Goal: Transaction & Acquisition: Purchase product/service

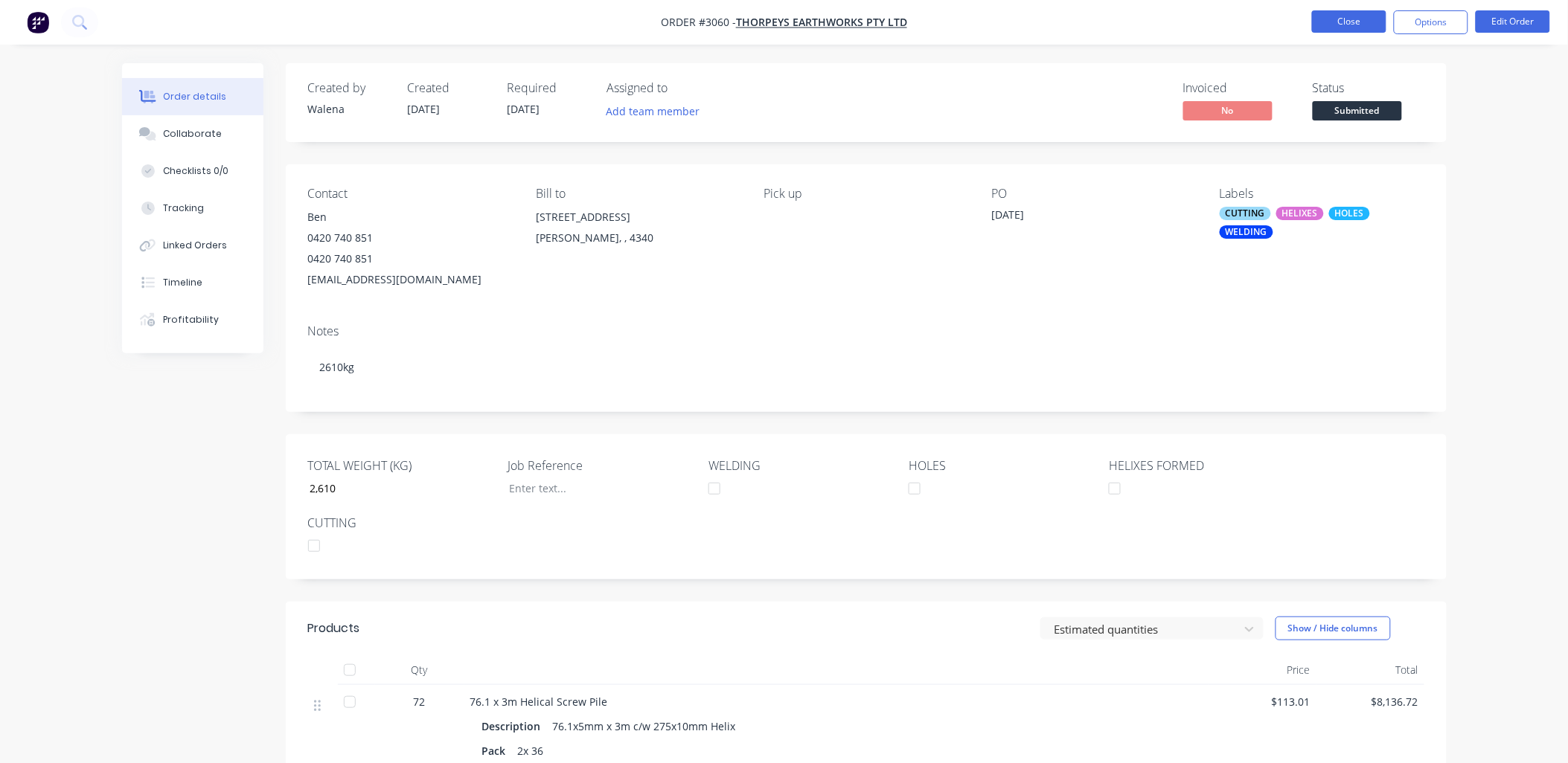
click at [1328, 26] on button "Close" at bounding box center [1349, 22] width 74 height 23
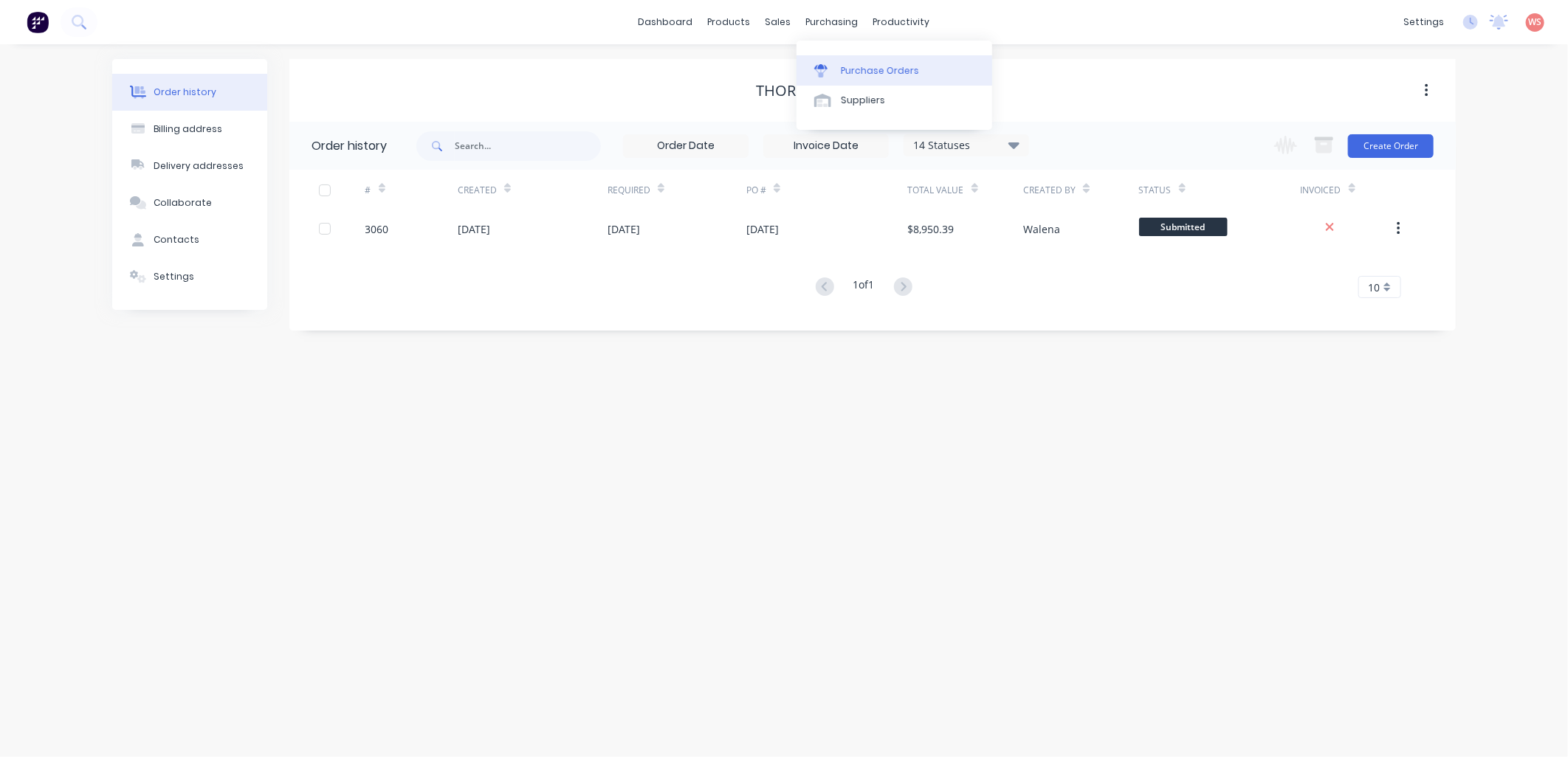
click at [849, 69] on div "Purchase Orders" at bounding box center [880, 71] width 78 height 13
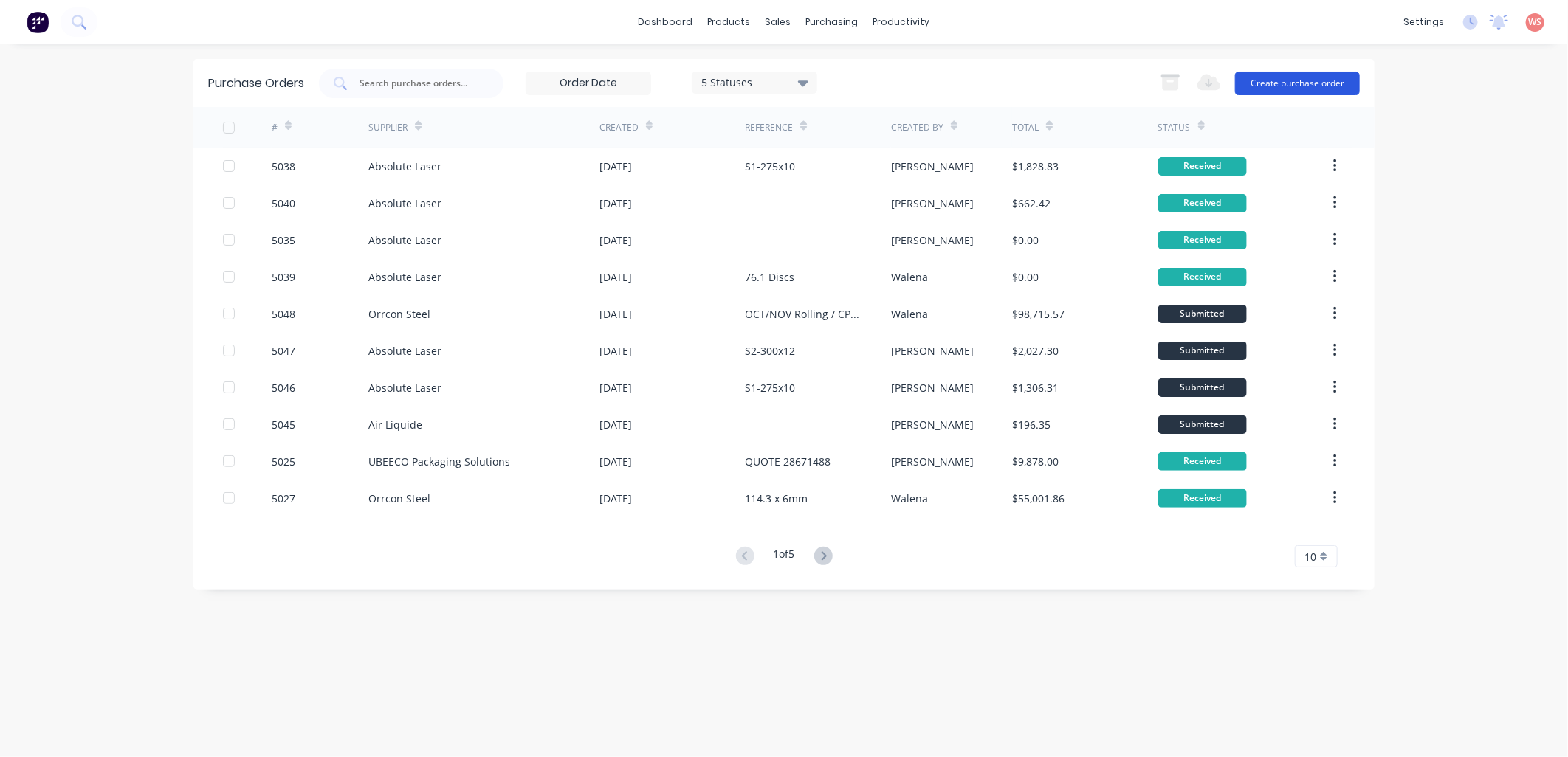
click at [1286, 86] on button "Create purchase order" at bounding box center [1297, 84] width 124 height 24
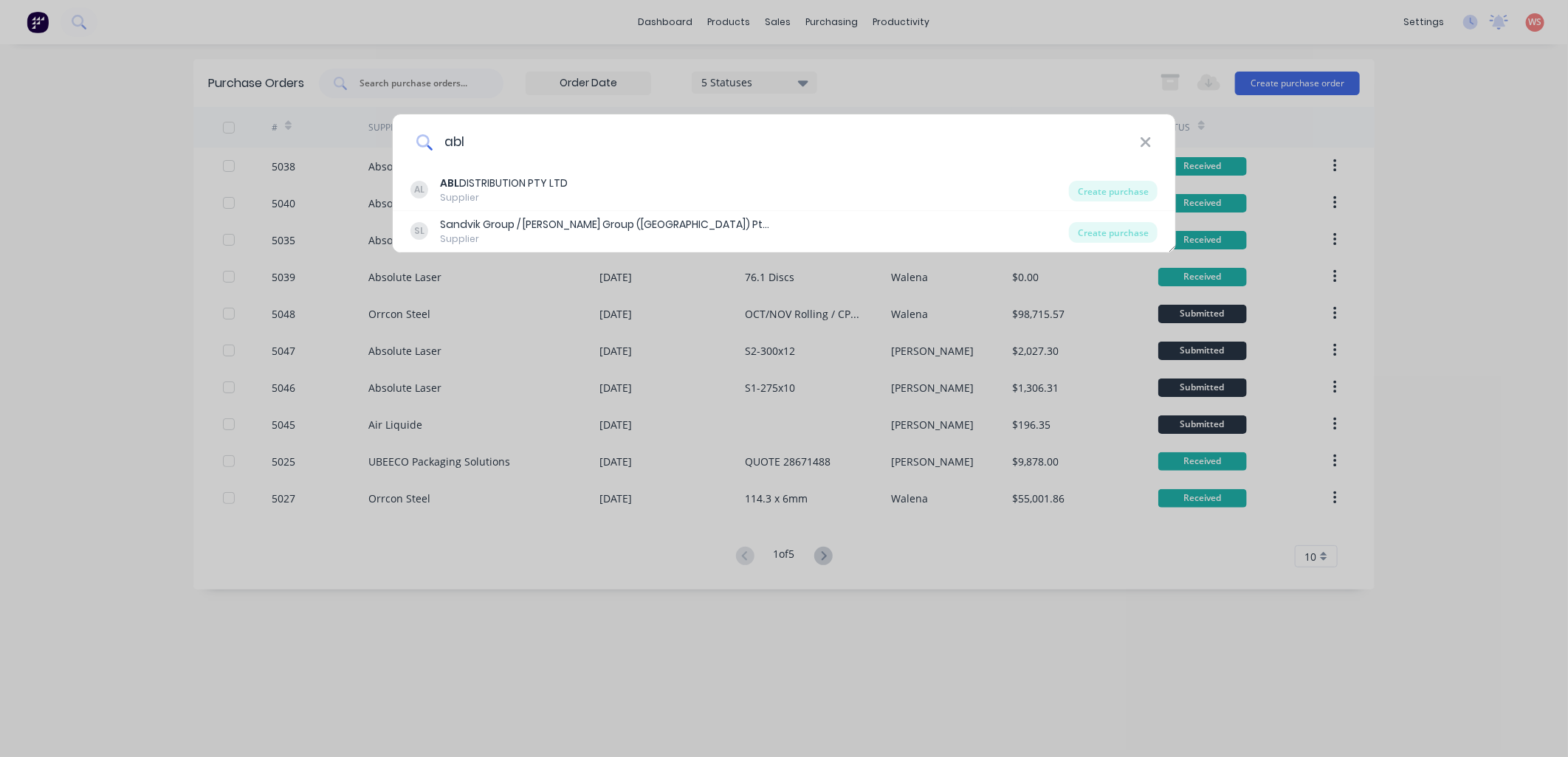
type input "ABL"
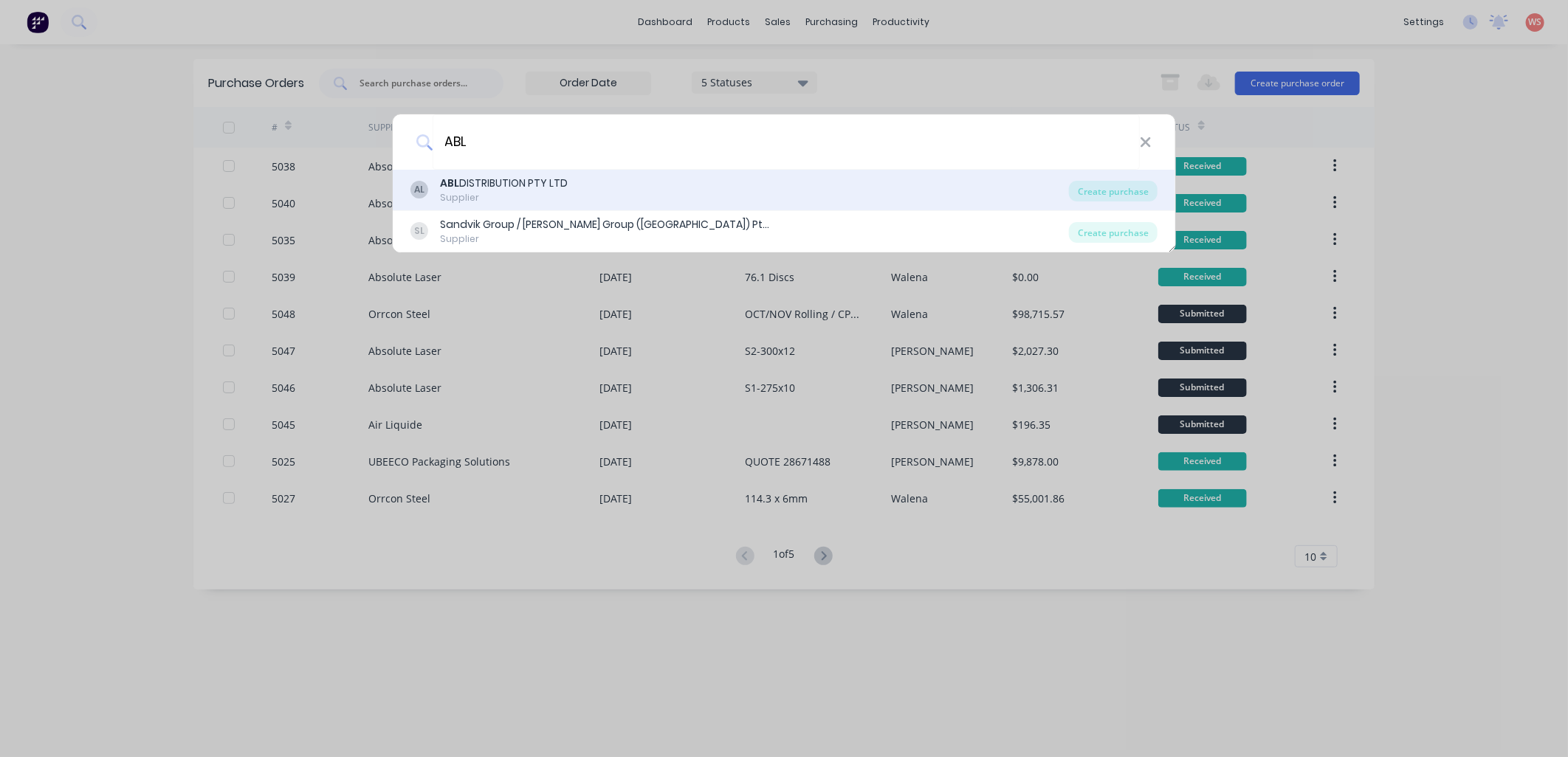
click at [528, 185] on div "ABL DISTRIBUTION PTY LTD" at bounding box center [504, 183] width 127 height 16
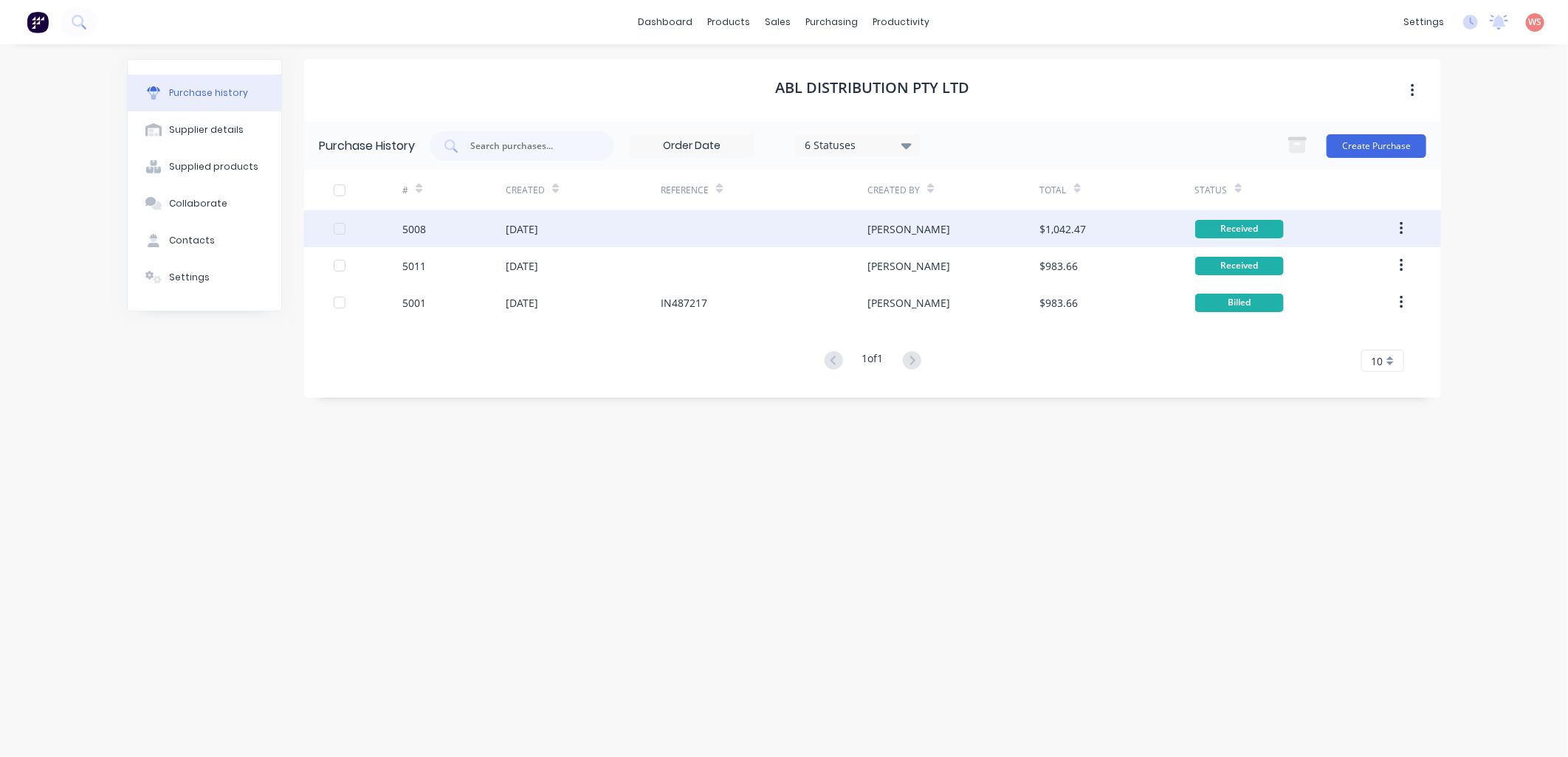
click at [538, 223] on div "[DATE]" at bounding box center [522, 229] width 32 height 16
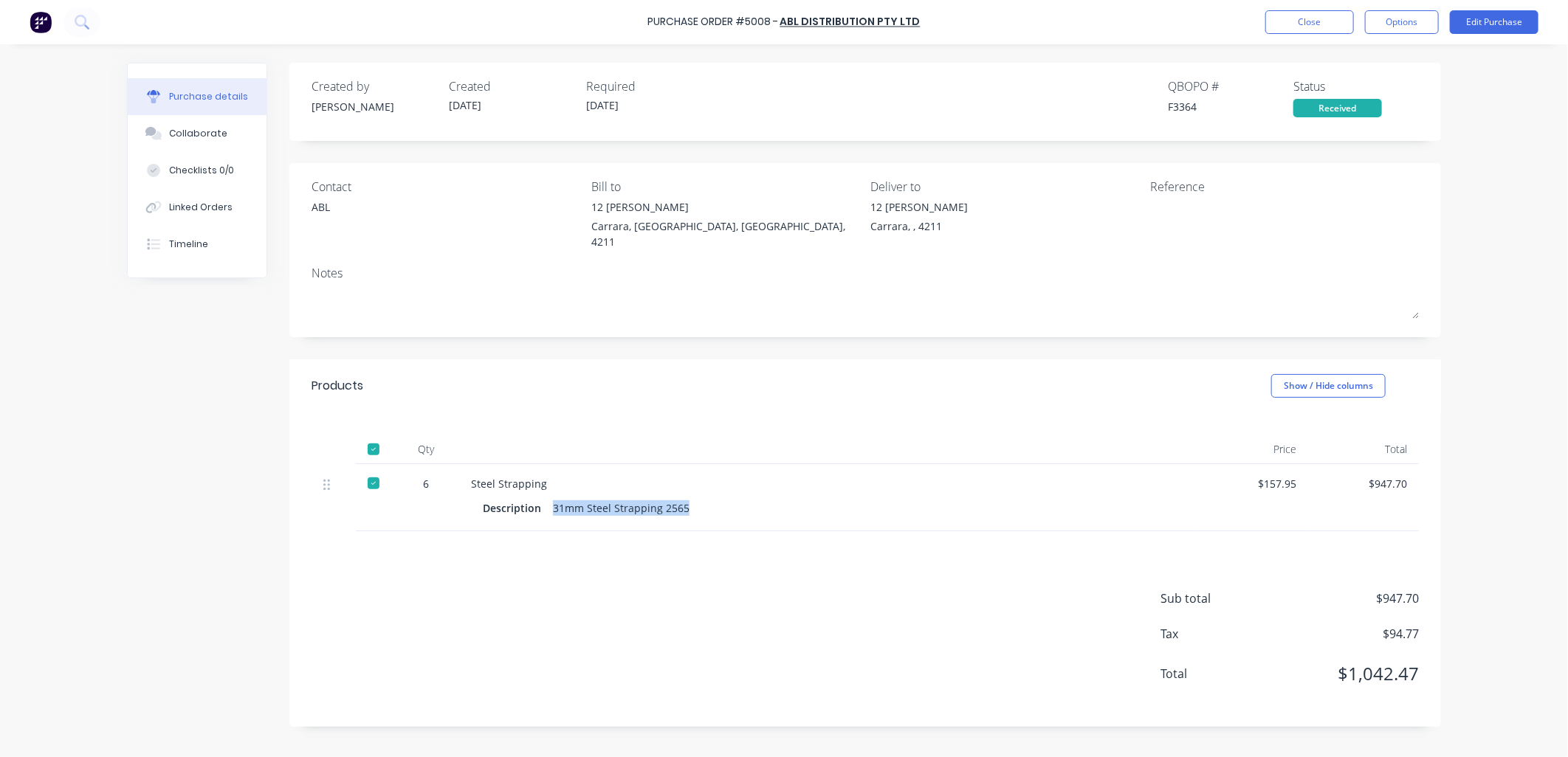
drag, startPoint x: 694, startPoint y: 495, endPoint x: 550, endPoint y: 498, distance: 144.0
click at [550, 498] on div "Description 31mm Steel Strapping 2565" at bounding box center [828, 508] width 691 height 22
drag, startPoint x: 550, startPoint y: 498, endPoint x: 568, endPoint y: 492, distance: 19.0
copy div "31mm Steel Strapping 2565"
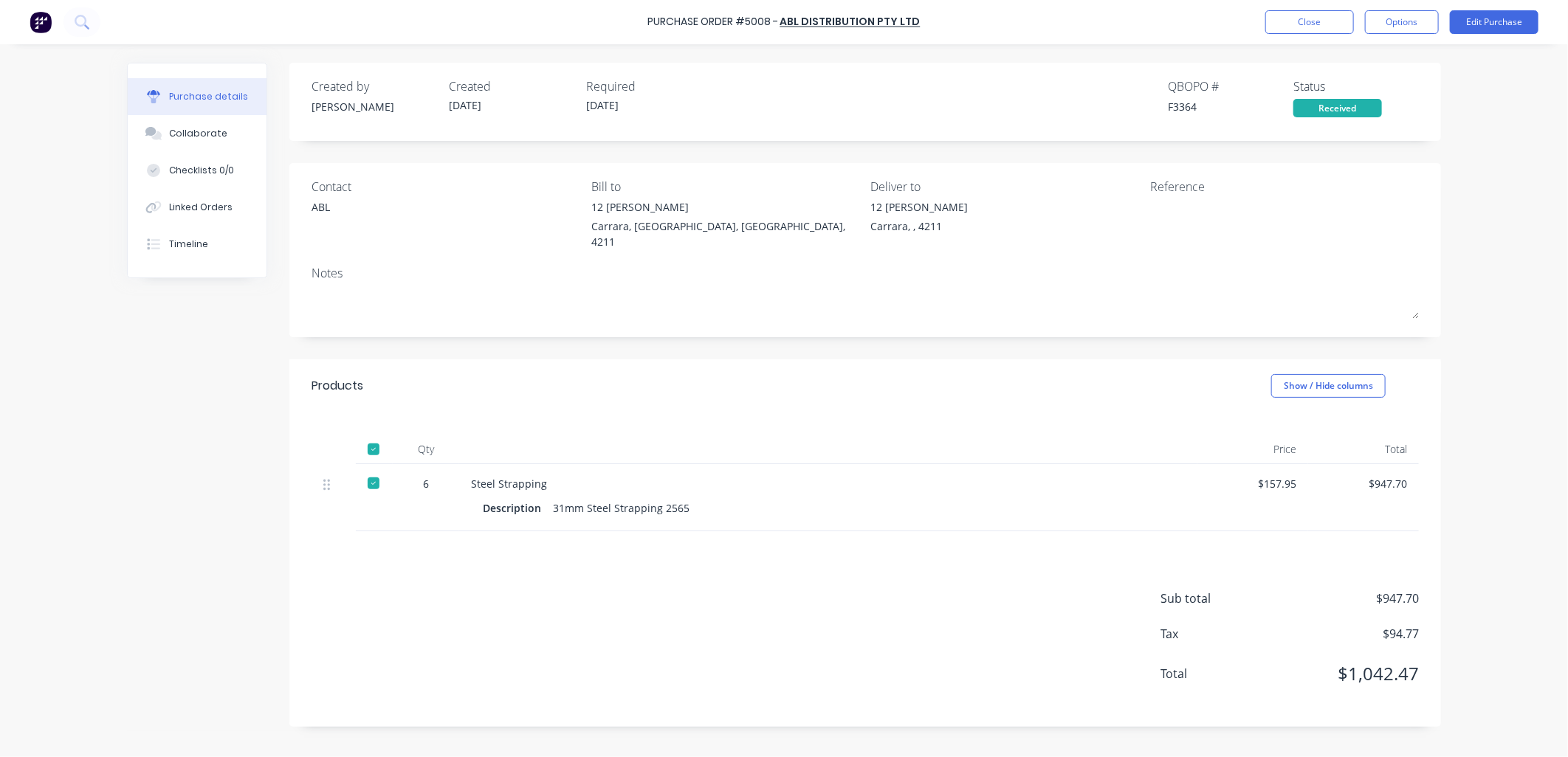
click at [812, 435] on div at bounding box center [828, 449] width 738 height 29
click at [1323, 18] on button "Close" at bounding box center [1309, 22] width 88 height 24
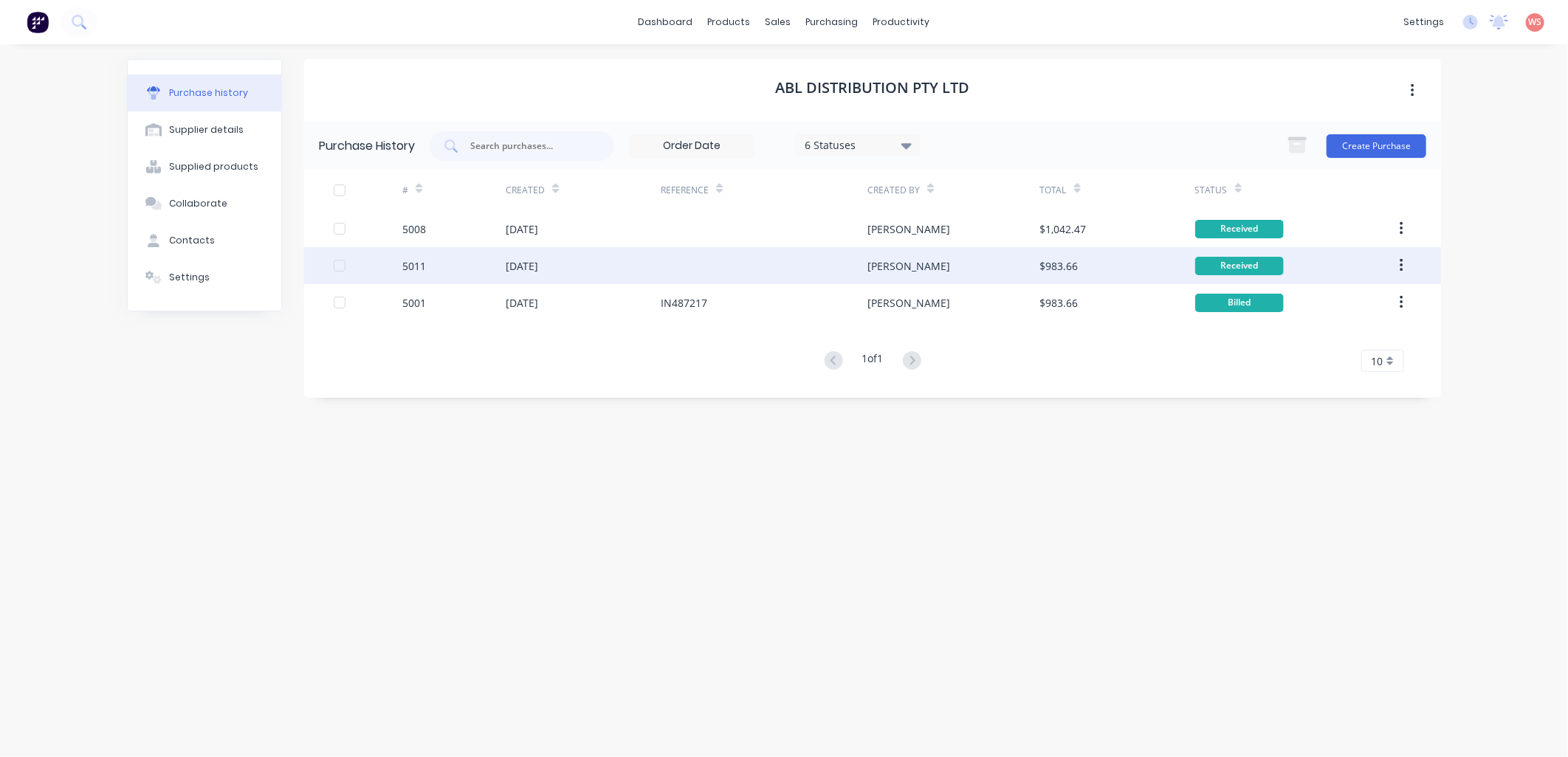
click at [519, 270] on div "[DATE]" at bounding box center [522, 266] width 32 height 16
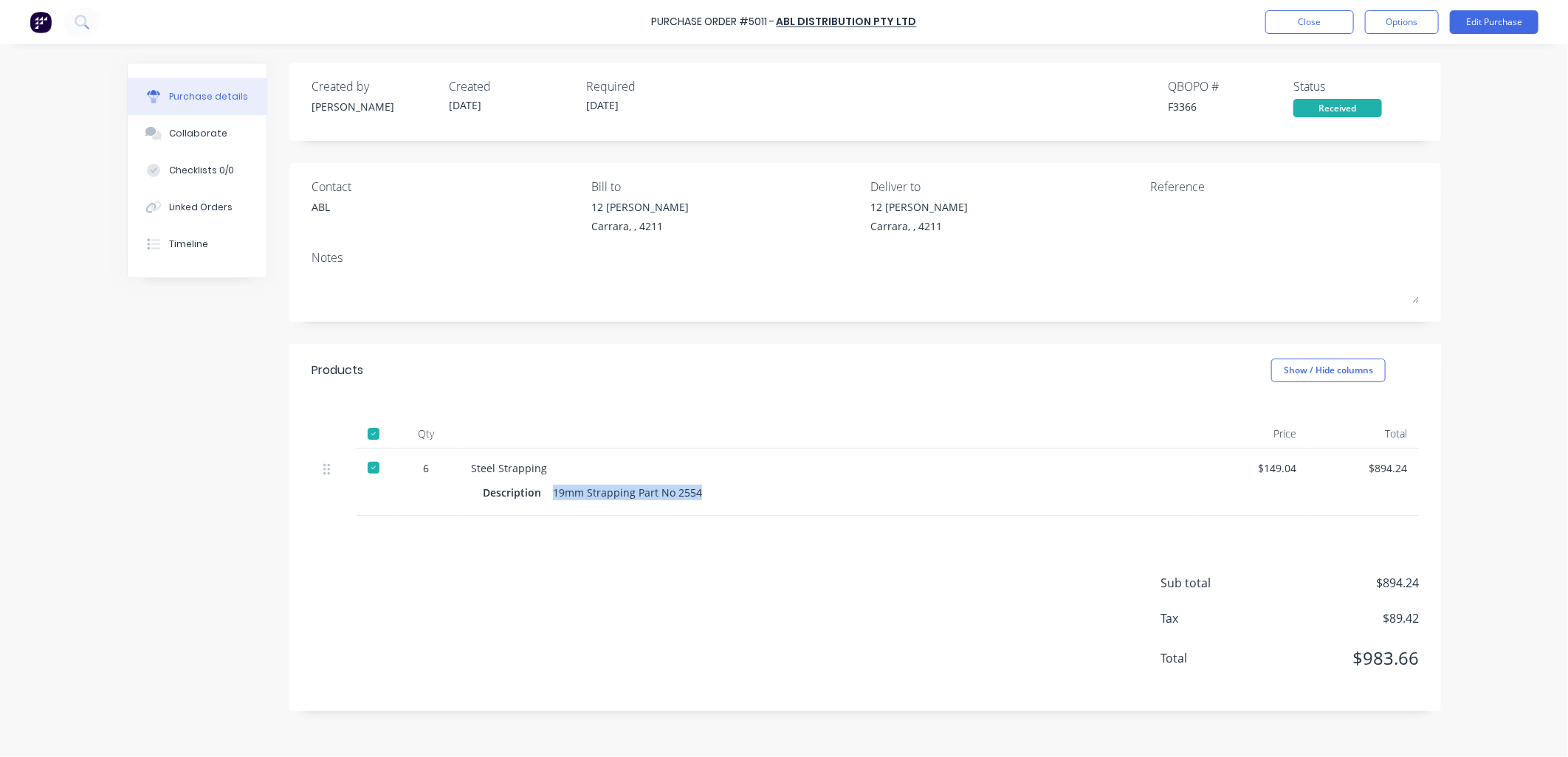
drag, startPoint x: 729, startPoint y: 495, endPoint x: 552, endPoint y: 496, distance: 177.0
click at [552, 496] on div "Description 19mm Strapping Part No 2554" at bounding box center [828, 492] width 691 height 22
drag, startPoint x: 552, startPoint y: 496, endPoint x: 573, endPoint y: 492, distance: 21.4
copy div "19mm Strapping Part No 2554"
click at [1290, 16] on button "Close" at bounding box center [1309, 22] width 88 height 24
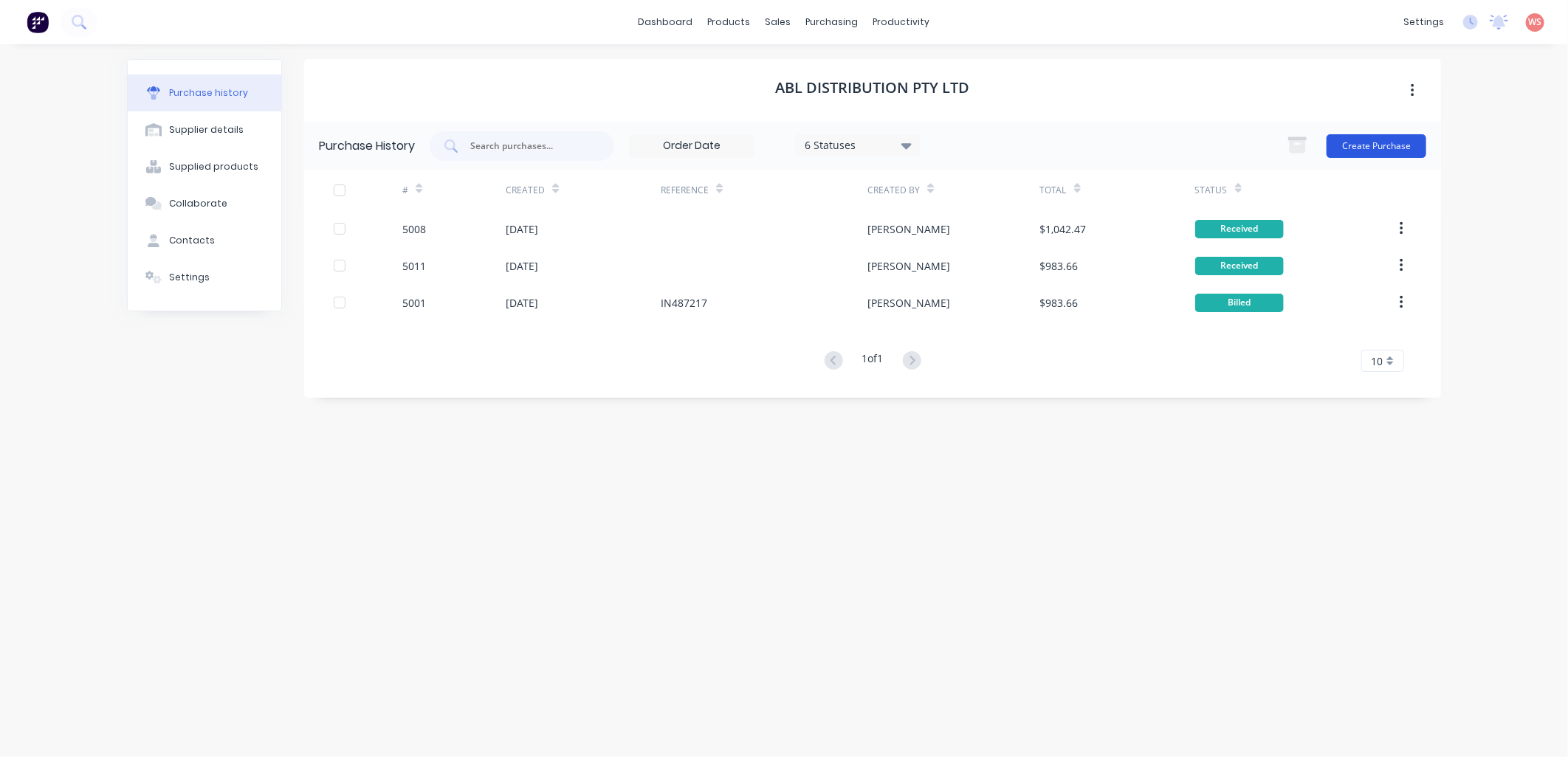
click at [1398, 141] on button "Create Purchase" at bounding box center [1376, 146] width 100 height 24
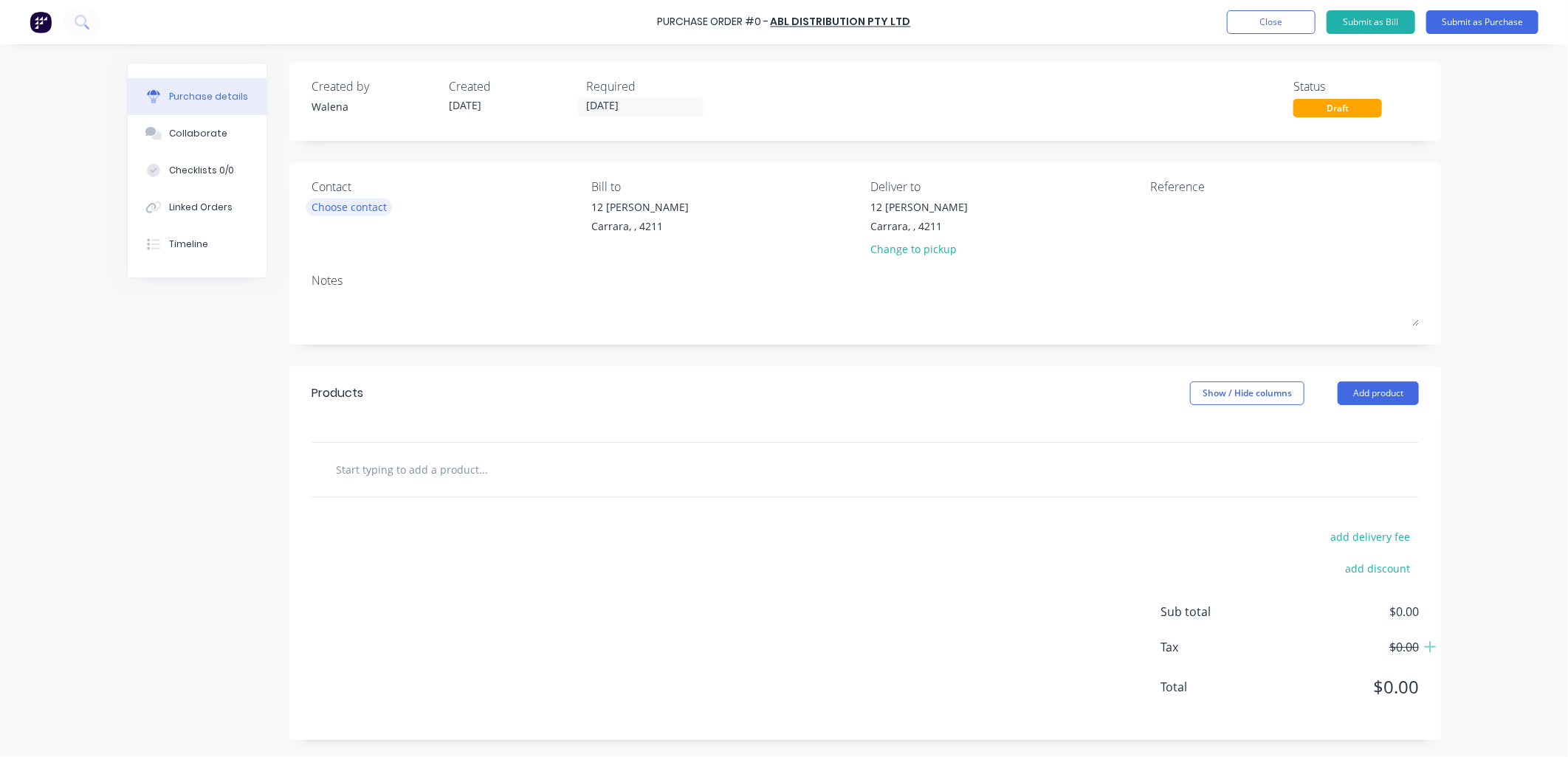
click at [350, 207] on div "Choose contact" at bounding box center [349, 207] width 75 height 16
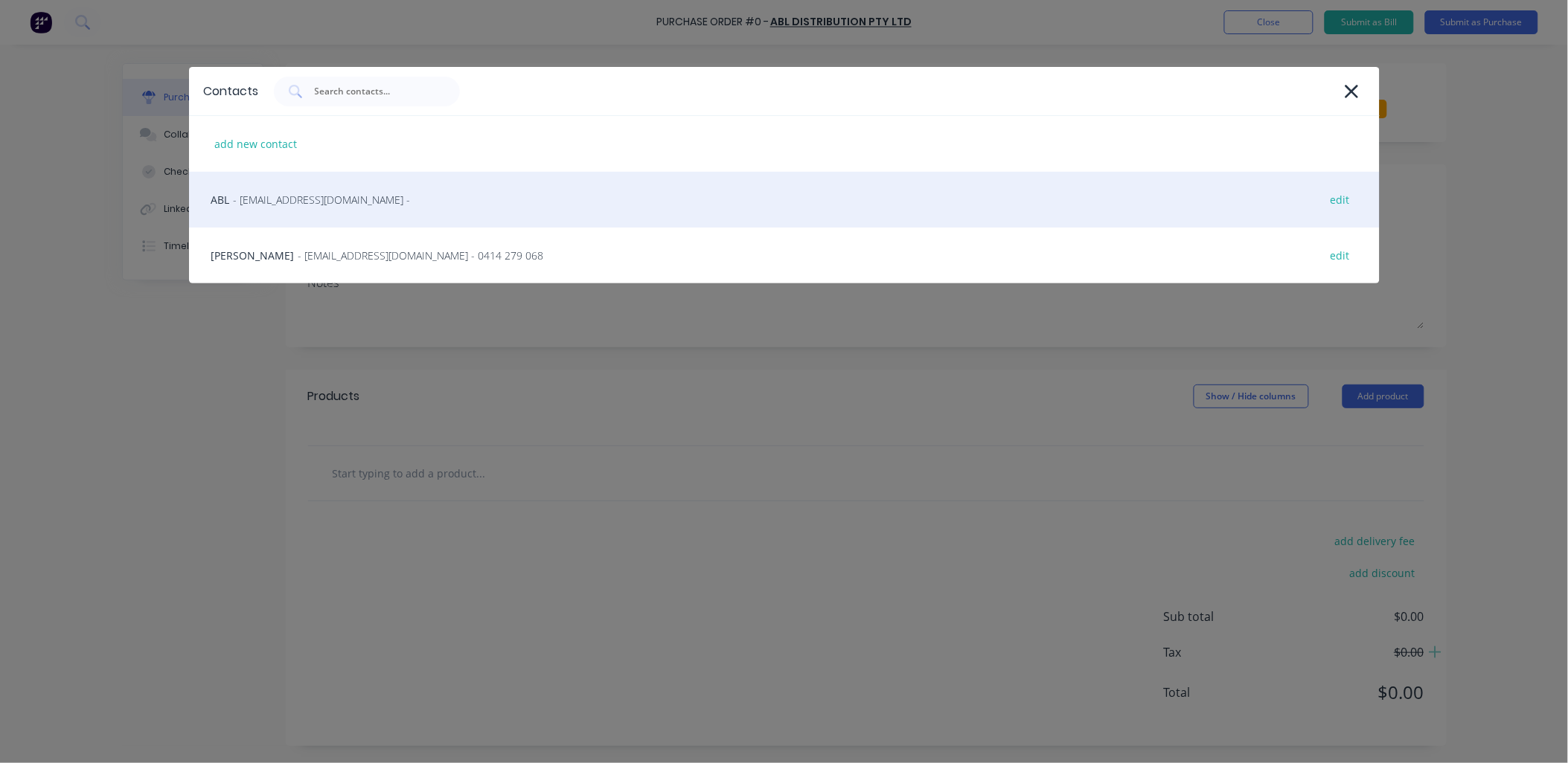
click at [324, 197] on span "- [EMAIL_ADDRESS][DOMAIN_NAME] -" at bounding box center [322, 199] width 177 height 16
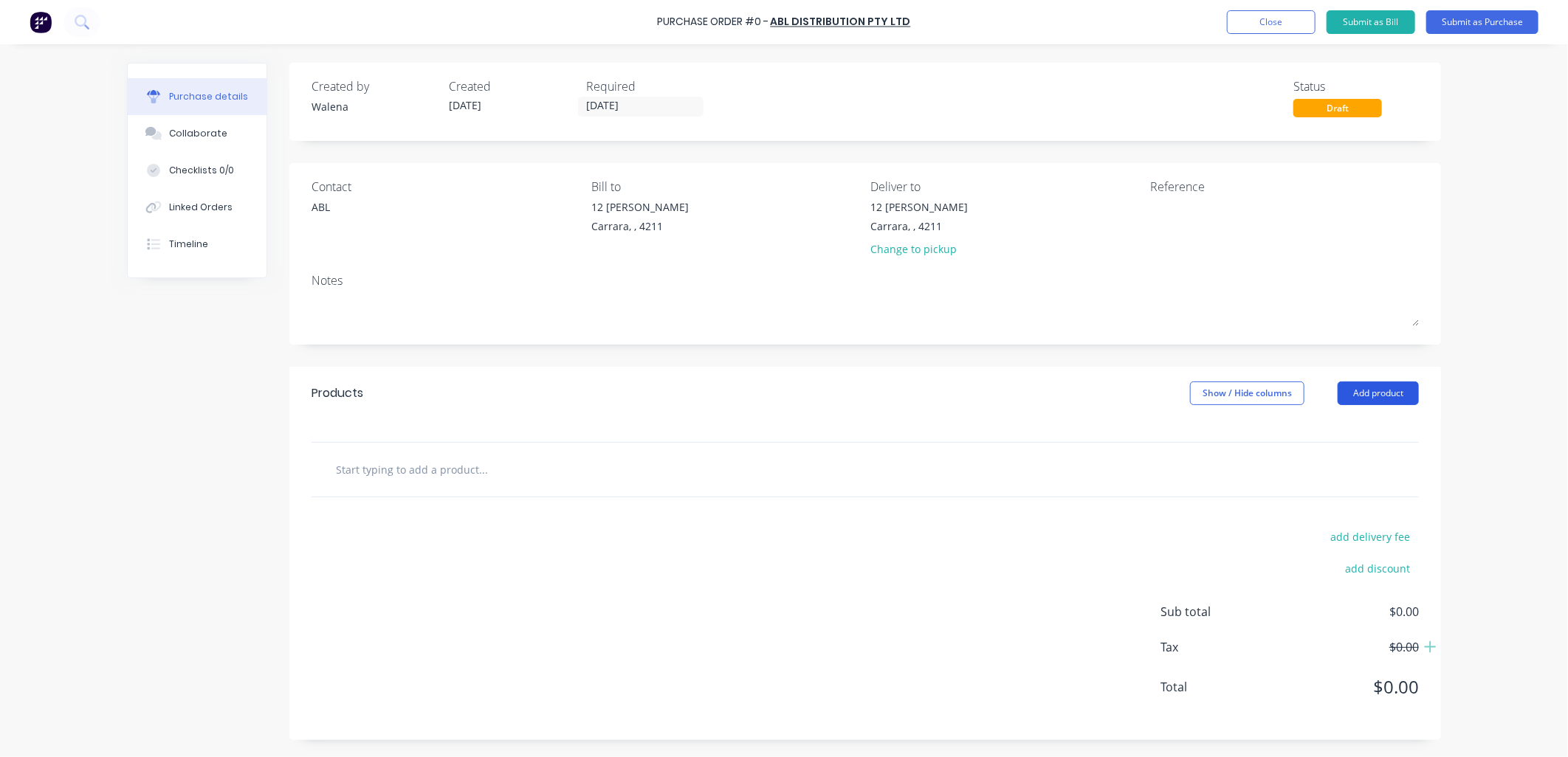
click at [1369, 401] on button "Add product" at bounding box center [1378, 393] width 81 height 24
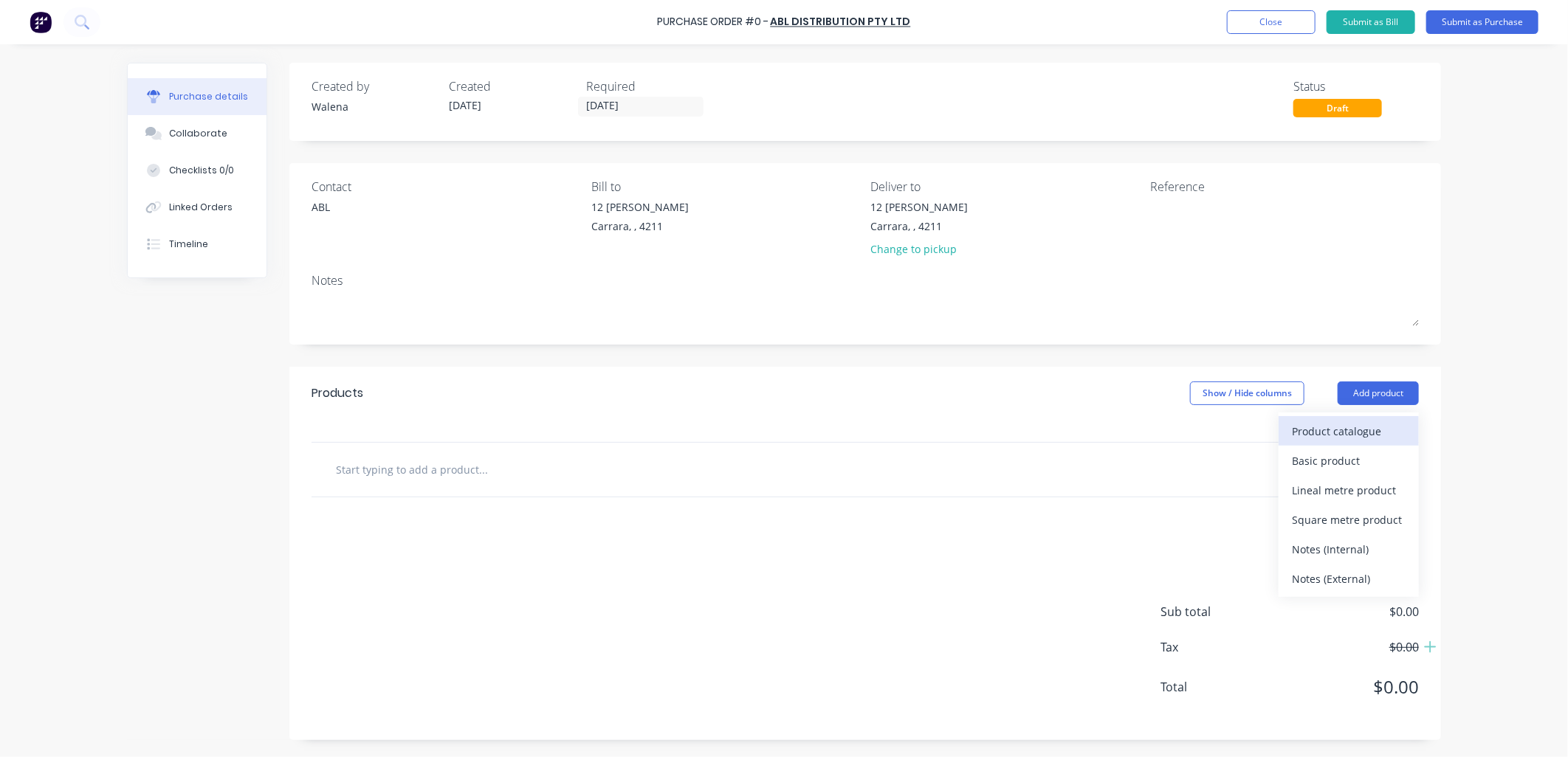
click at [1343, 422] on div "Product catalogue" at bounding box center [1349, 431] width 114 height 22
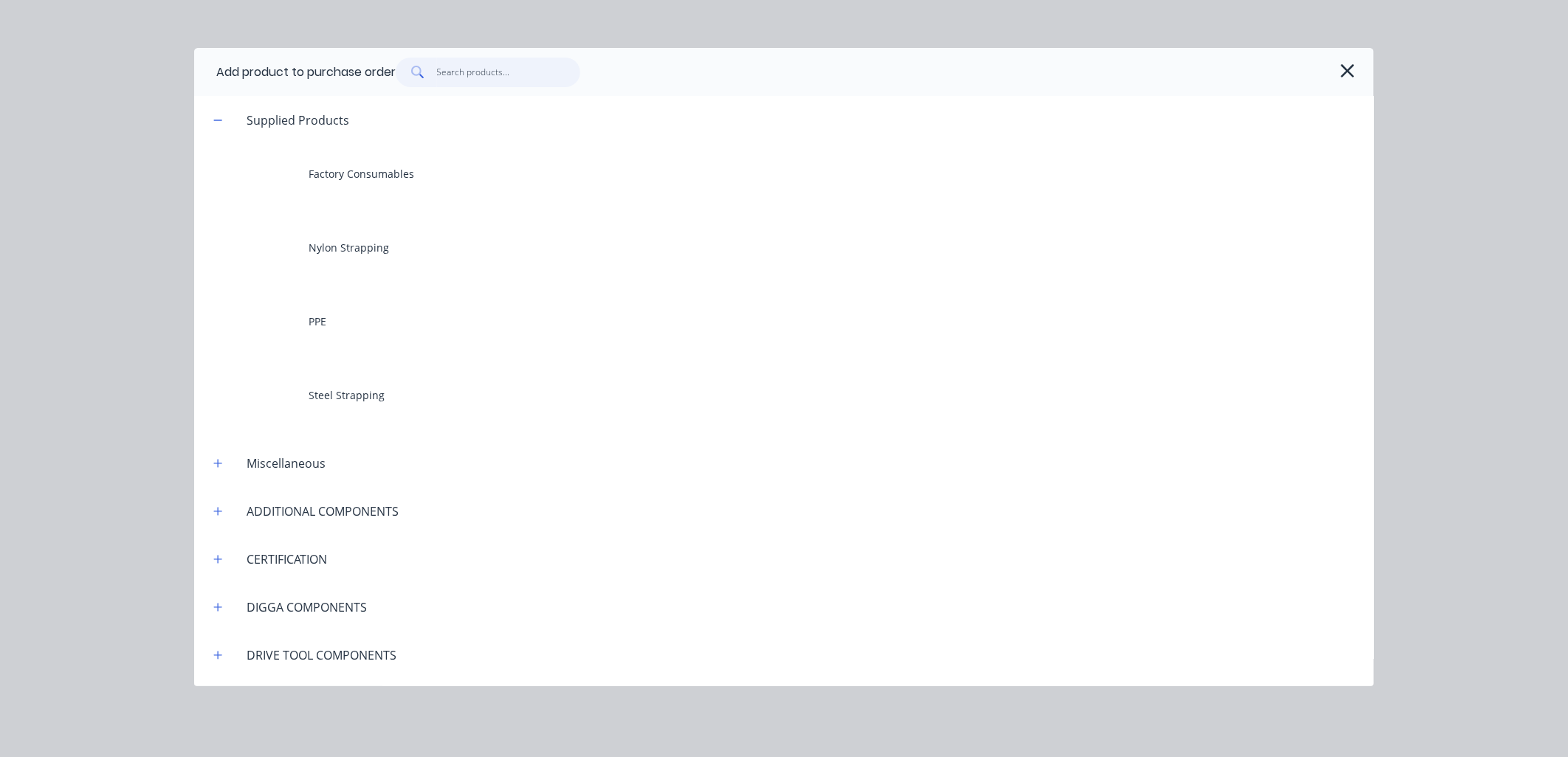
click at [519, 76] on input "text" at bounding box center [509, 72] width 144 height 29
paste input "19mm Strapping Part No 2554"
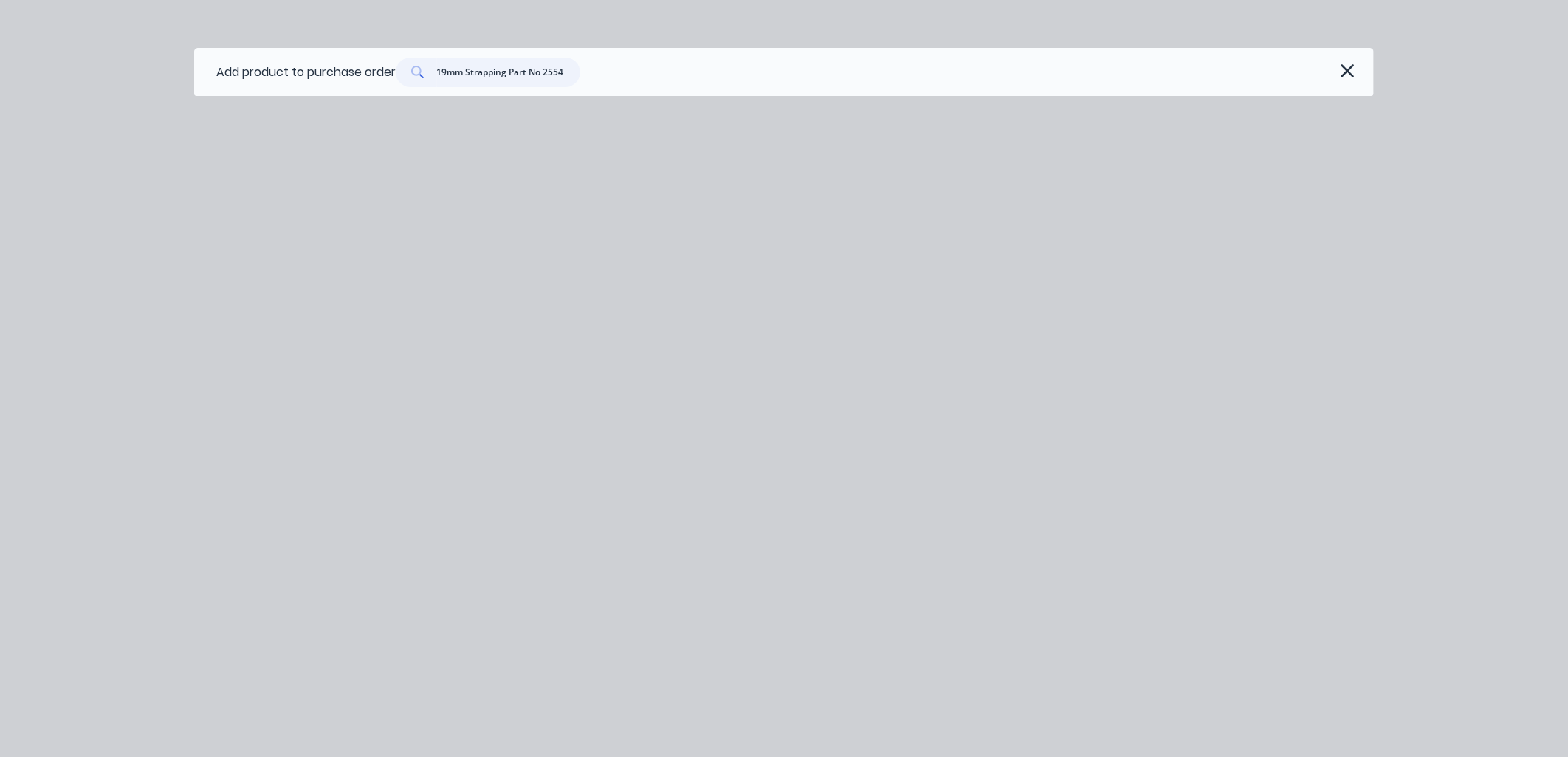
drag, startPoint x: 512, startPoint y: 73, endPoint x: 629, endPoint y: 76, distance: 117.0
click at [629, 76] on div "19mm Strapping Part No 2554" at bounding box center [873, 72] width 956 height 29
click at [540, 77] on input "19mm Strapping" at bounding box center [509, 72] width 144 height 29
drag, startPoint x: 882, startPoint y: 305, endPoint x: 601, endPoint y: 136, distance: 327.9
click at [882, 301] on div "Add product to purchase order 19mm Strapping" at bounding box center [784, 378] width 1568 height 757
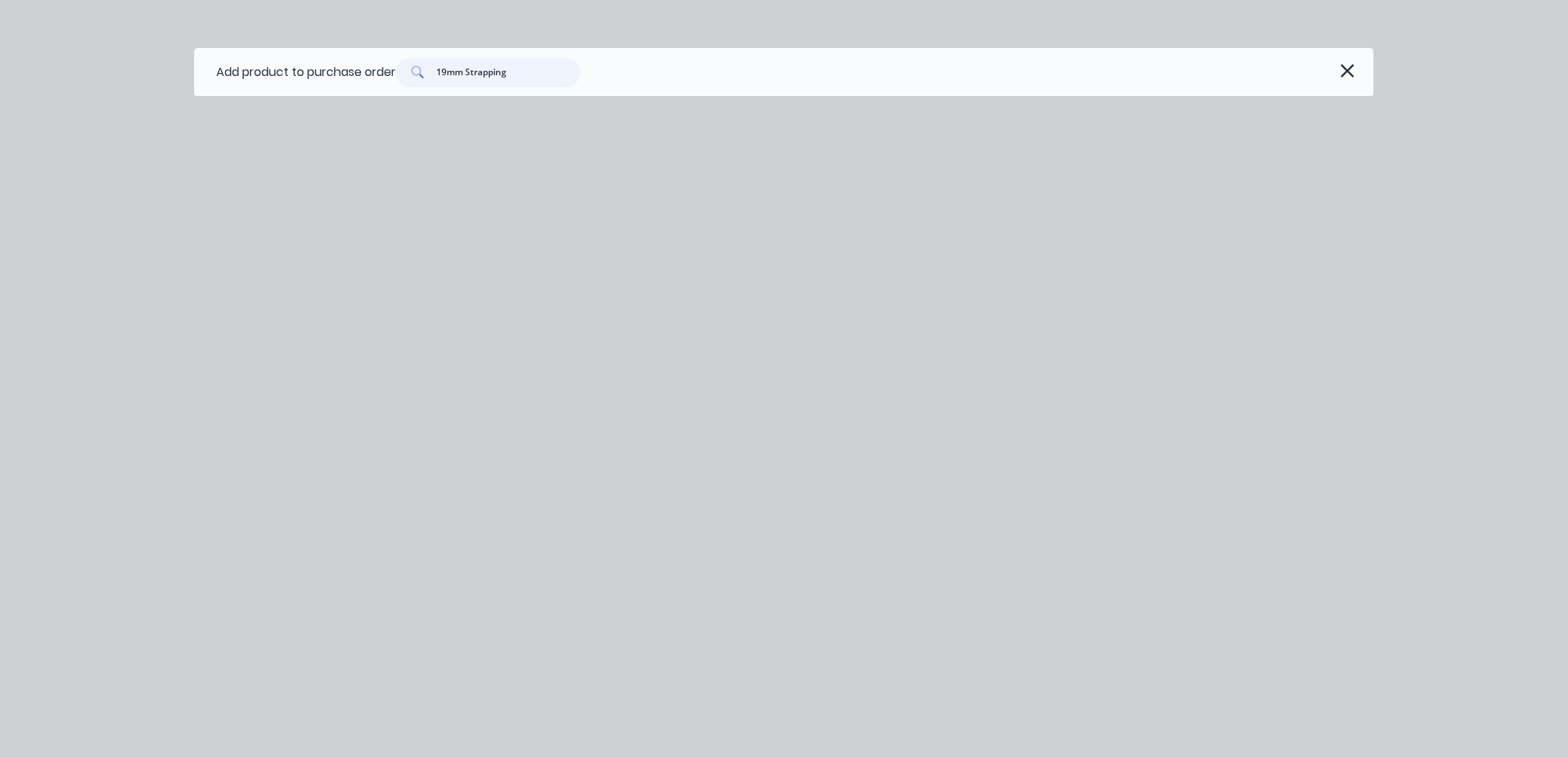
drag, startPoint x: 468, startPoint y: 73, endPoint x: 343, endPoint y: -27, distance: 160.1
click at [343, 0] on html "Purchase Order #0 - ABL DISTRIBUTION PTY LTD Add product Close Submit as Bill S…" at bounding box center [784, 378] width 1568 height 757
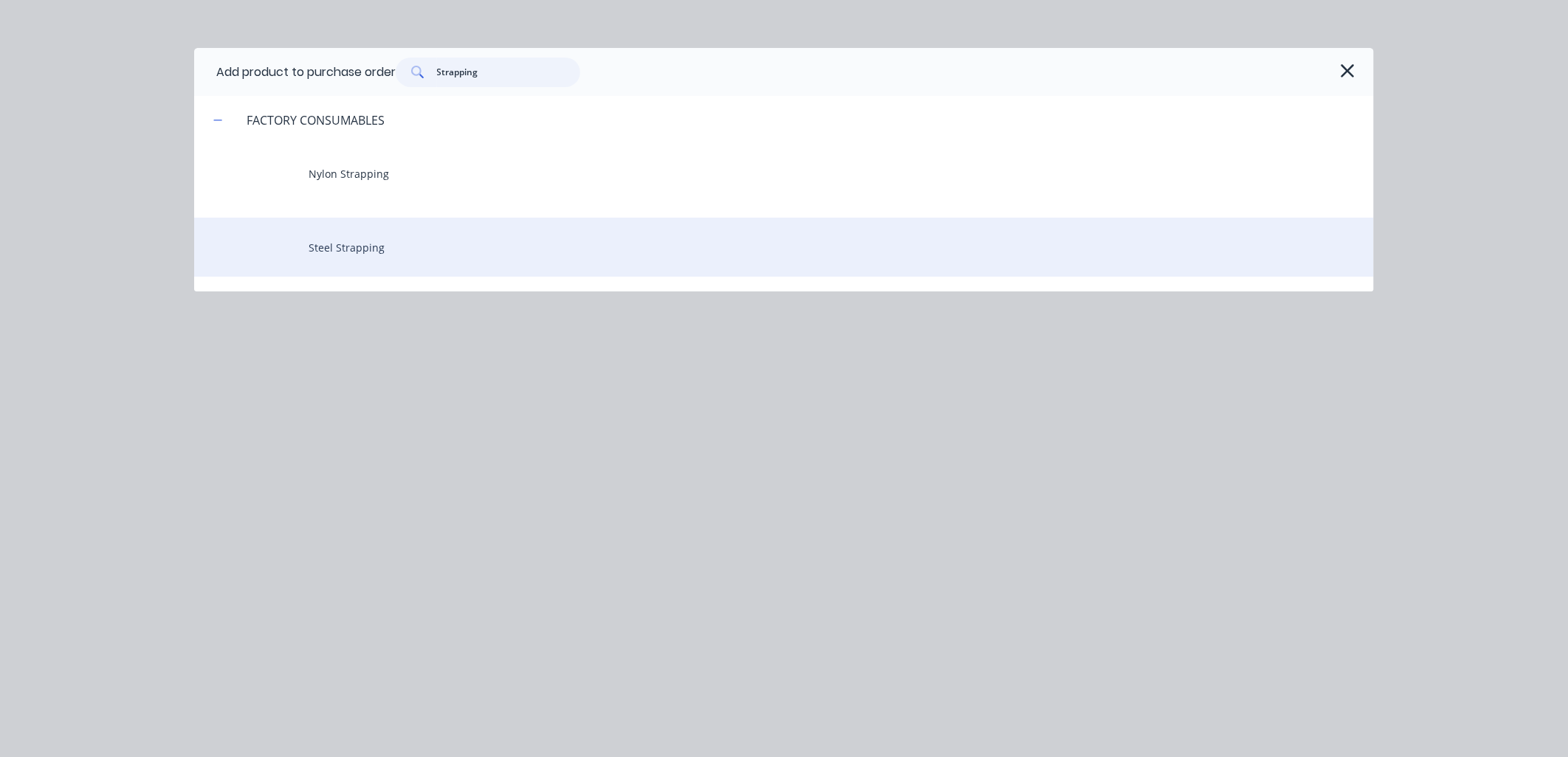
type input "Strapping"
click at [347, 244] on div "Steel Strapping" at bounding box center [784, 247] width 1180 height 59
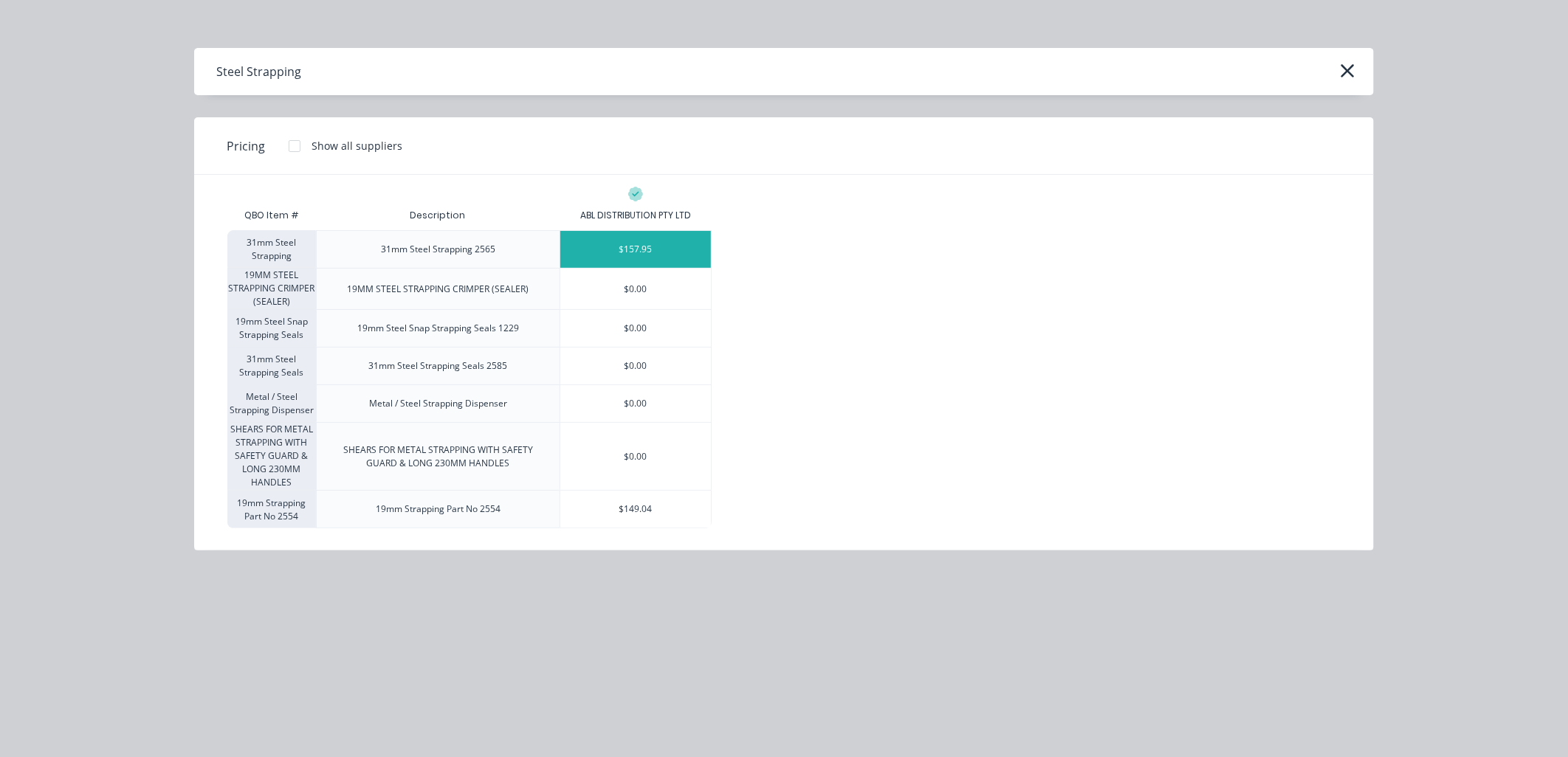
click at [656, 250] on div "$157.95" at bounding box center [636, 249] width 151 height 37
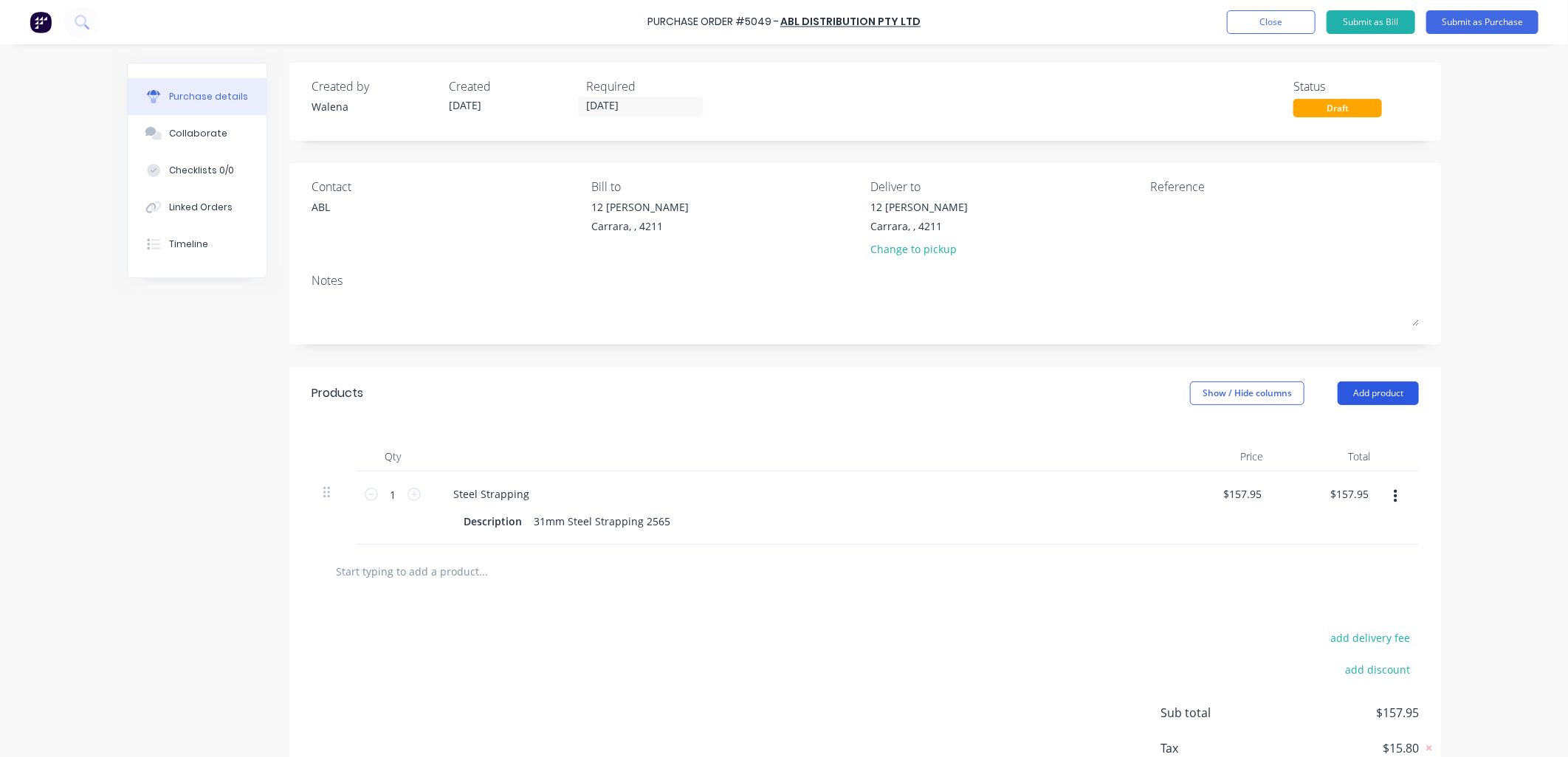
click at [1363, 393] on button "Add product" at bounding box center [1378, 393] width 81 height 24
click at [1333, 426] on div "Product catalogue" at bounding box center [1349, 431] width 114 height 22
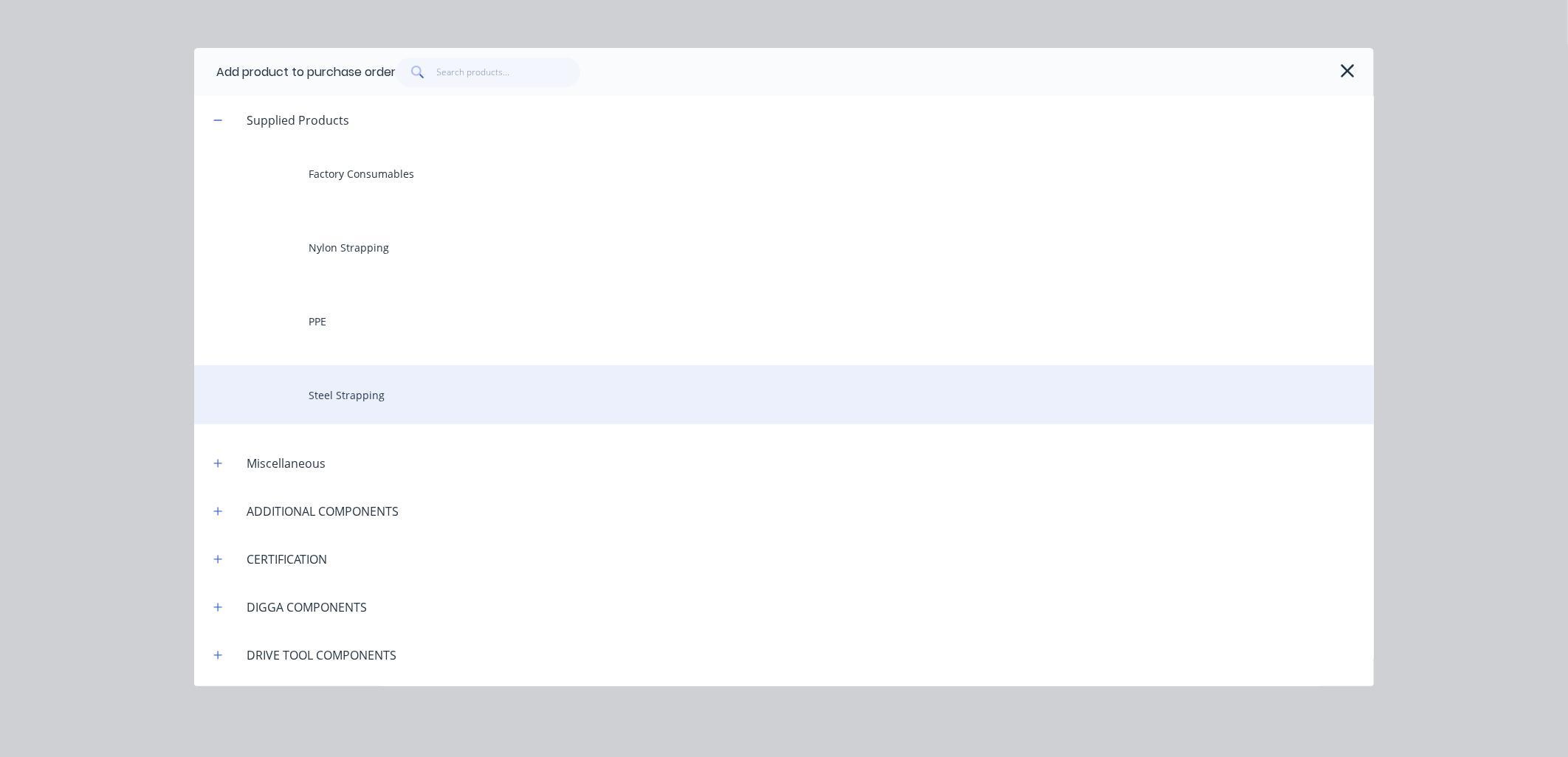
click at [414, 391] on div "Steel Strapping" at bounding box center [784, 395] width 1180 height 59
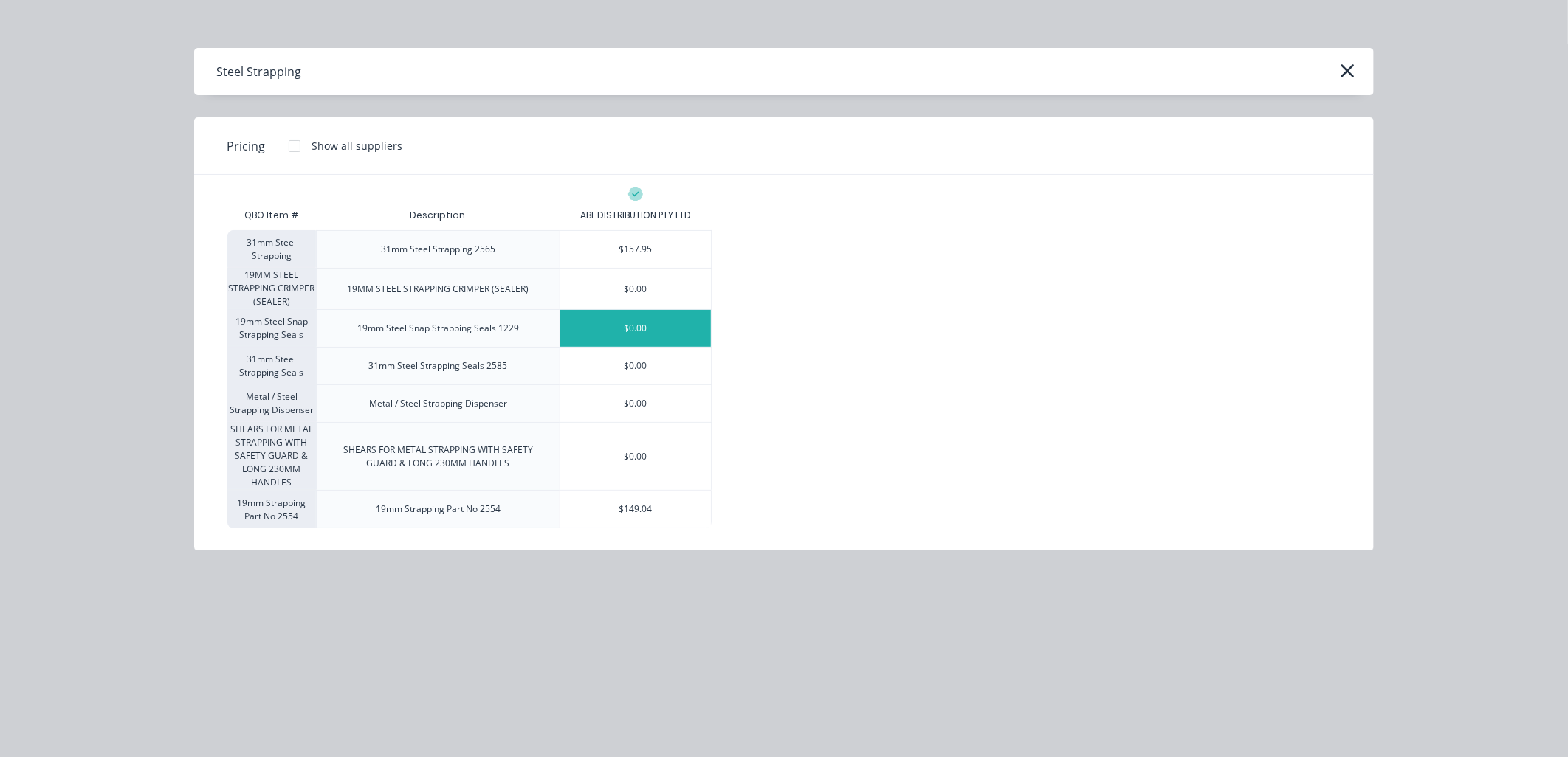
click at [684, 330] on div "$0.00" at bounding box center [636, 328] width 151 height 37
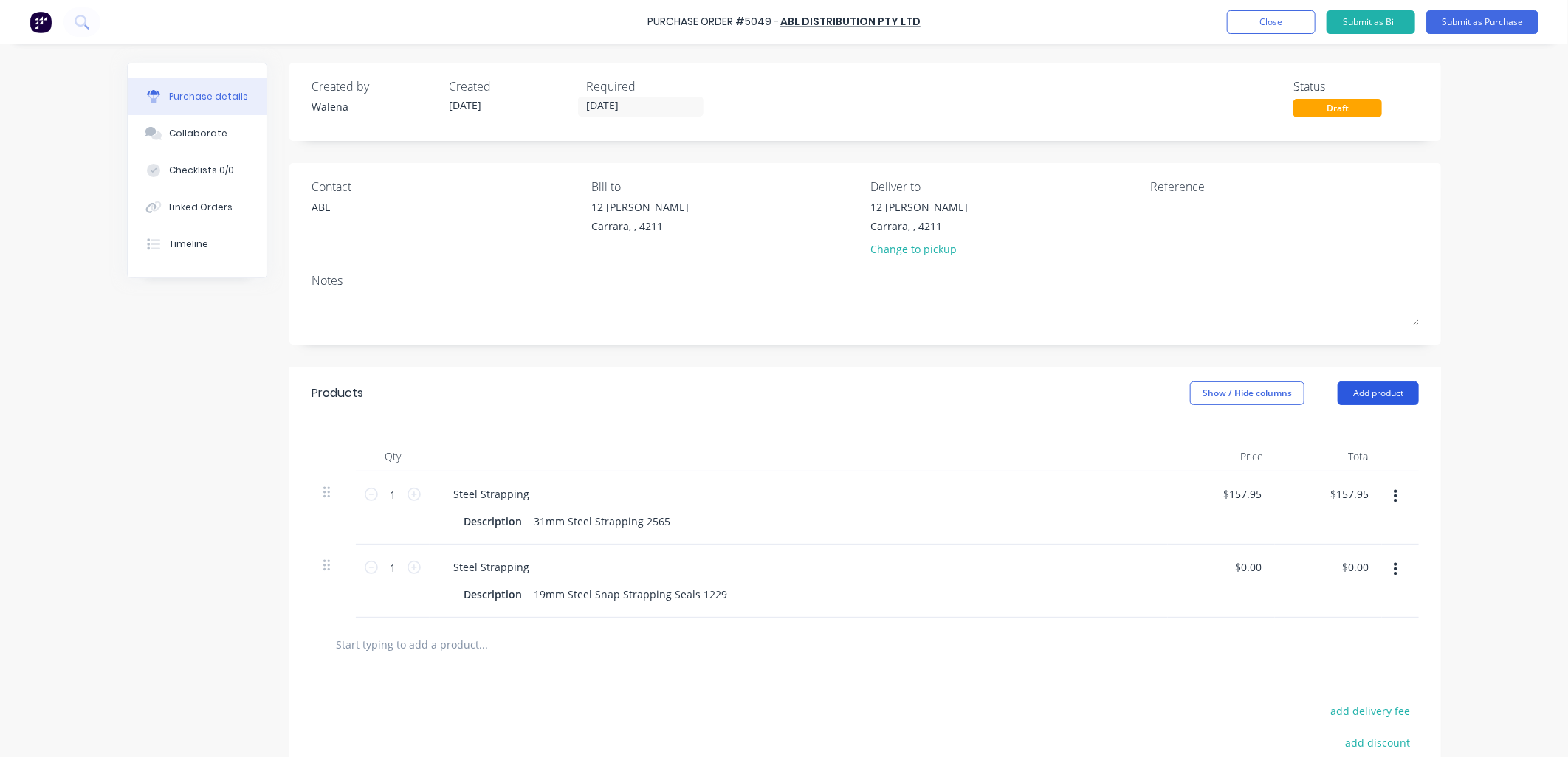
click at [1377, 401] on button "Add product" at bounding box center [1378, 393] width 81 height 24
click at [1342, 426] on div "Product catalogue" at bounding box center [1349, 431] width 114 height 22
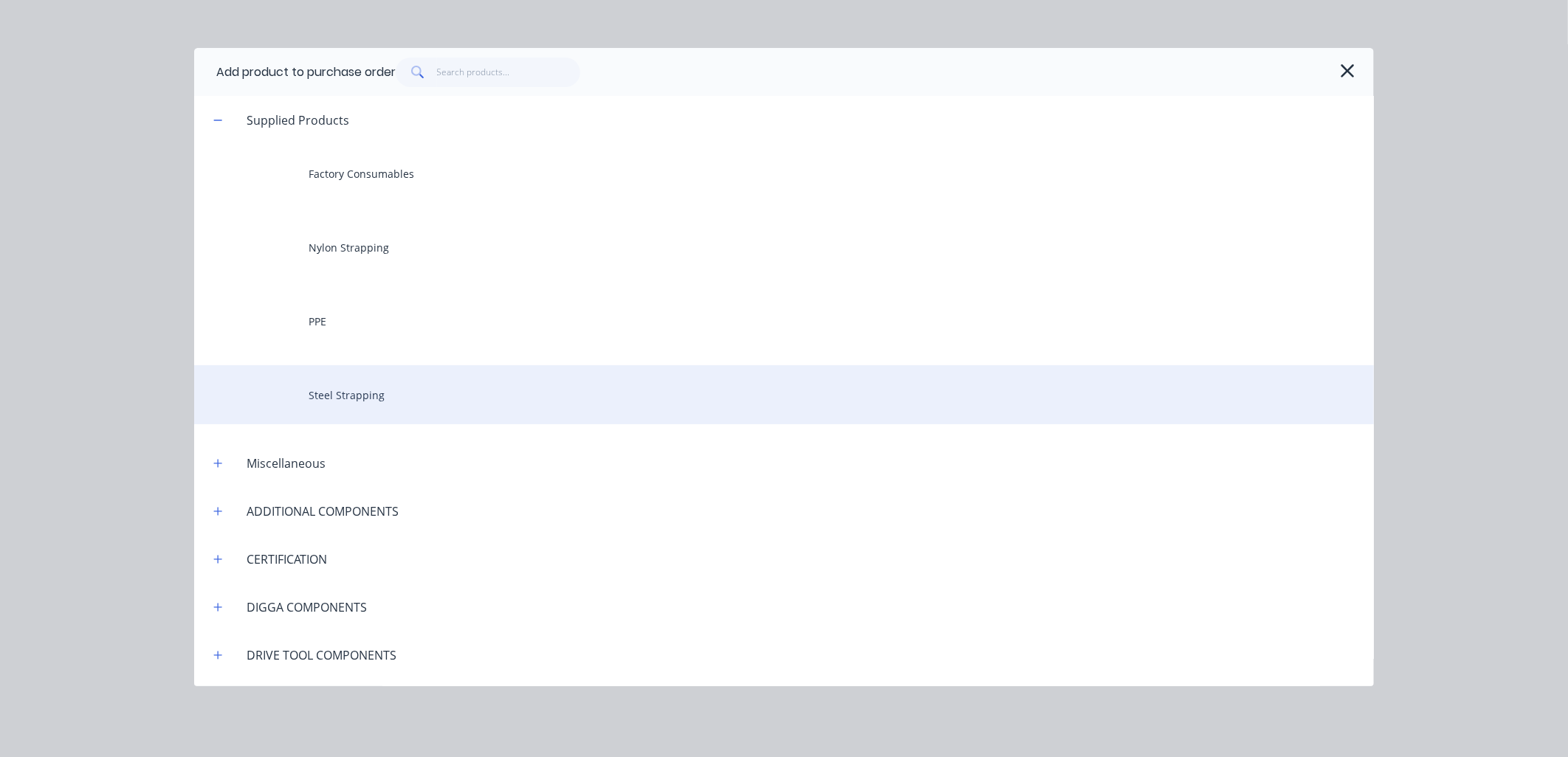
click at [327, 408] on div "Steel Strapping" at bounding box center [784, 395] width 1180 height 59
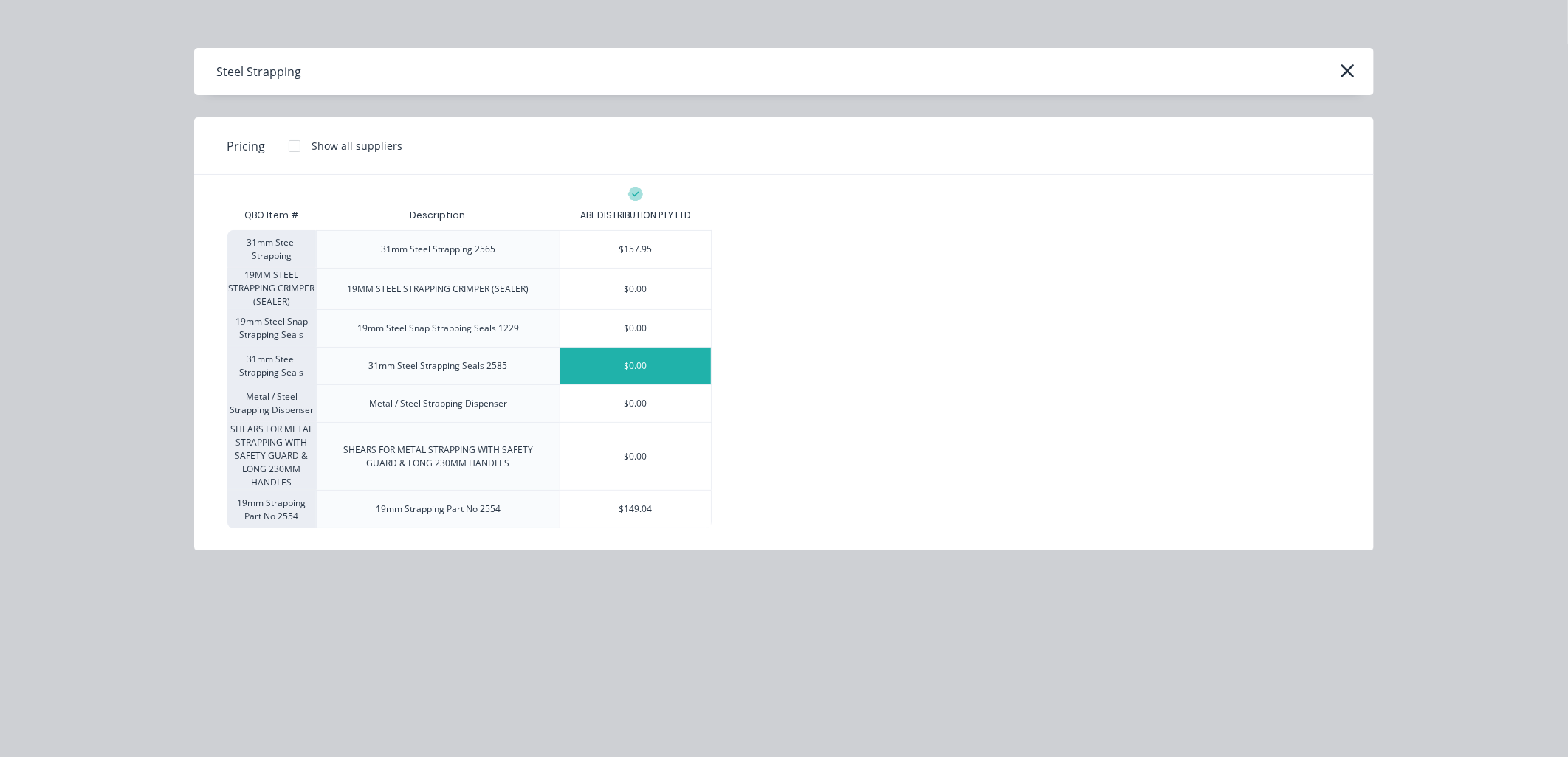
click at [654, 372] on div "$0.00" at bounding box center [636, 366] width 151 height 37
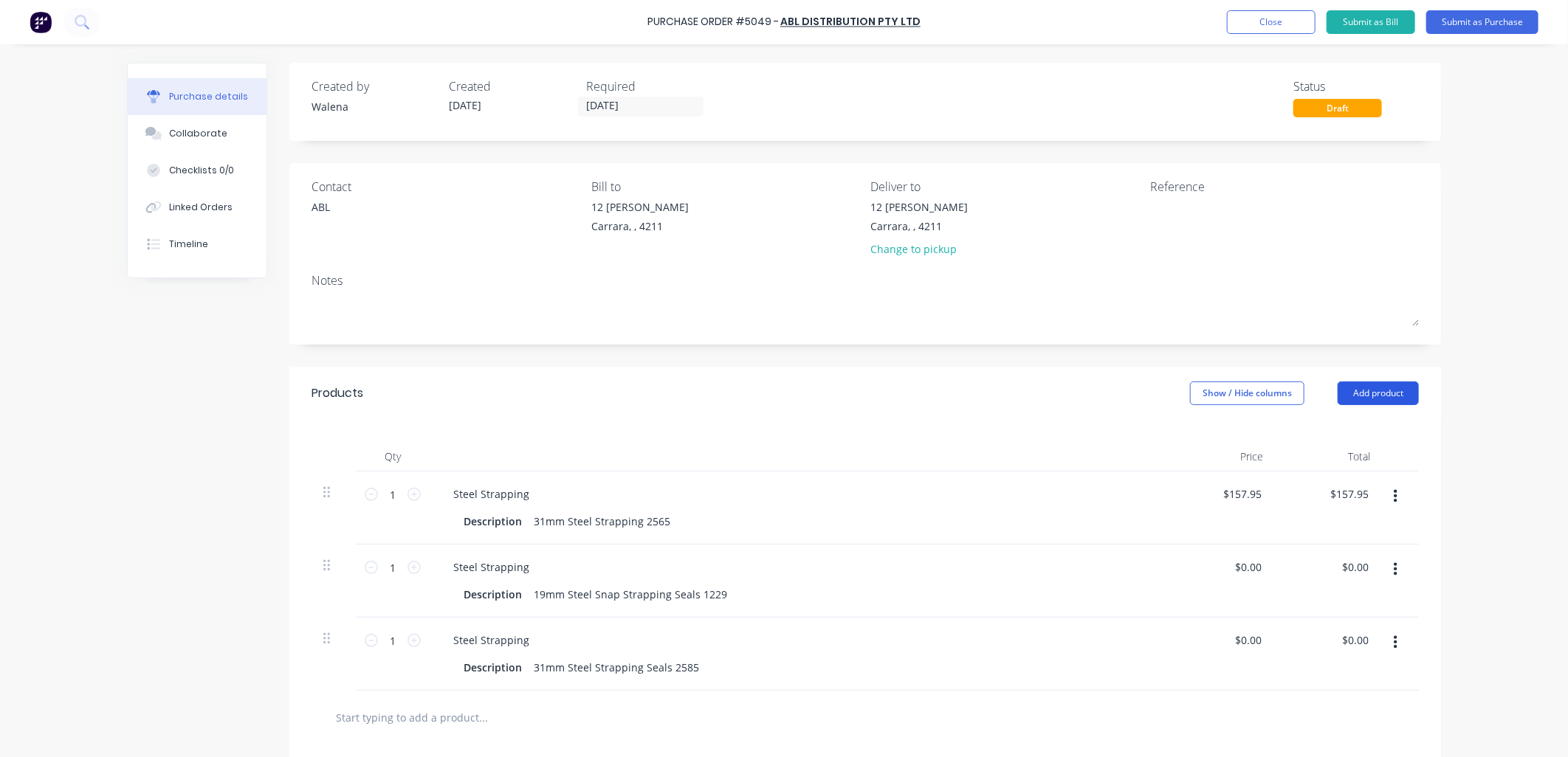
click at [1345, 399] on button "Add product" at bounding box center [1378, 393] width 81 height 24
click at [1327, 434] on div "Product catalogue" at bounding box center [1349, 431] width 114 height 22
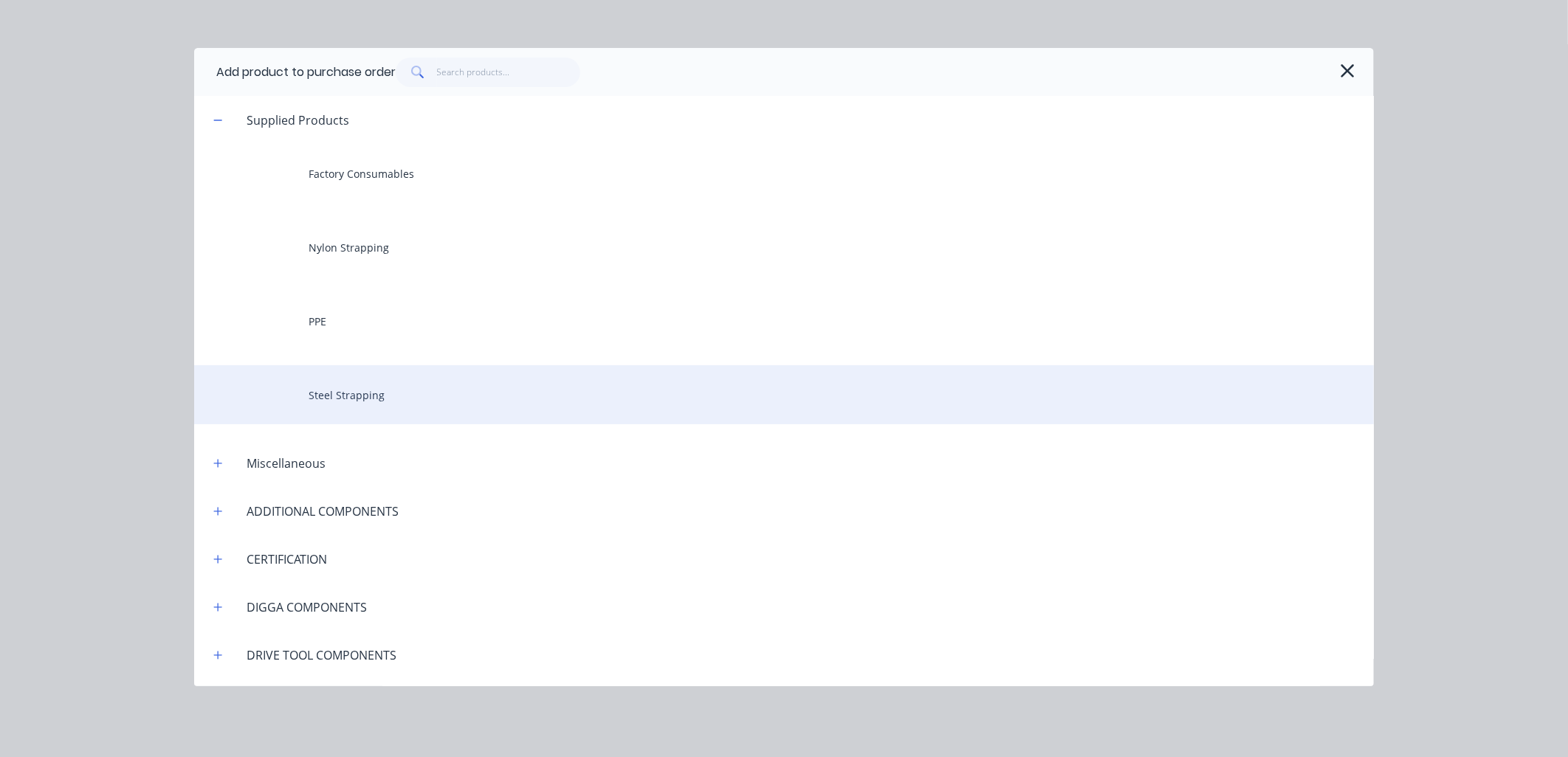
click at [316, 404] on div "Steel Strapping" at bounding box center [784, 395] width 1180 height 59
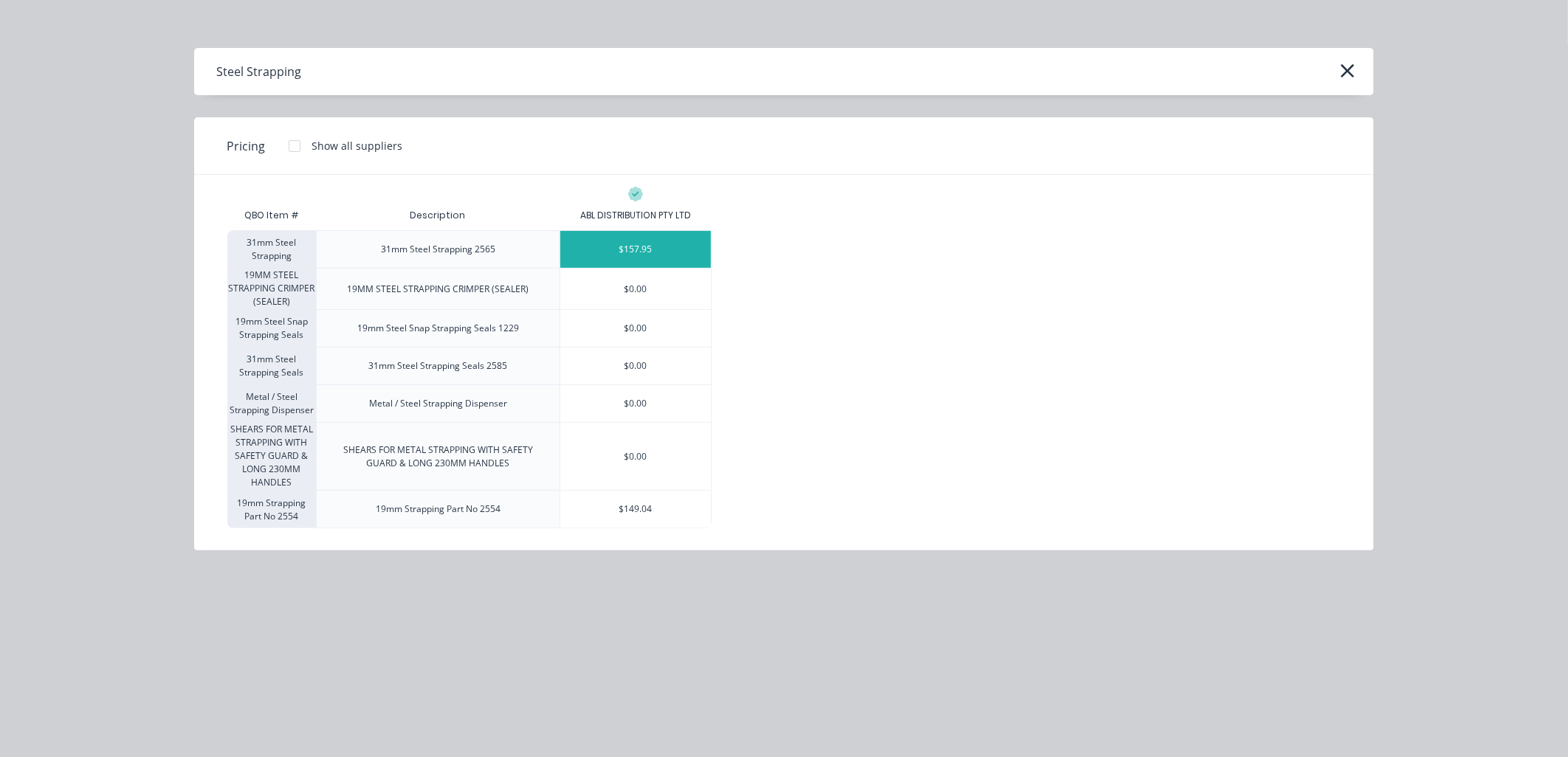
click at [636, 247] on div "$157.95" at bounding box center [636, 249] width 151 height 37
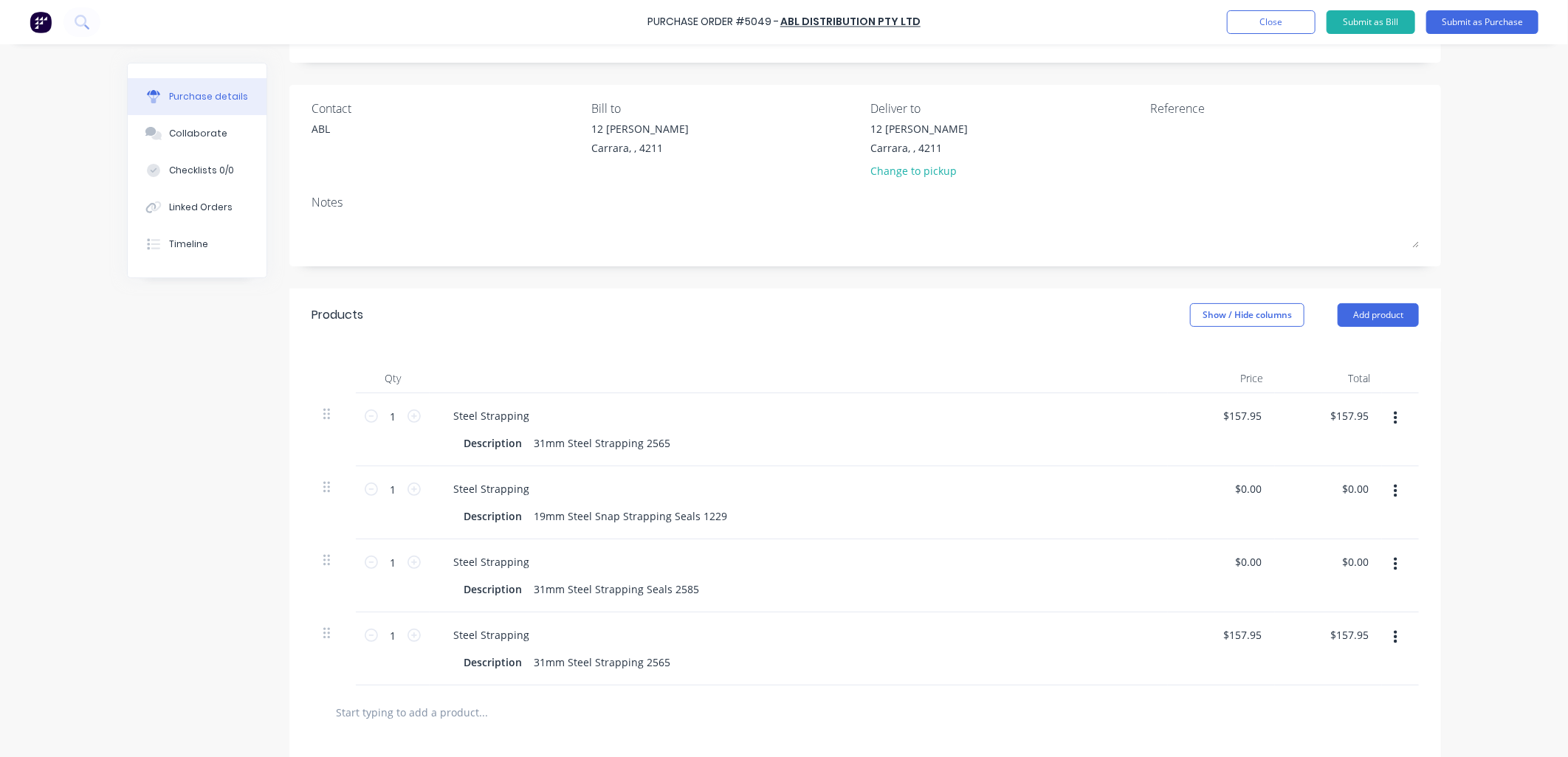
scroll to position [109, 0]
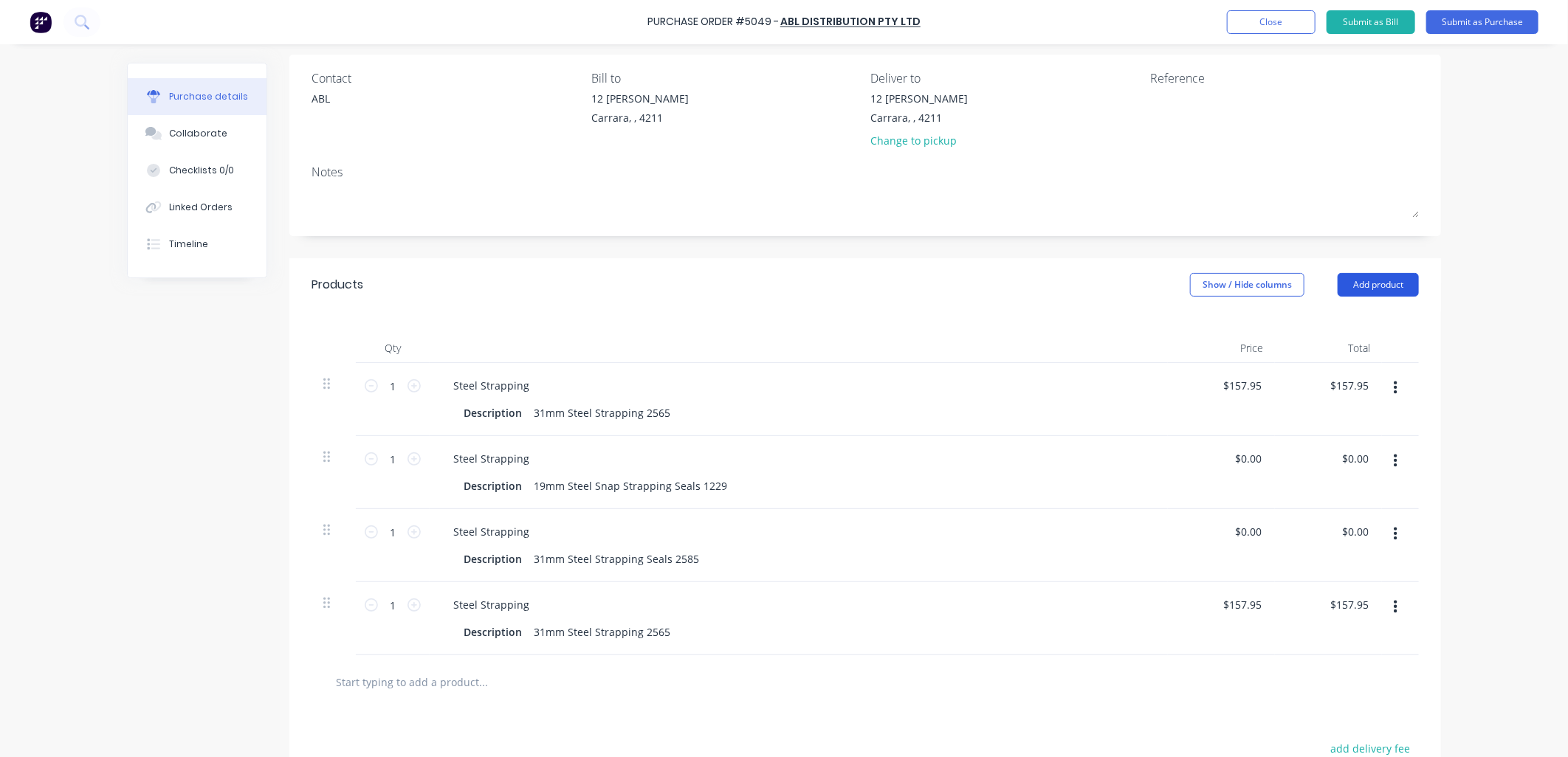
click at [1343, 277] on button "Add product" at bounding box center [1378, 285] width 81 height 24
click at [1333, 313] on div "Product catalogue" at bounding box center [1349, 323] width 114 height 22
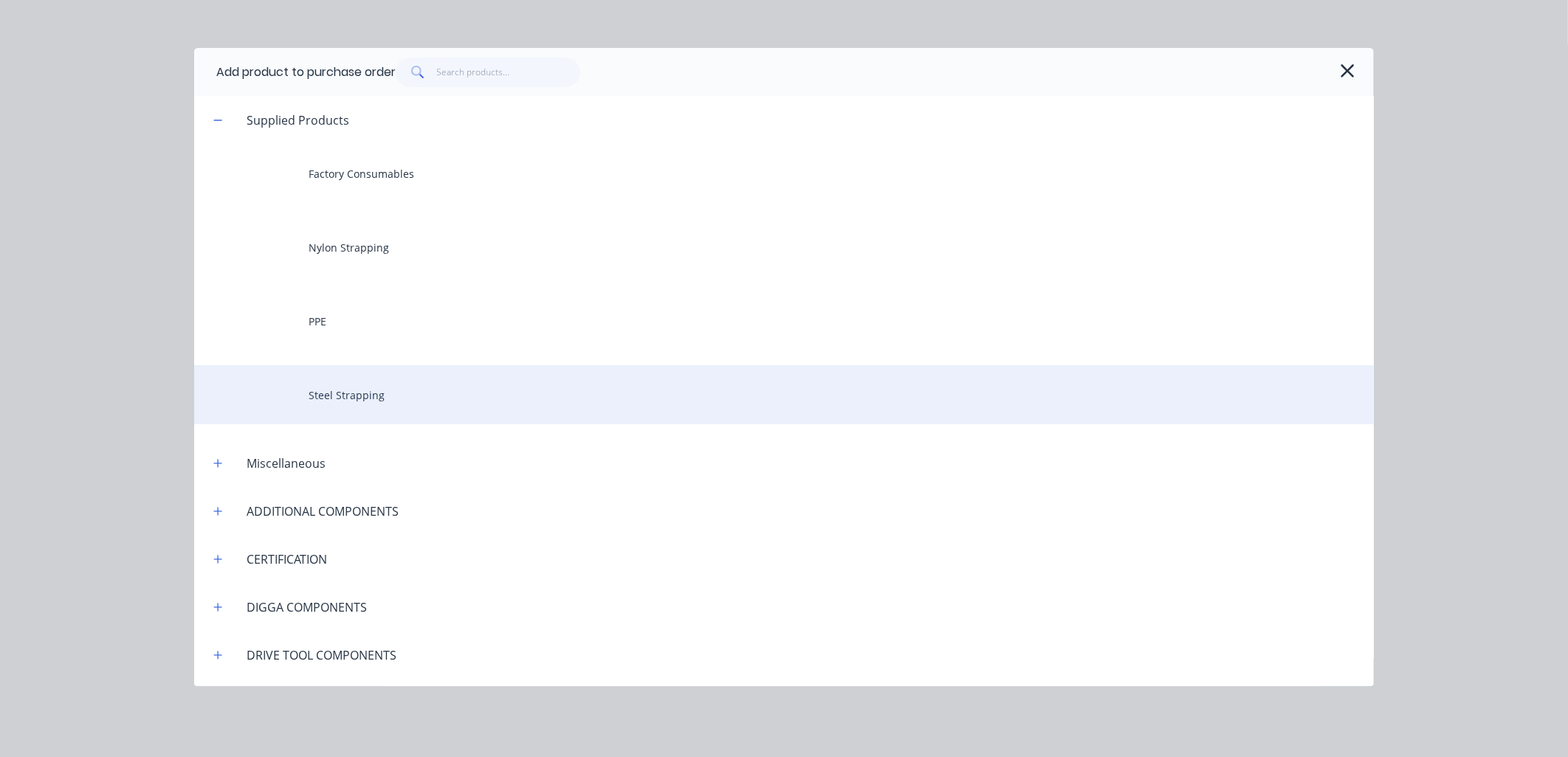
click at [365, 393] on div "Steel Strapping" at bounding box center [784, 395] width 1180 height 59
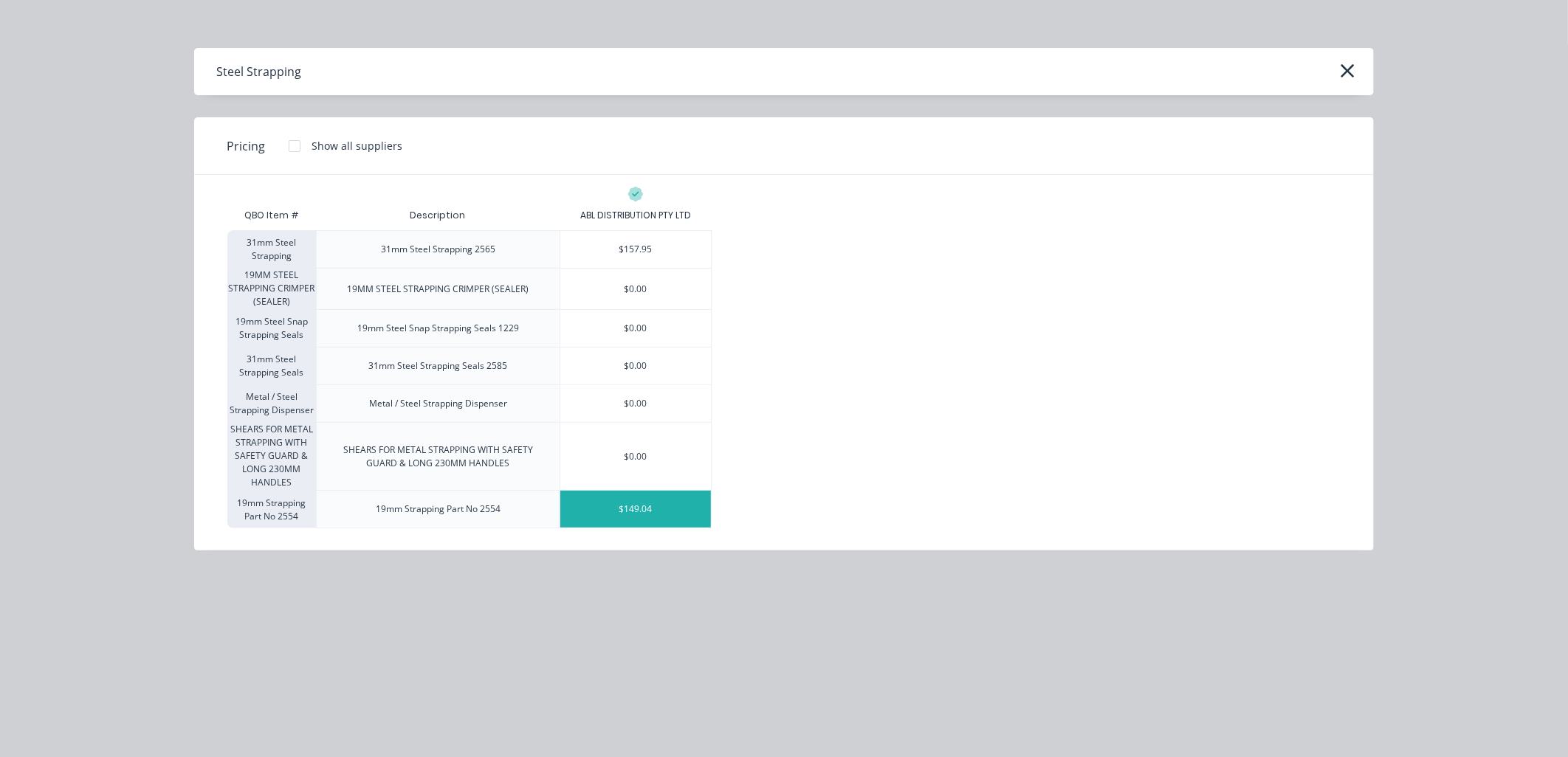
click at [633, 522] on div "$149.04" at bounding box center [636, 509] width 151 height 37
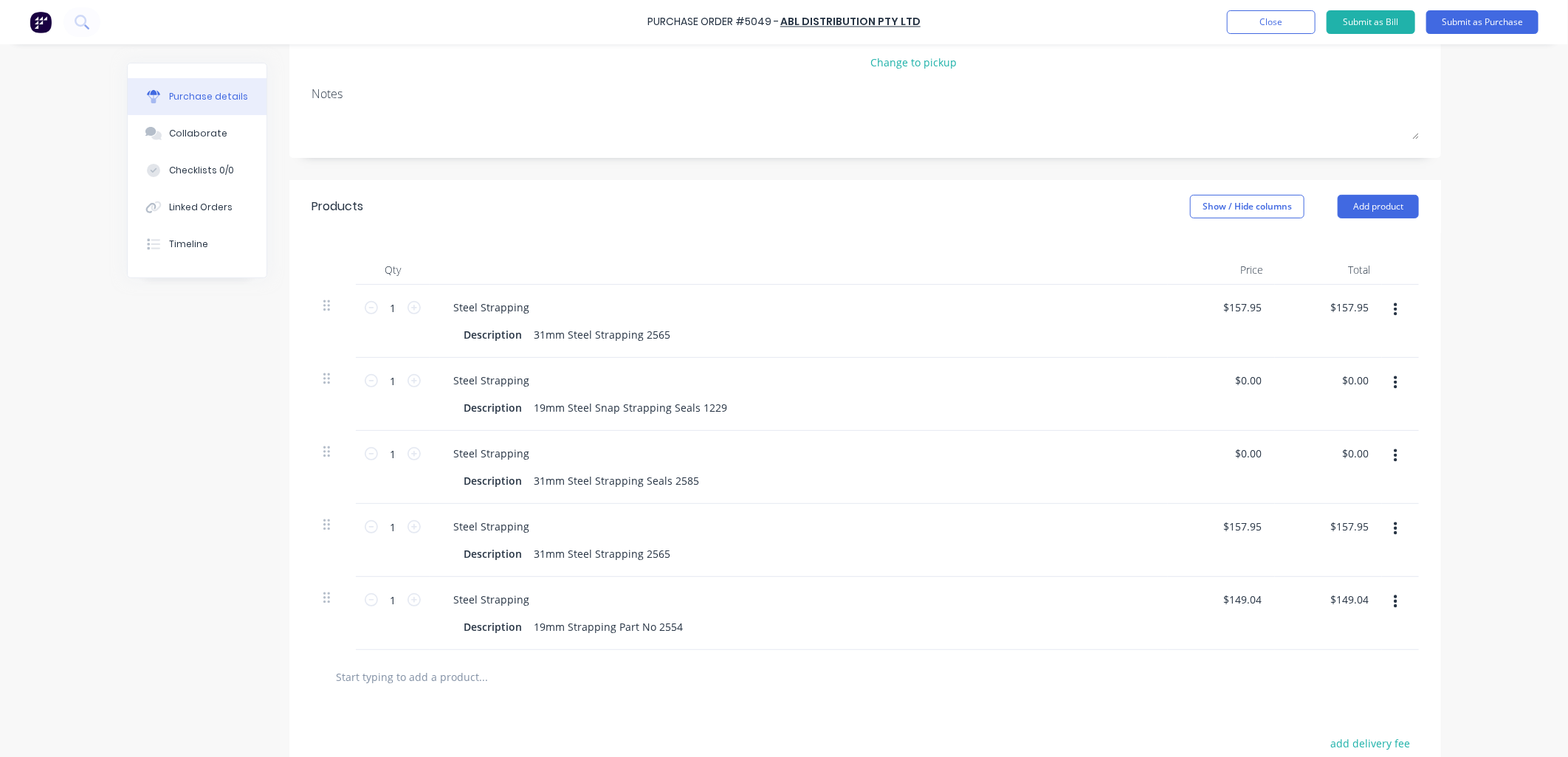
scroll to position [328, 0]
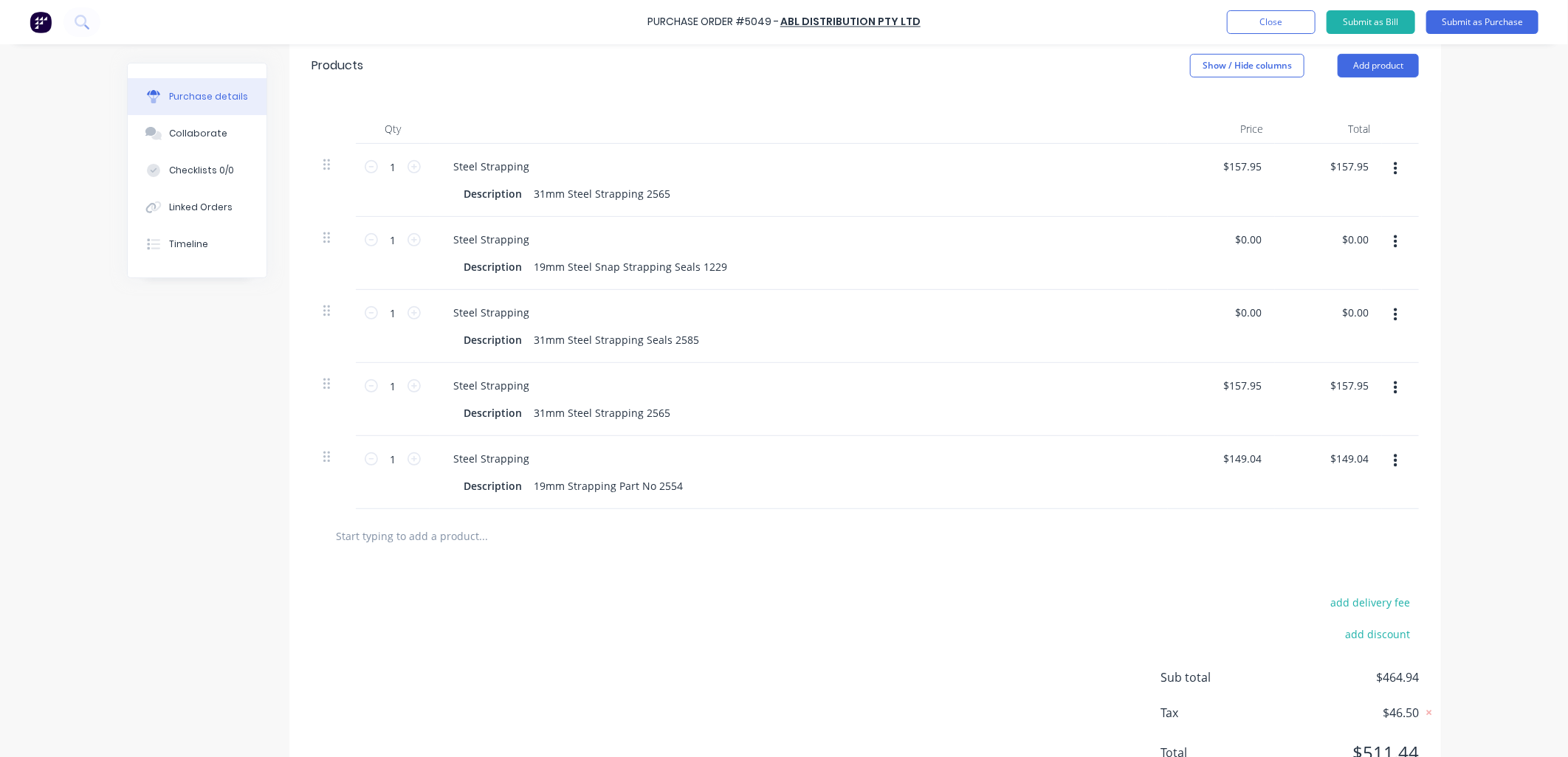
click at [1393, 387] on icon "button" at bounding box center [1395, 388] width 4 height 16
click at [1332, 514] on button "Delete" at bounding box center [1350, 516] width 125 height 29
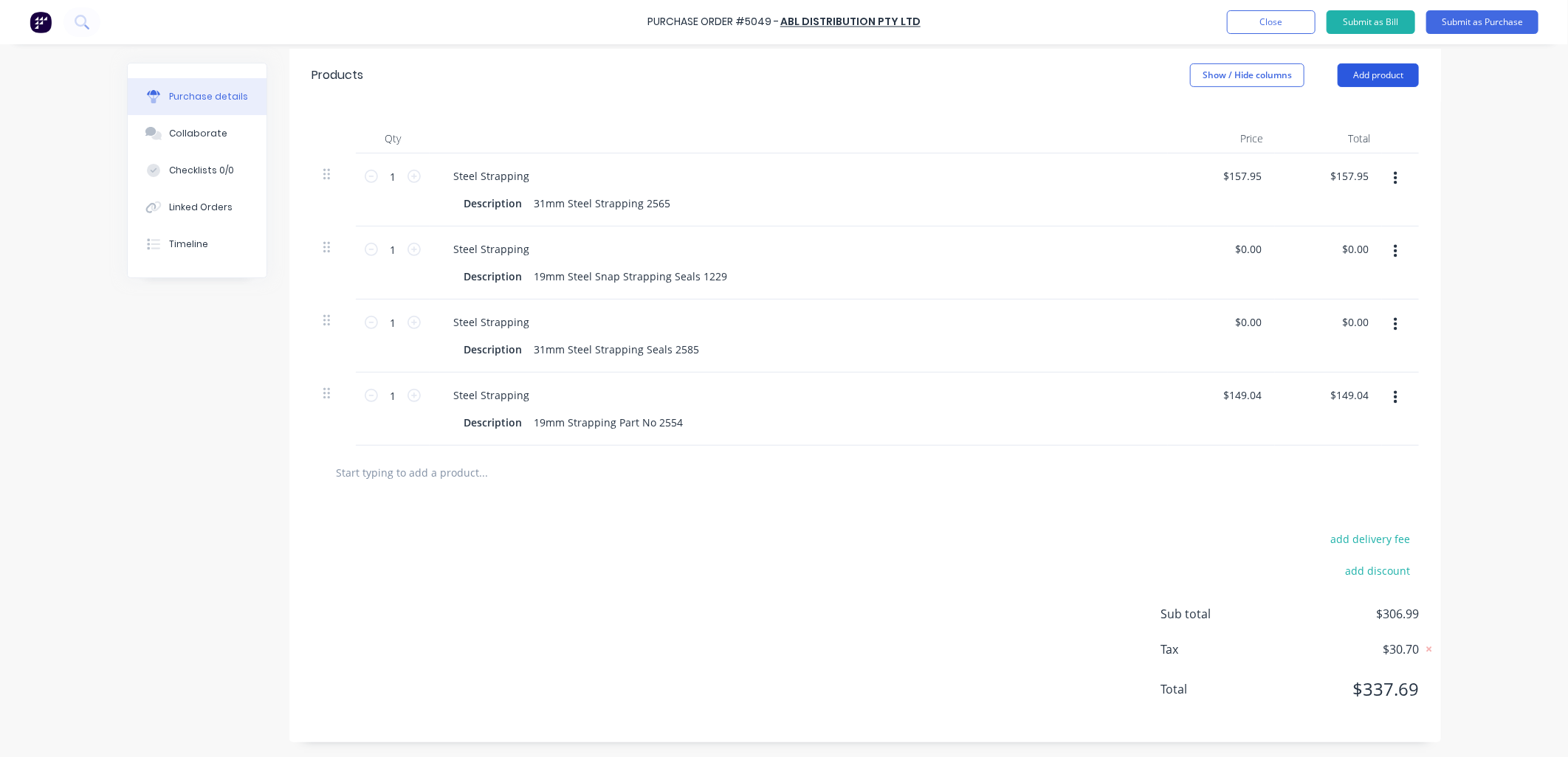
click at [1382, 68] on button "Add product" at bounding box center [1378, 76] width 81 height 24
click at [1315, 112] on div "Product catalogue" at bounding box center [1349, 113] width 114 height 22
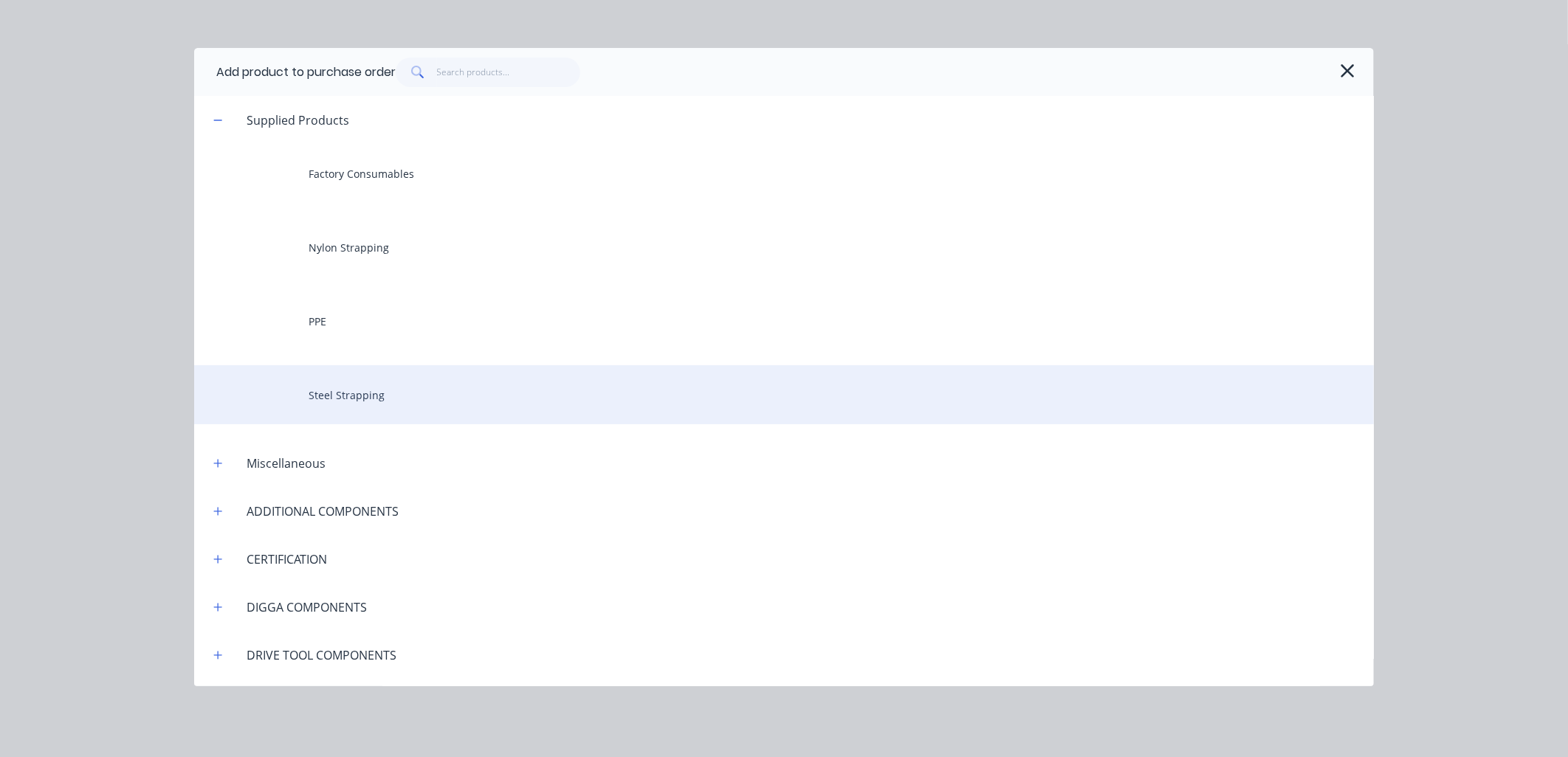
click at [340, 405] on div "Steel Strapping" at bounding box center [784, 395] width 1180 height 59
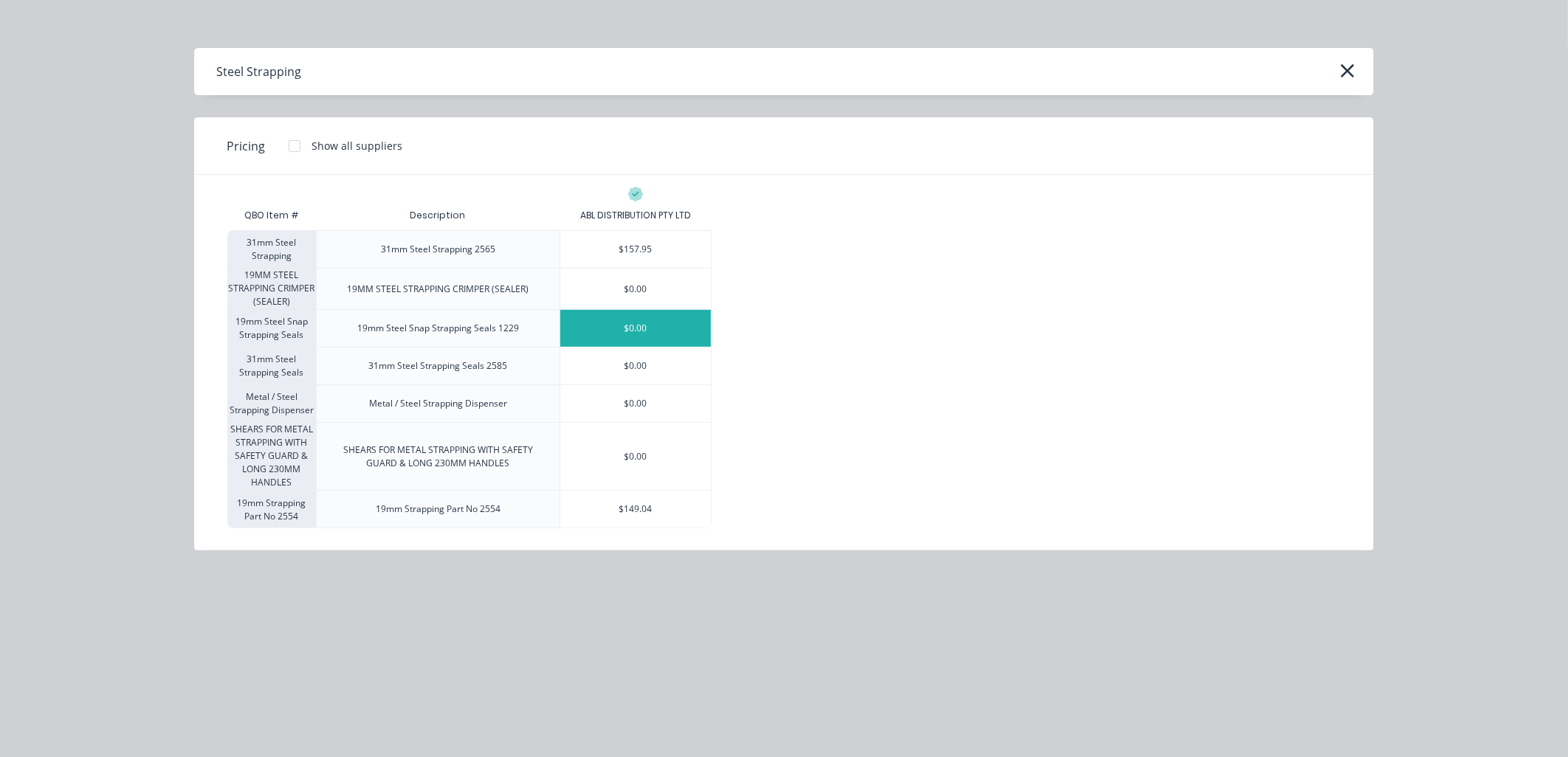
click at [645, 329] on div "$0.00" at bounding box center [636, 328] width 151 height 37
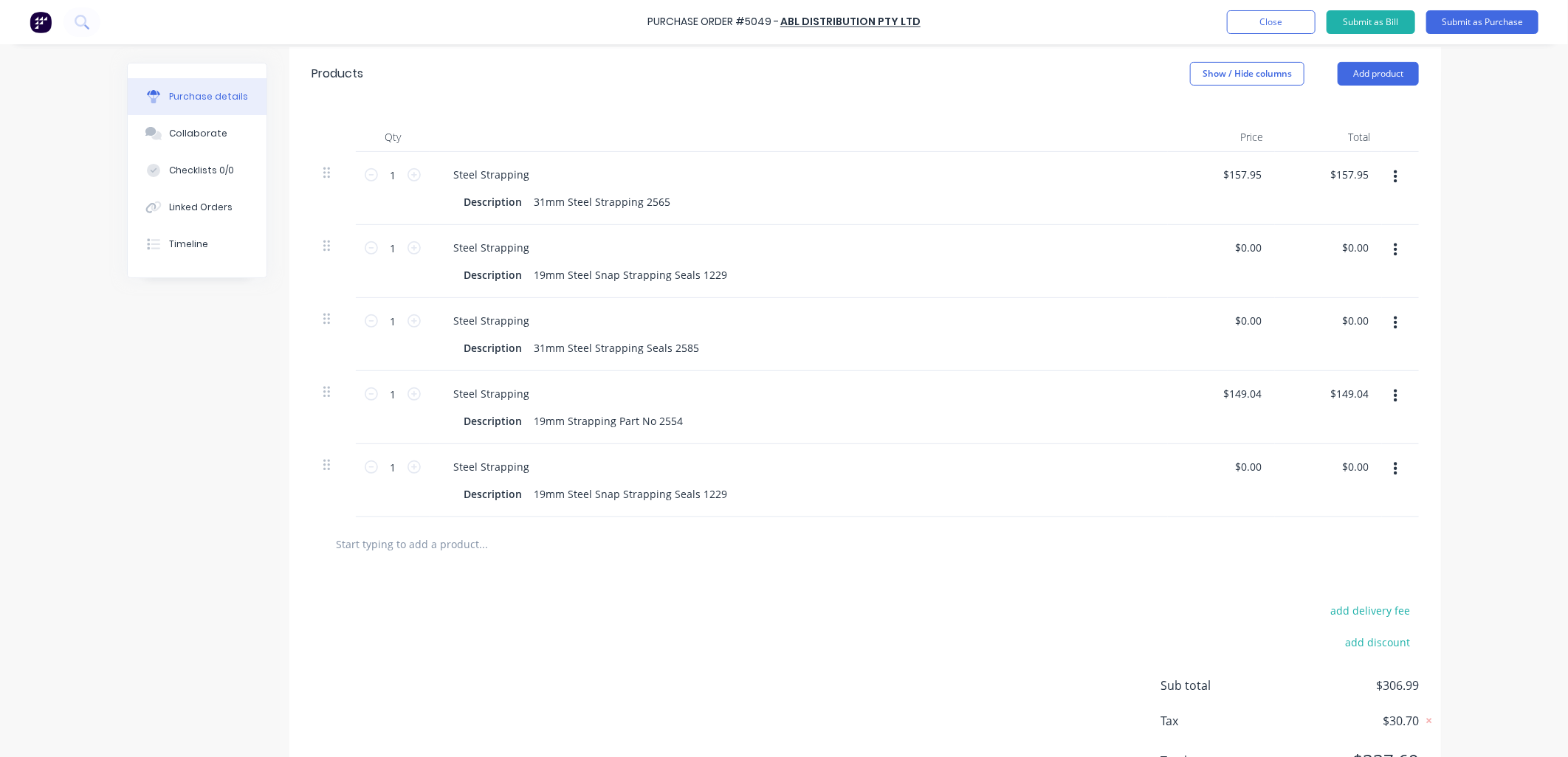
click at [1393, 252] on icon "button" at bounding box center [1395, 250] width 4 height 13
click at [1324, 373] on button "Delete" at bounding box center [1350, 378] width 125 height 29
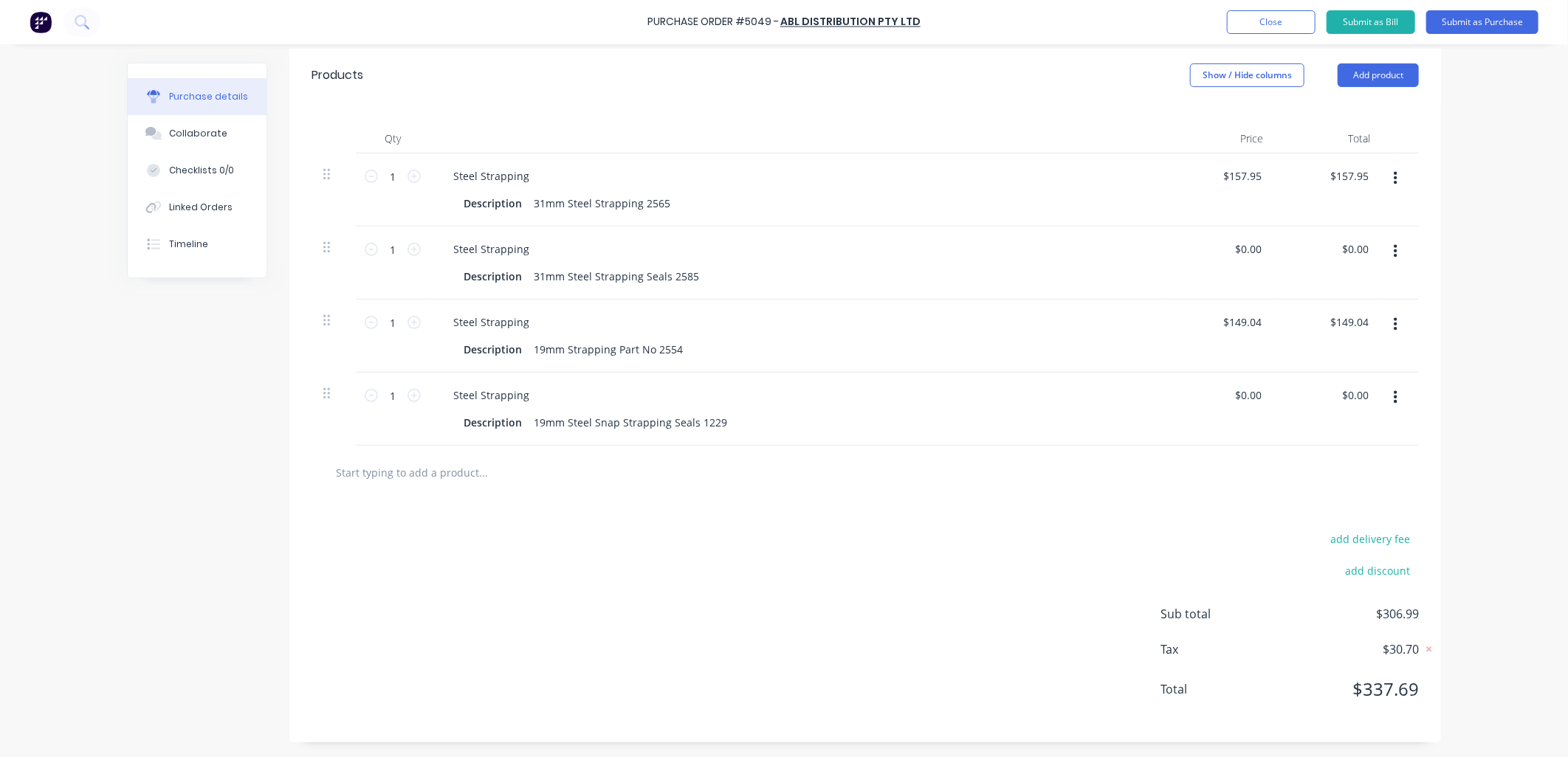
click at [549, 635] on div "add delivery fee add discount Sub total $306.99 Tax $30.70 Total $337.69" at bounding box center [865, 621] width 1151 height 243
click at [387, 172] on input "1" at bounding box center [392, 177] width 29 height 22
type input "6"
type input "$947.70"
type input "6"
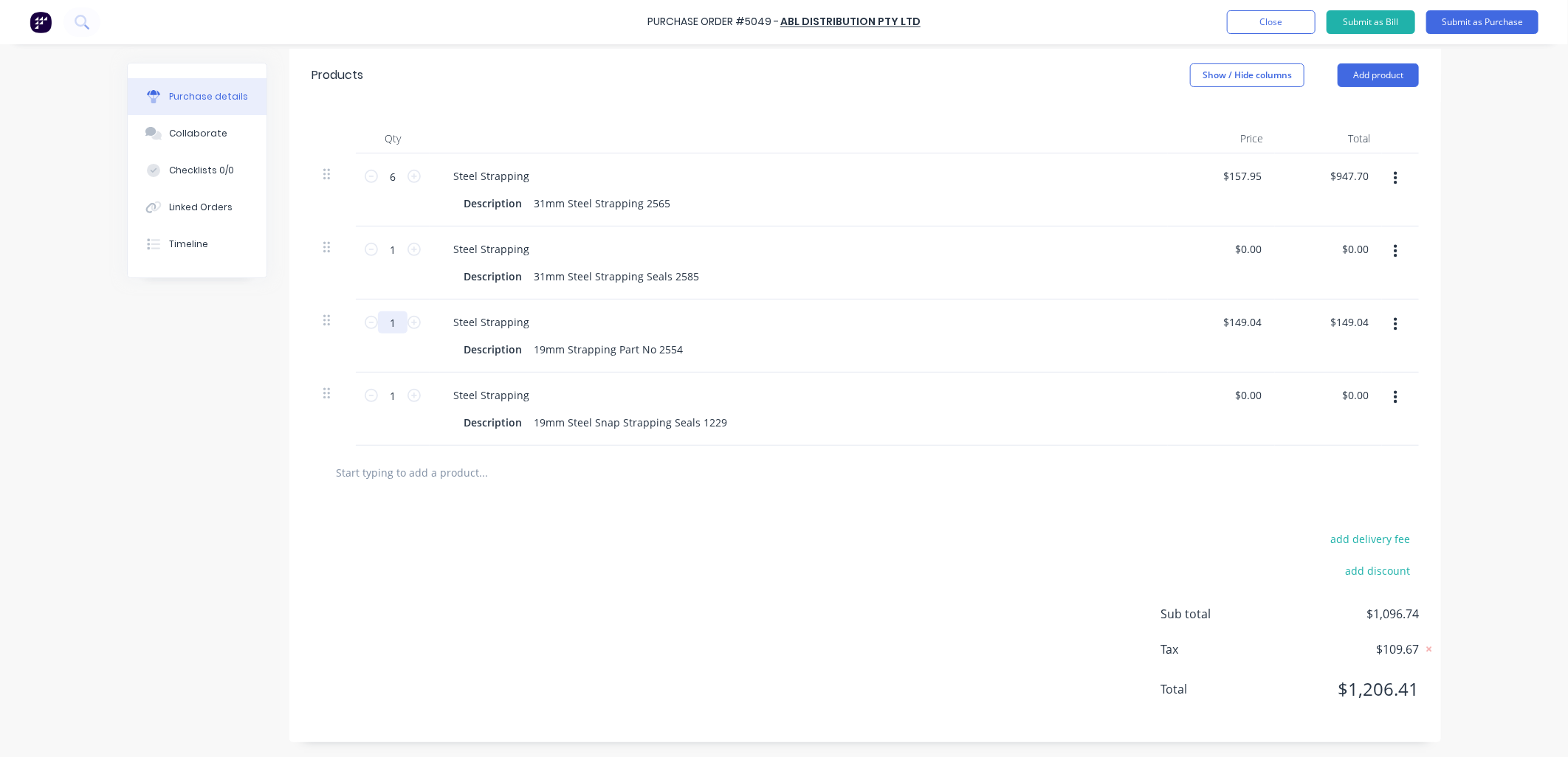
click at [390, 332] on input "1" at bounding box center [392, 323] width 29 height 22
type input "6"
type input "$894.24"
type input "6"
click at [569, 600] on div "add delivery fee add discount Sub total $1,841.94 Tax $184.19 Total $2,026.13" at bounding box center [865, 621] width 1151 height 243
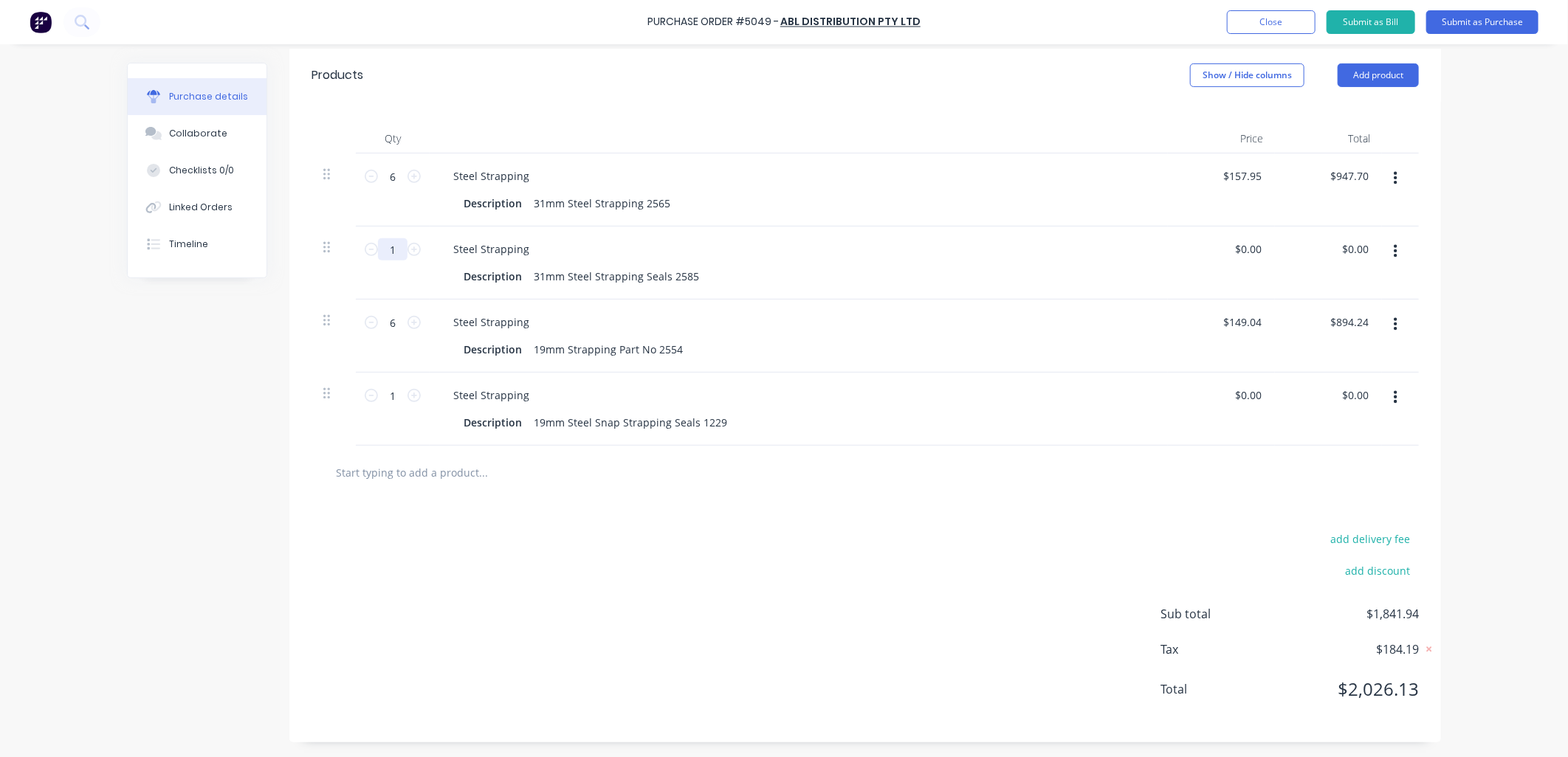
click at [388, 256] on input "1" at bounding box center [392, 250] width 29 height 22
type input "3"
drag, startPoint x: 389, startPoint y: 399, endPoint x: 371, endPoint y: 392, distance: 19.3
click at [378, 393] on input "1" at bounding box center [392, 396] width 29 height 22
type input "3"
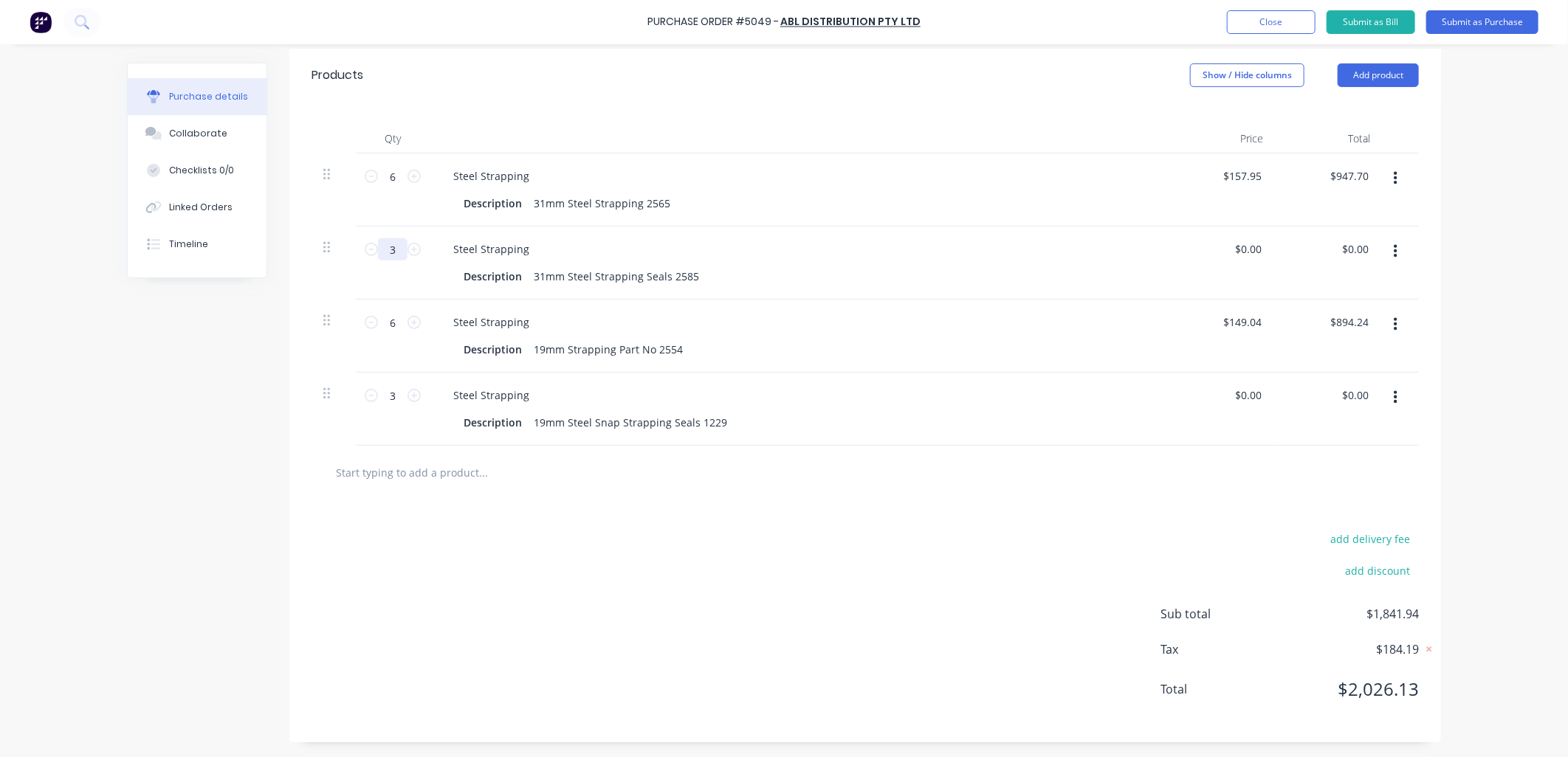
drag, startPoint x: 392, startPoint y: 252, endPoint x: 334, endPoint y: 244, distance: 58.5
click at [337, 244] on div "3 3 Steel Strapping Description 31mm Steel Strapping Seals 2585 $0.00 $0.00 $0.…" at bounding box center [865, 263] width 1107 height 73
type input "5"
drag, startPoint x: 387, startPoint y: 401, endPoint x: 373, endPoint y: 401, distance: 14.0
click at [378, 401] on input "3" at bounding box center [392, 396] width 29 height 22
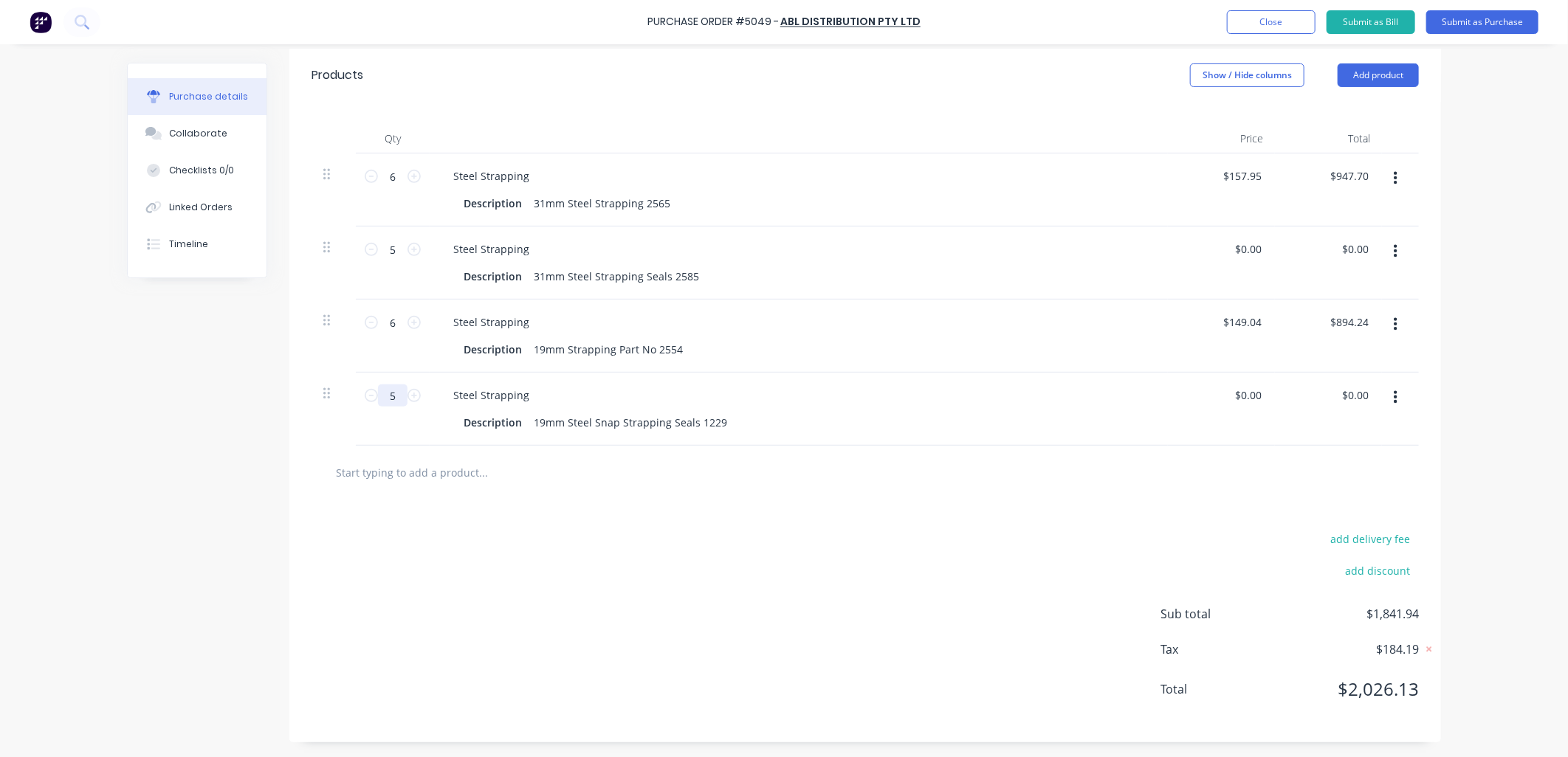
type input "5"
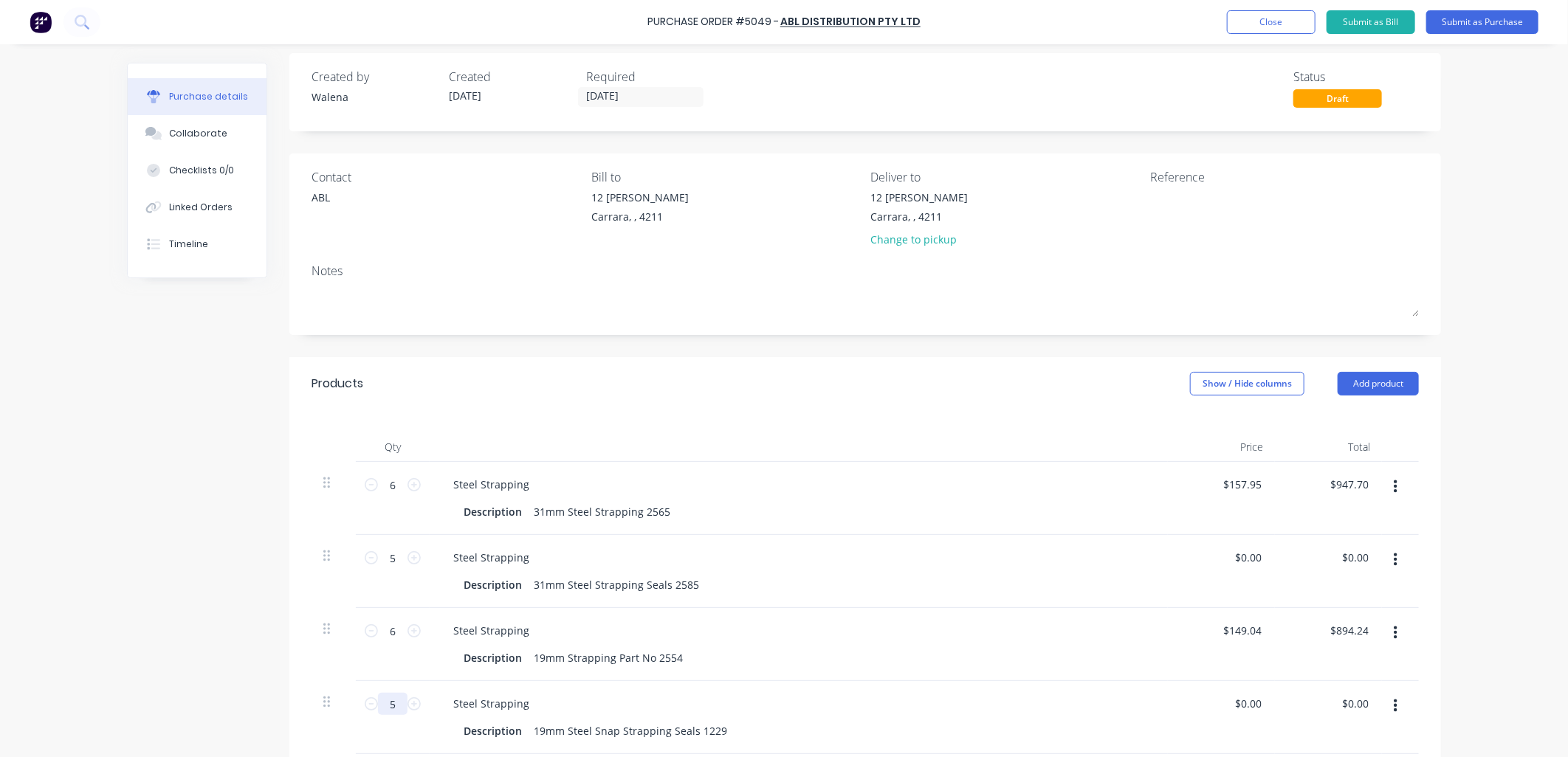
scroll to position [0, 0]
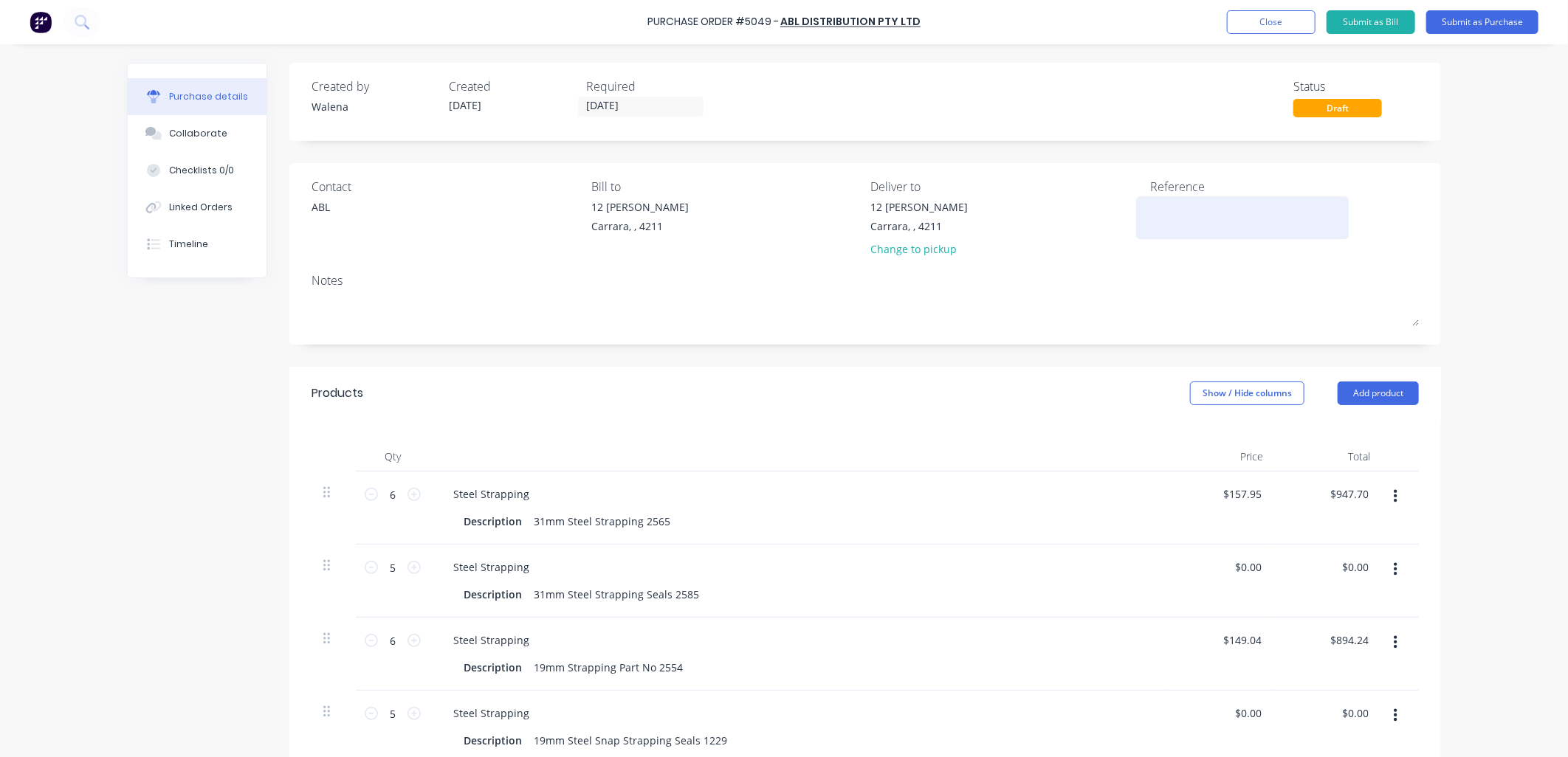
click at [1201, 207] on textarea at bounding box center [1242, 216] width 184 height 33
paste textarea "19mm & 31mm Strappin"
type textarea "19mm & 31mm Strappin"
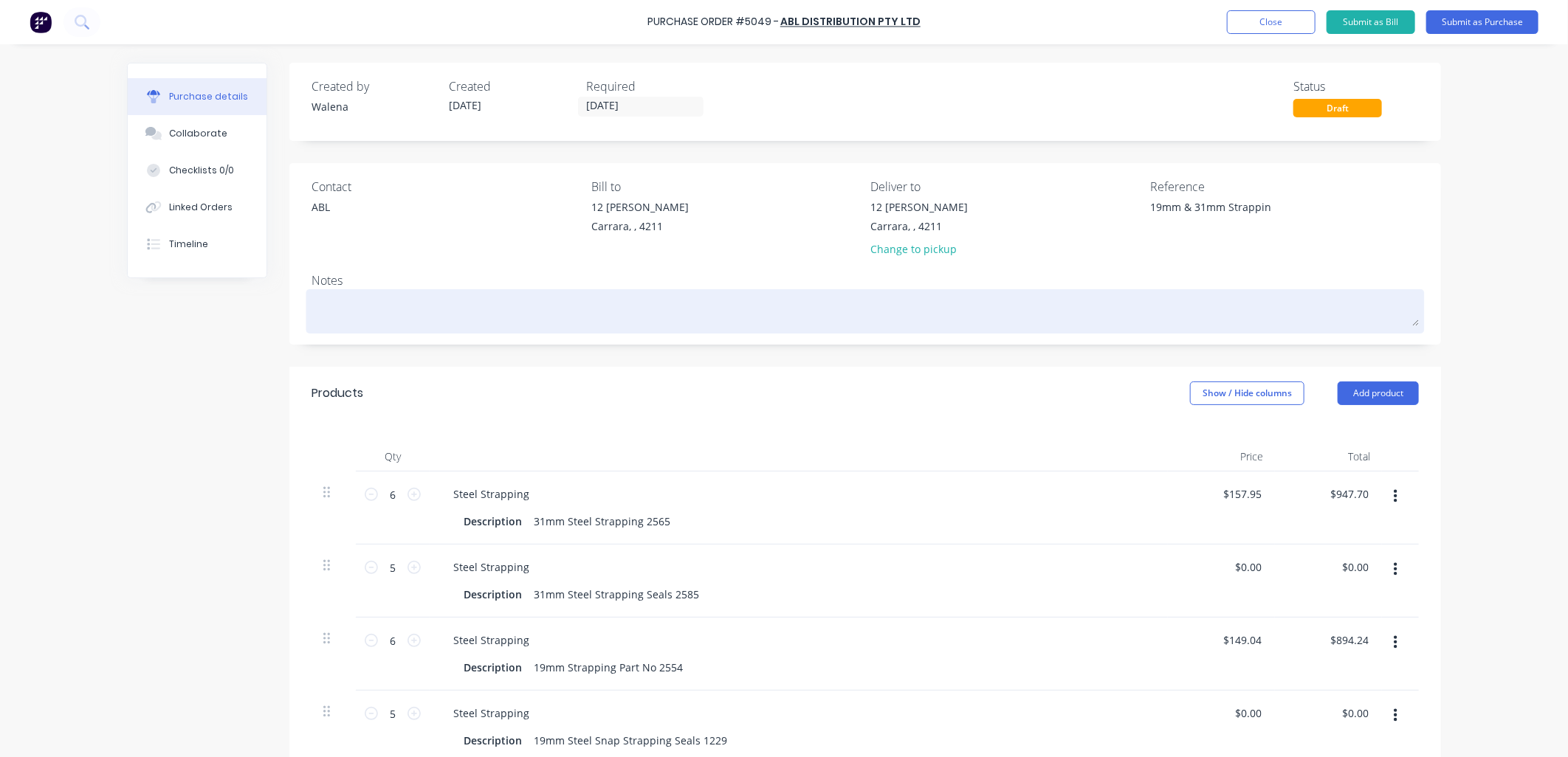
type textarea "x"
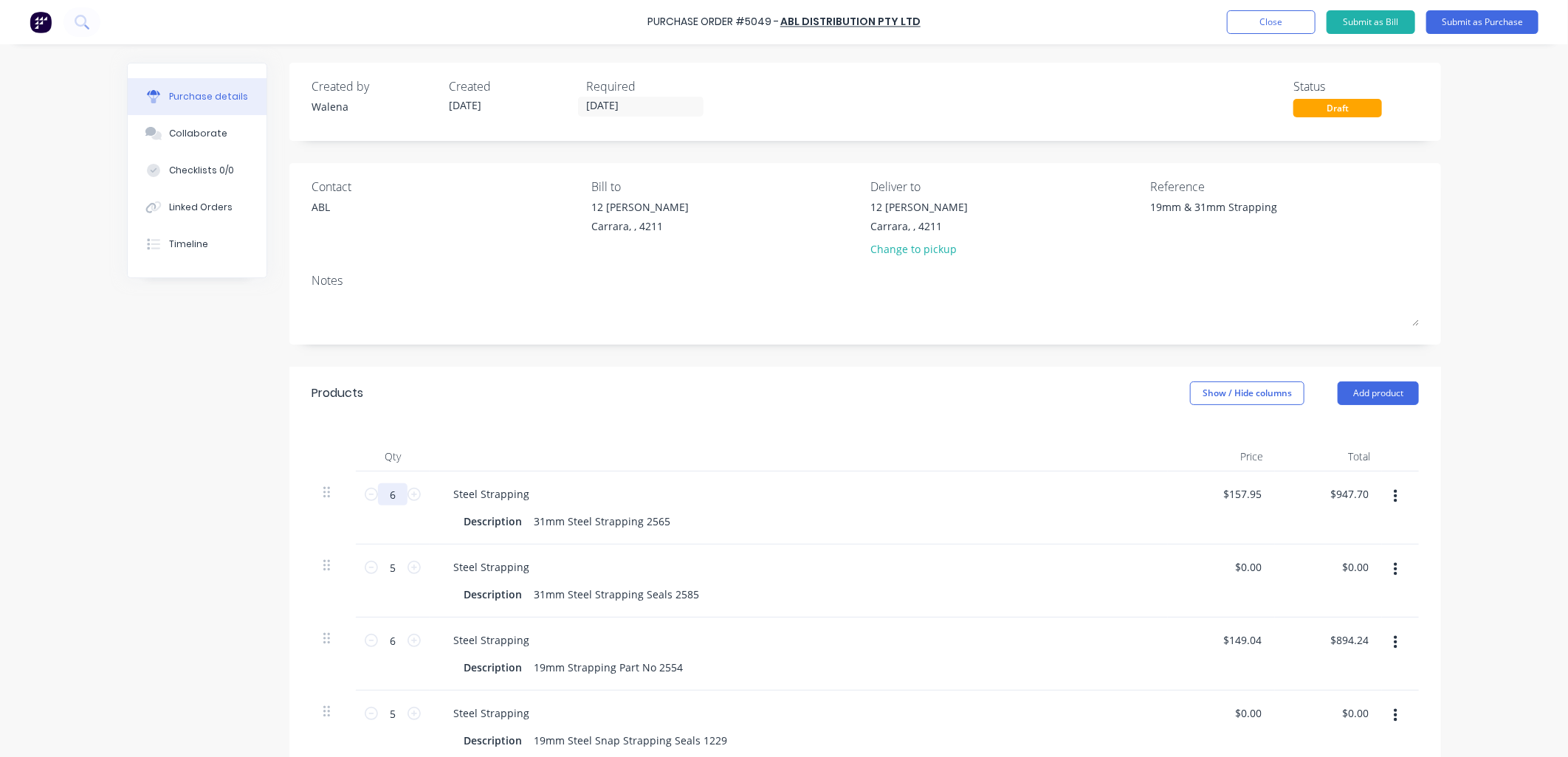
type textarea "19mm & 31mm Strapping"
type textarea "x"
type textarea "19mm & 31mm Strapping"
click at [389, 493] on input "6" at bounding box center [392, 495] width 29 height 22
type textarea "x"
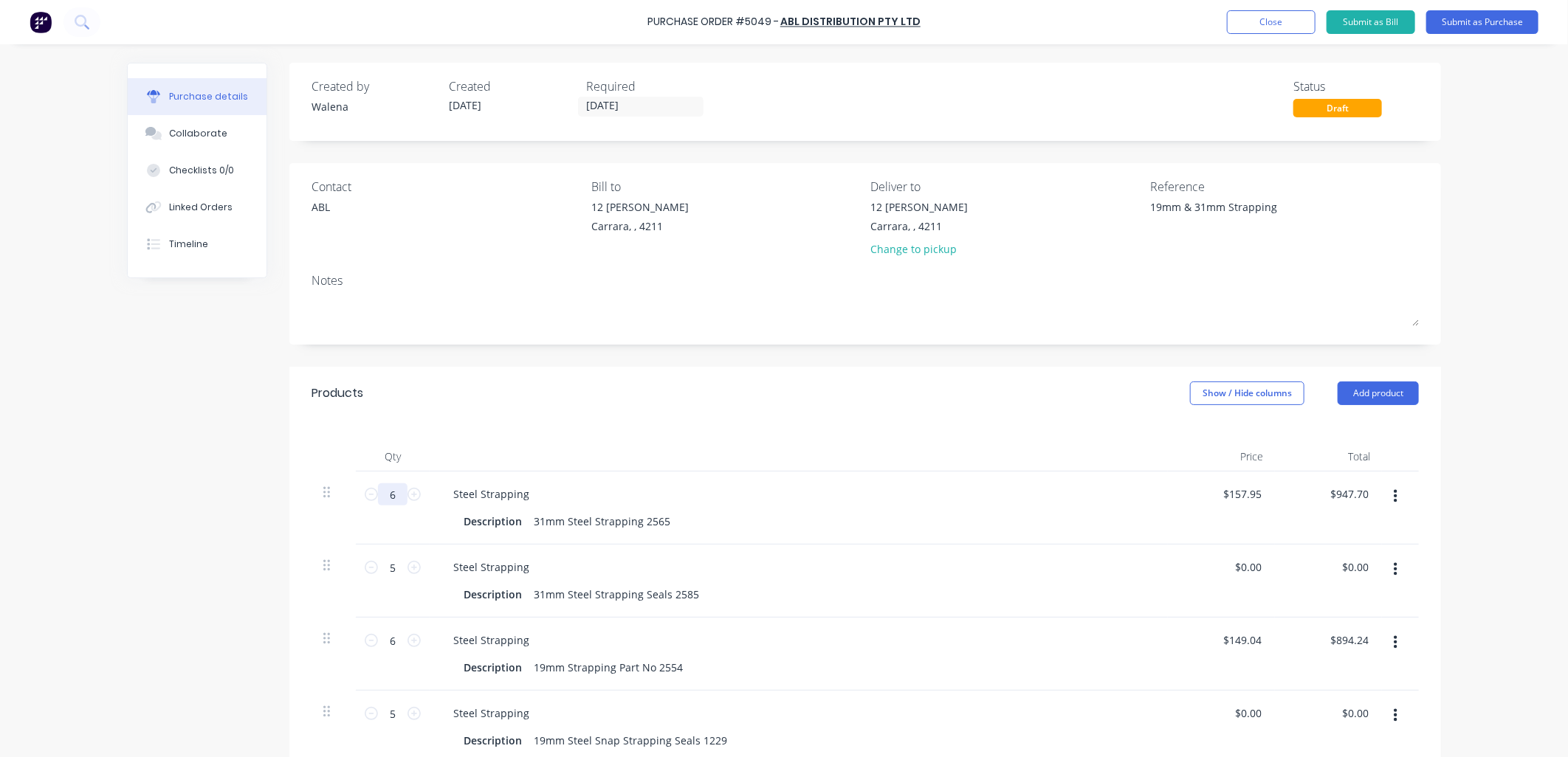
type input "8"
type input "$1,263.60"
type textarea "x"
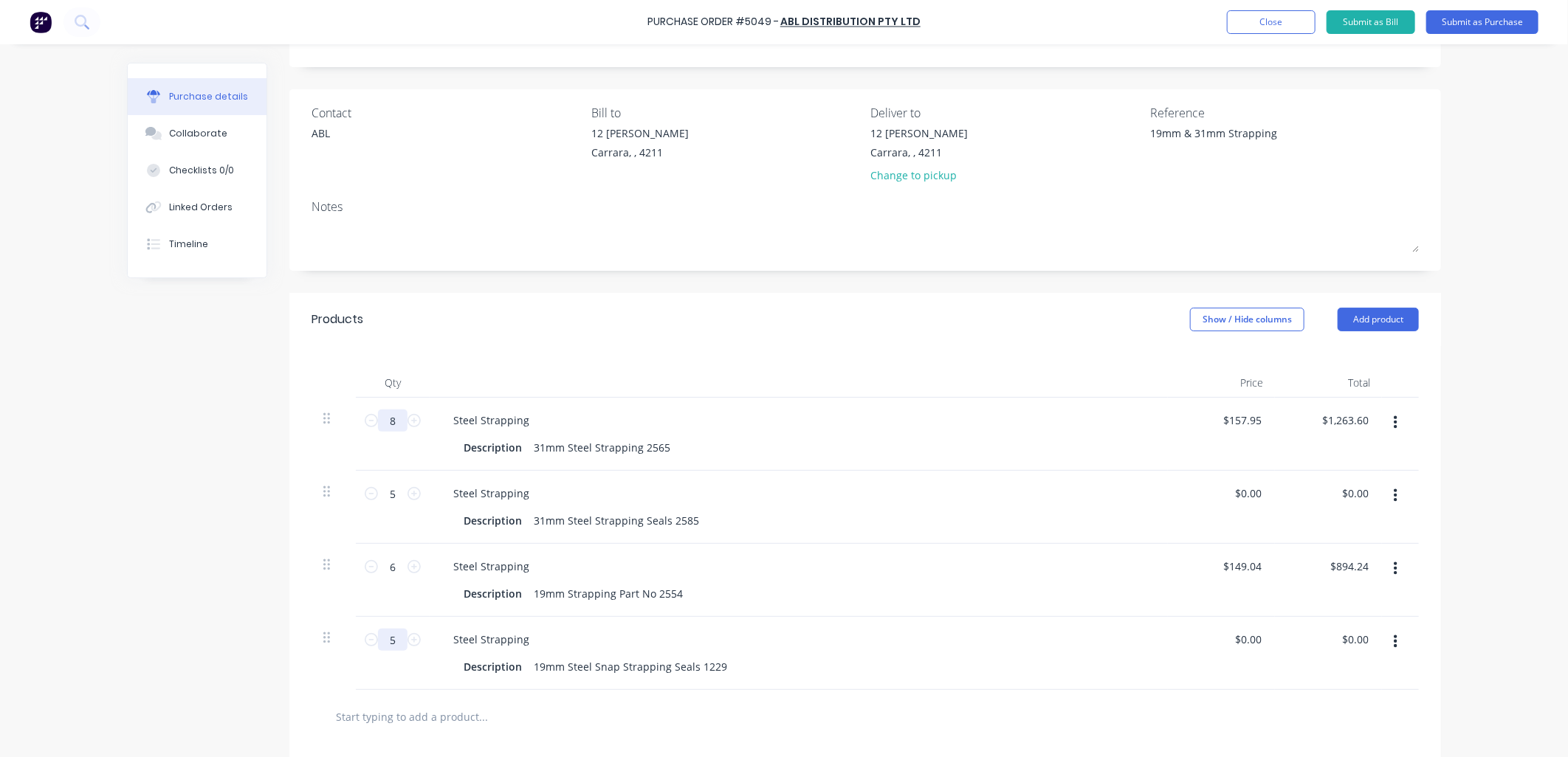
scroll to position [109, 0]
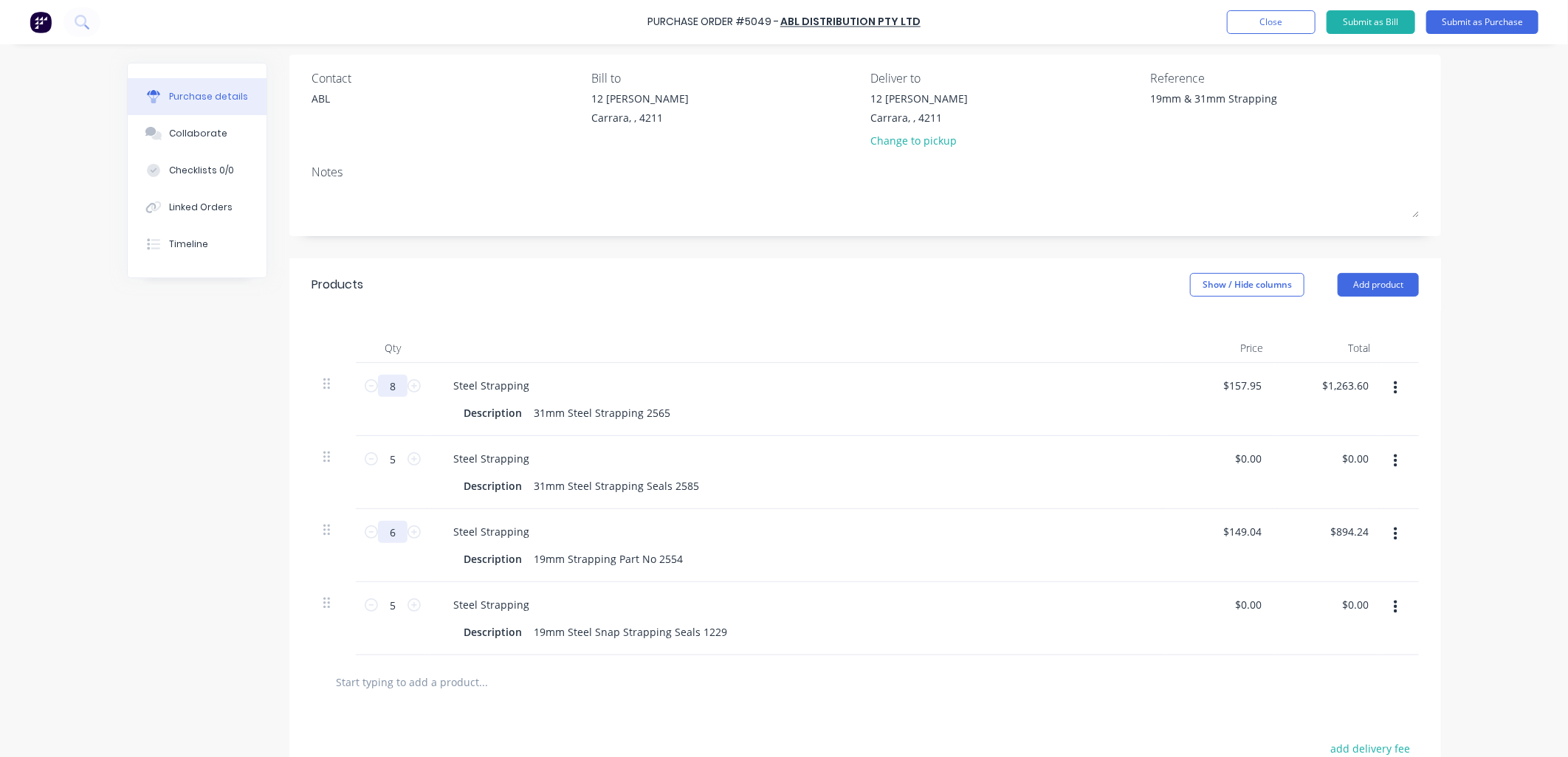
type input "8"
click at [394, 540] on input "6" at bounding box center [392, 532] width 29 height 22
click at [389, 547] on div "6 6" at bounding box center [393, 546] width 73 height 73
type textarea "x"
type input "8"
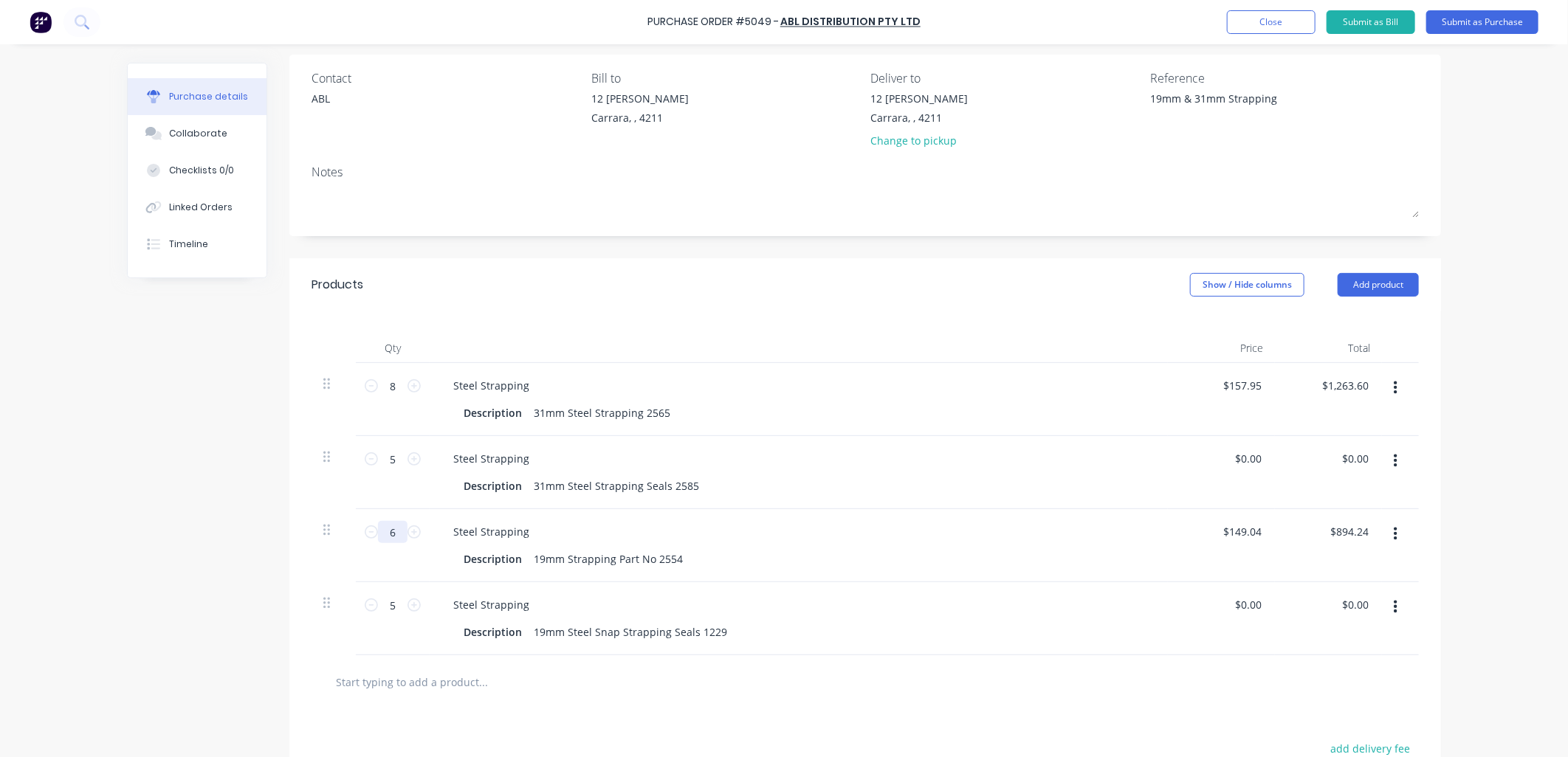
type input "$1,192.32"
type textarea "x"
type input "8"
click at [1075, 700] on div at bounding box center [865, 683] width 1107 height 54
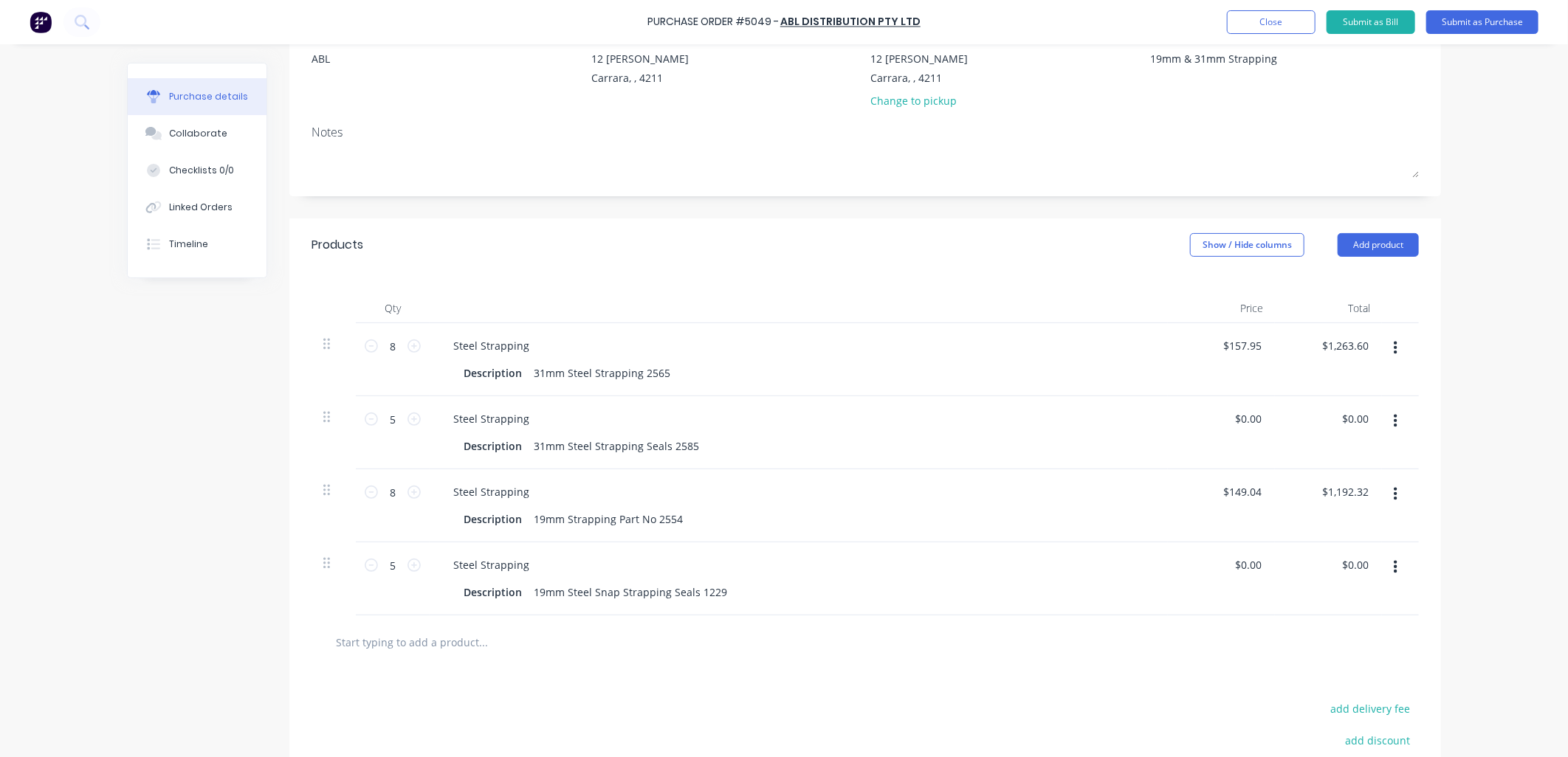
scroll to position [0, 0]
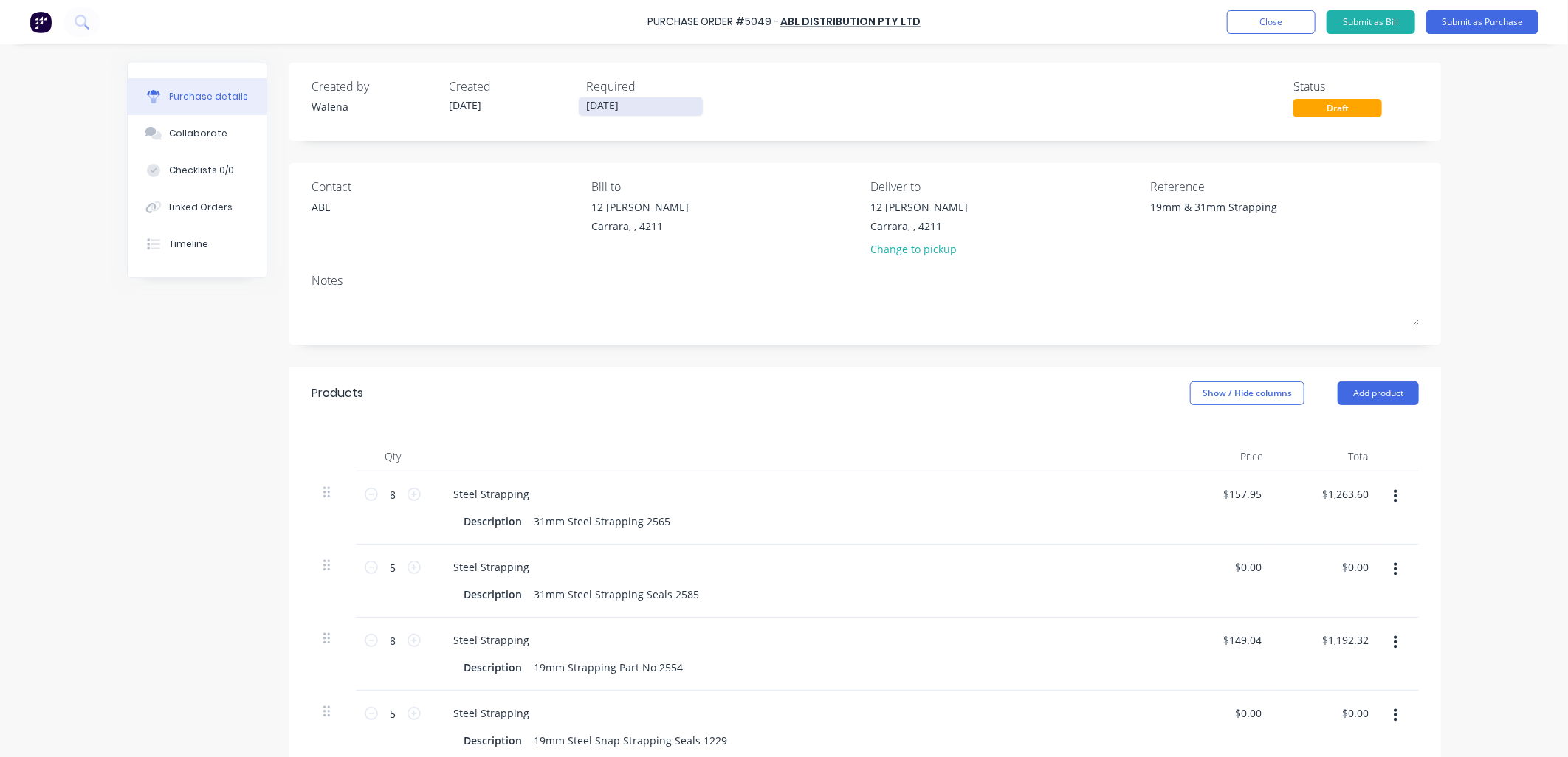
click at [667, 105] on input "[DATE]" at bounding box center [640, 106] width 124 height 19
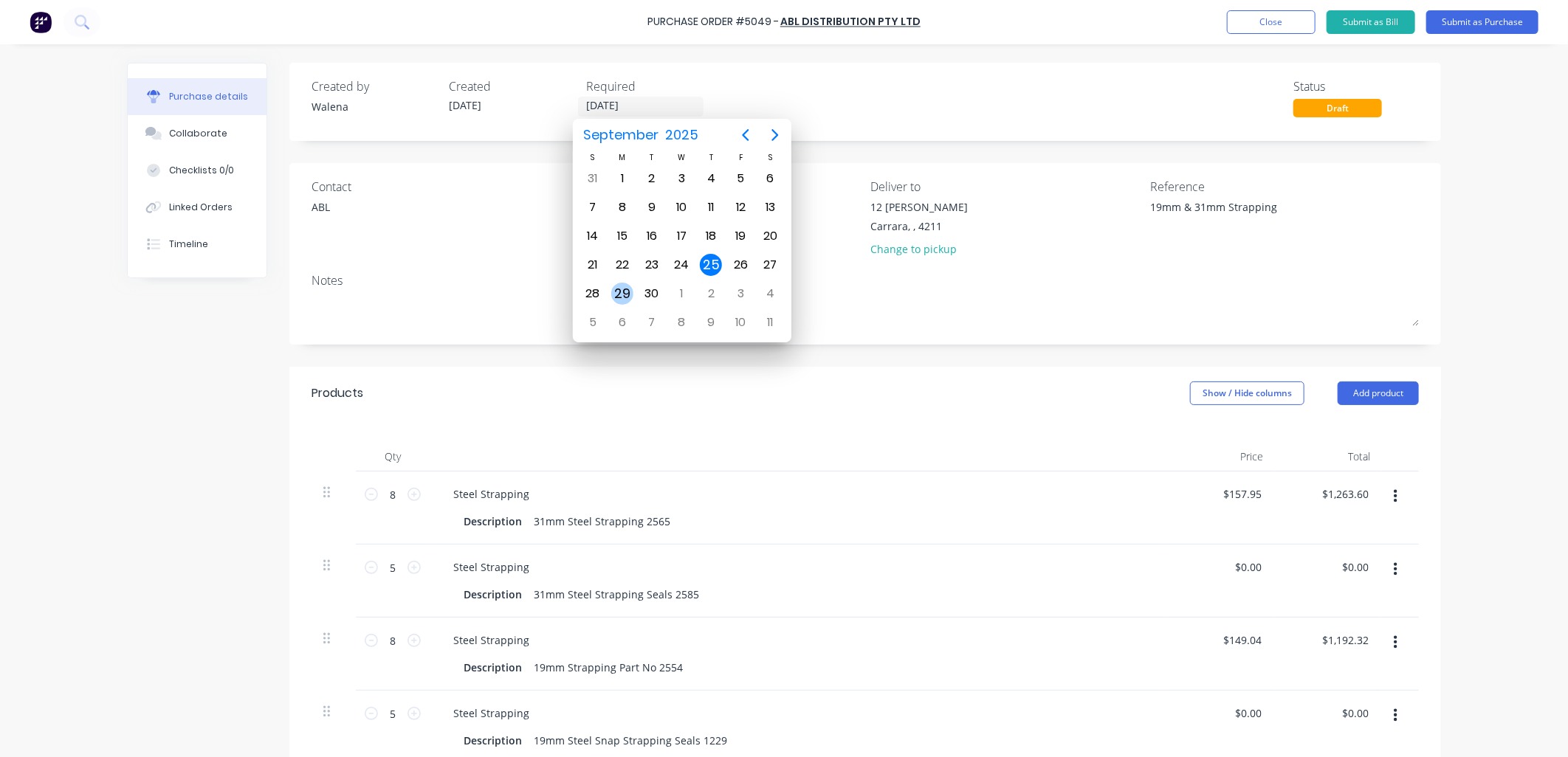
click at [617, 286] on div "29" at bounding box center [622, 294] width 22 height 22
type textarea "x"
type input "[DATE]"
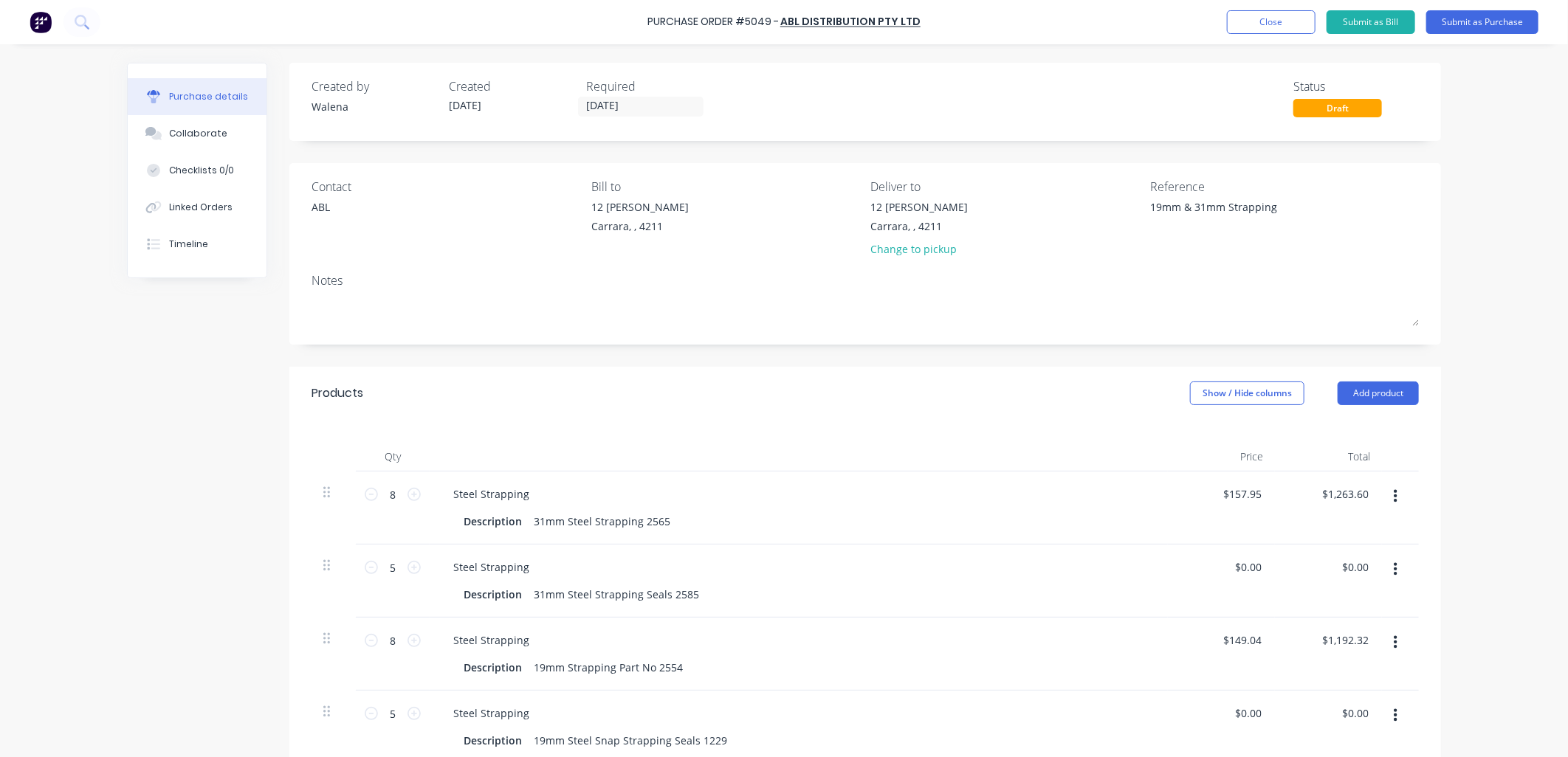
click at [202, 330] on div "Created by [PERSON_NAME] Created [DATE] Required [DATE] Status Draft Contact AB…" at bounding box center [783, 562] width 1314 height 998
click at [1378, 399] on button "Add product" at bounding box center [1378, 393] width 81 height 24
click at [1351, 421] on div "Product catalogue" at bounding box center [1349, 431] width 114 height 22
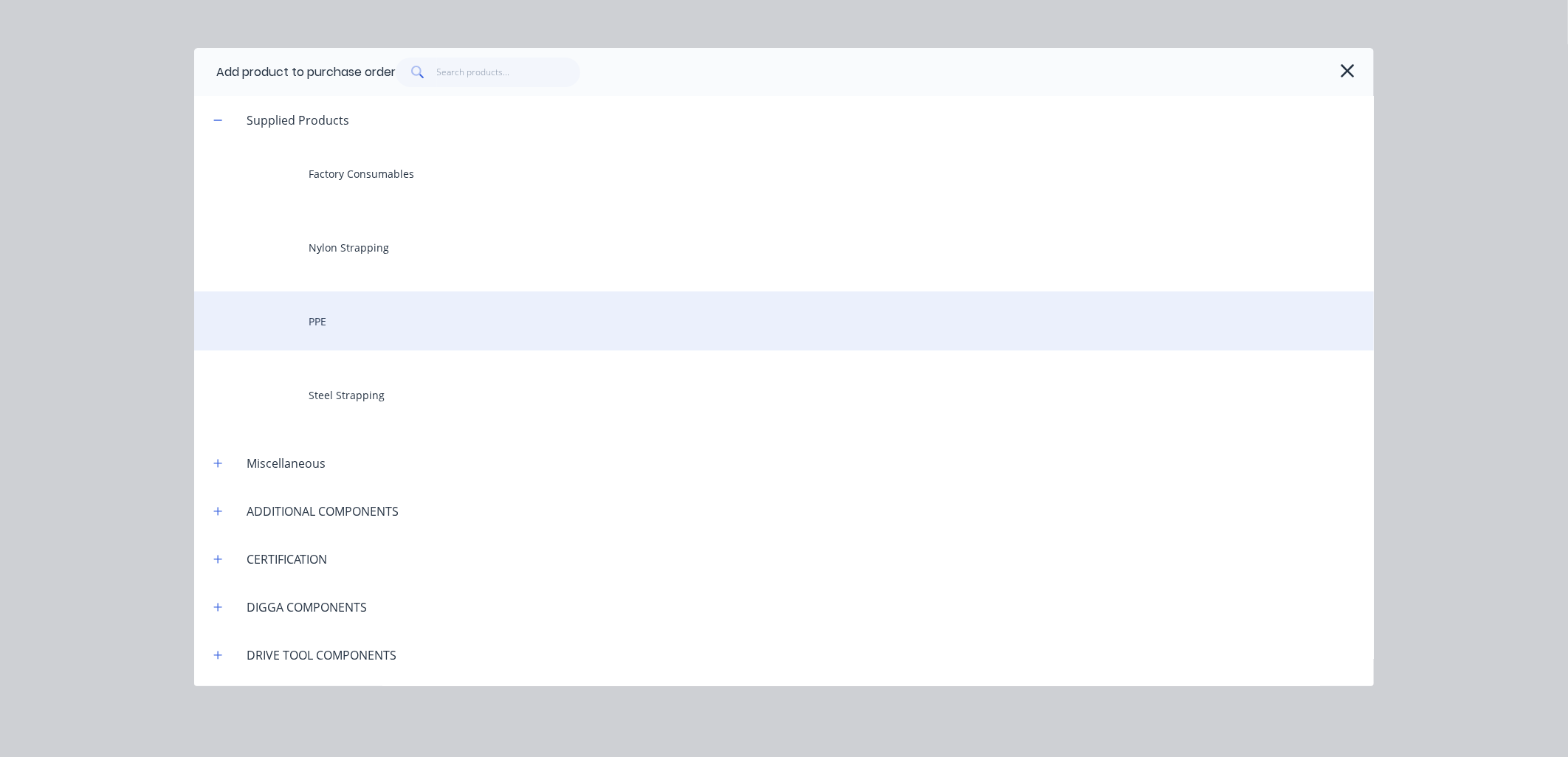
click at [318, 322] on div "PPE" at bounding box center [784, 321] width 1180 height 59
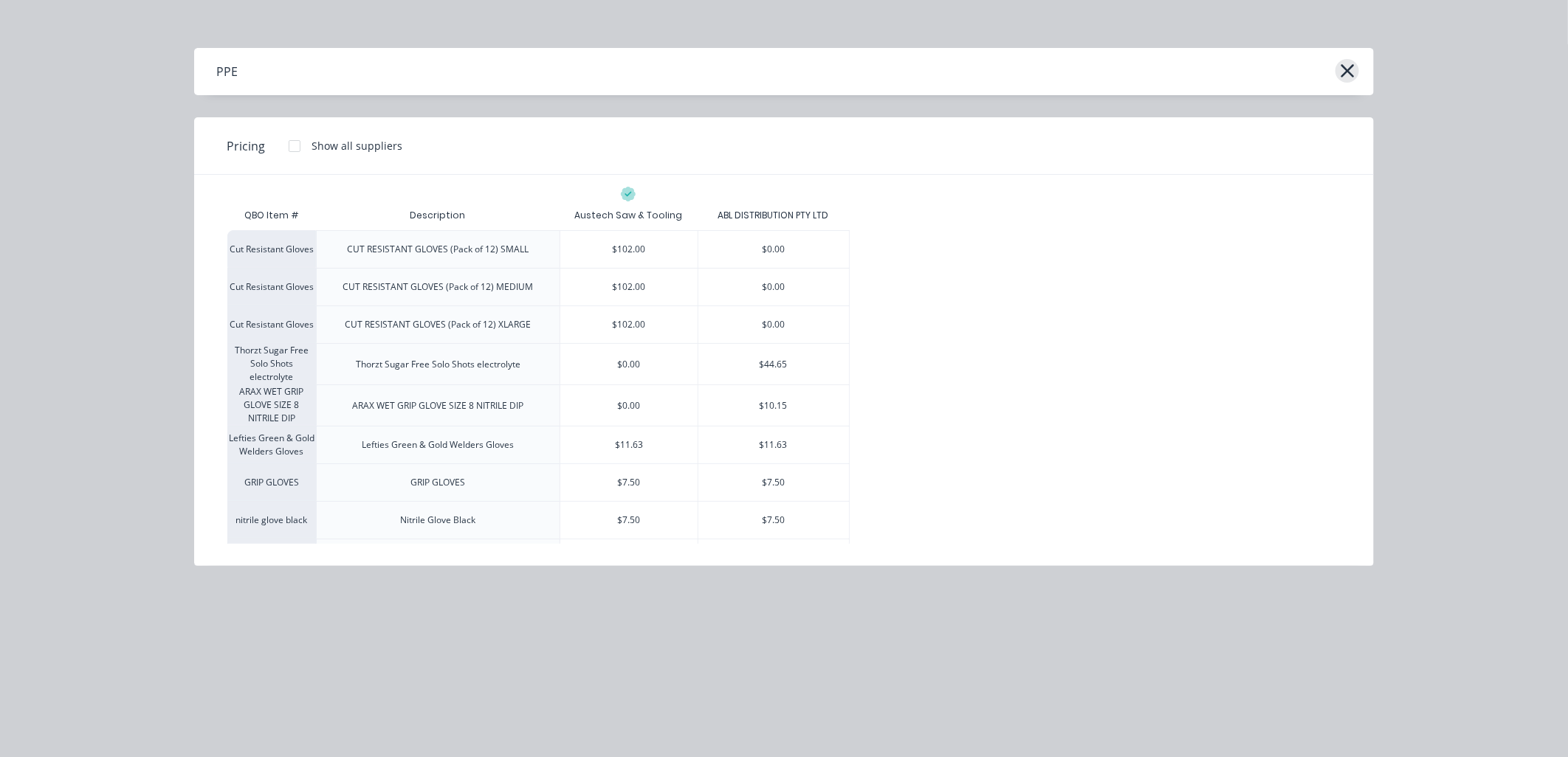
click at [1344, 79] on icon "button" at bounding box center [1348, 71] width 16 height 21
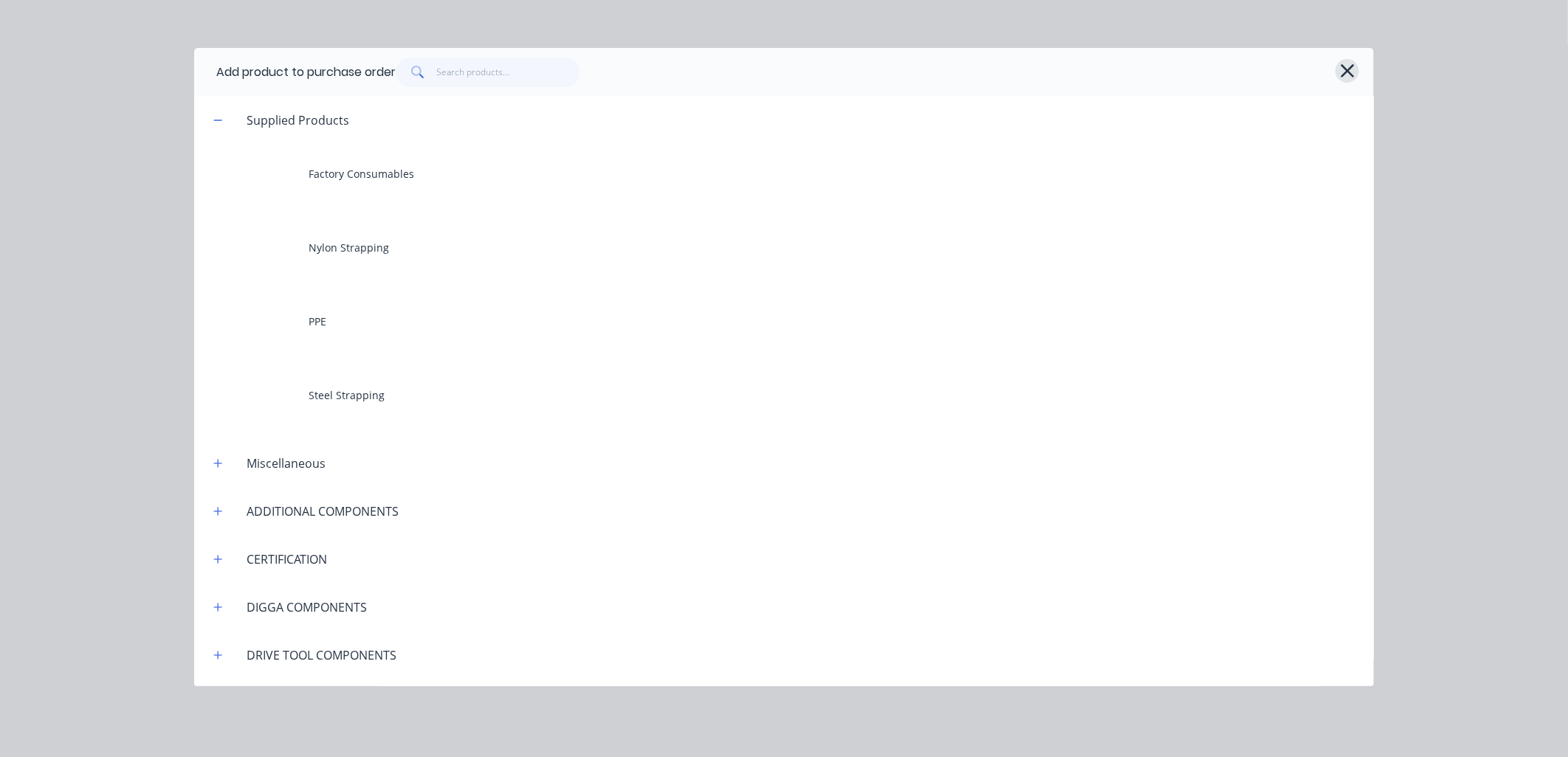
click at [1345, 73] on icon "button" at bounding box center [1348, 71] width 13 height 13
type textarea "x"
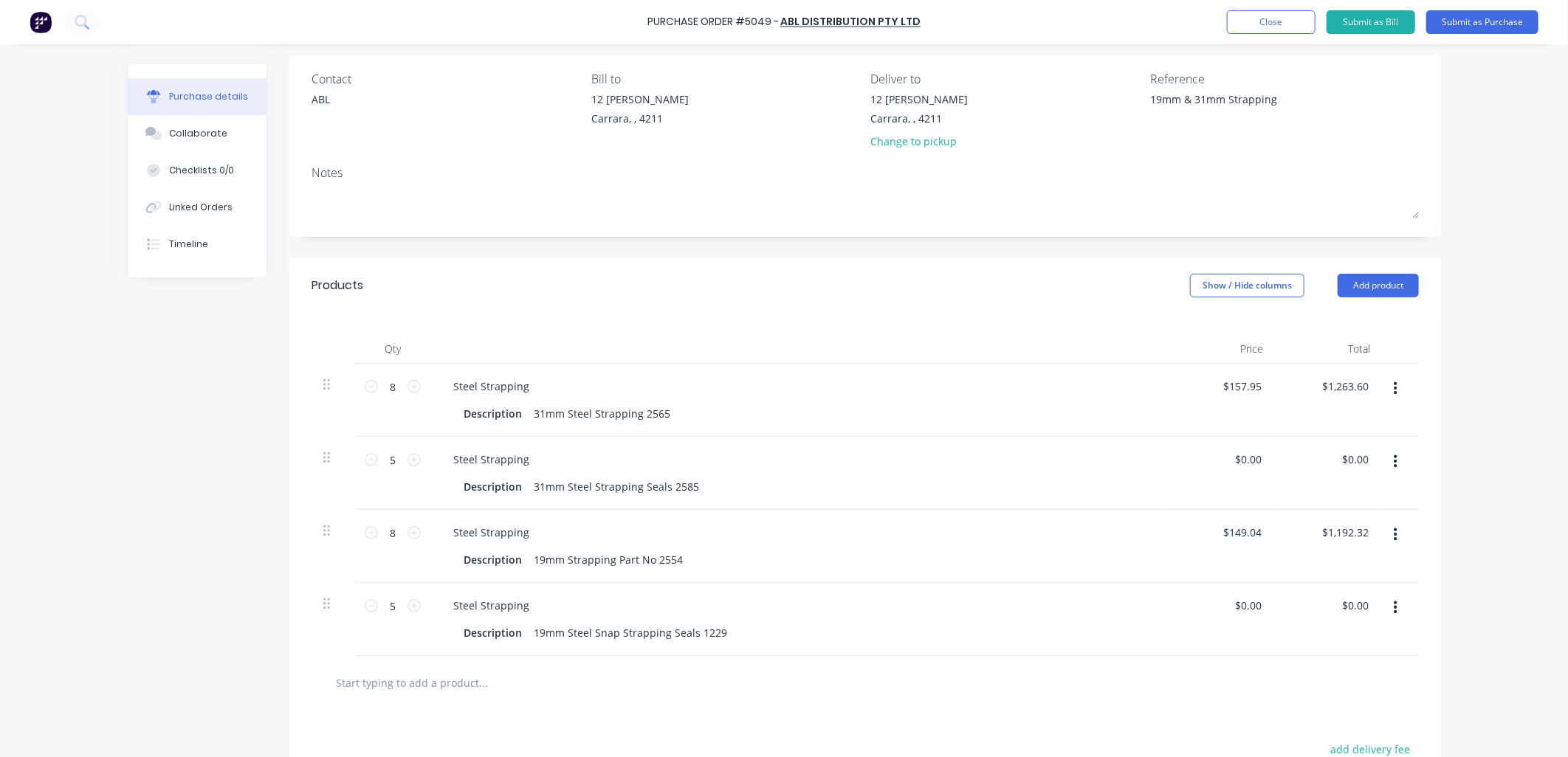
scroll to position [319, 0]
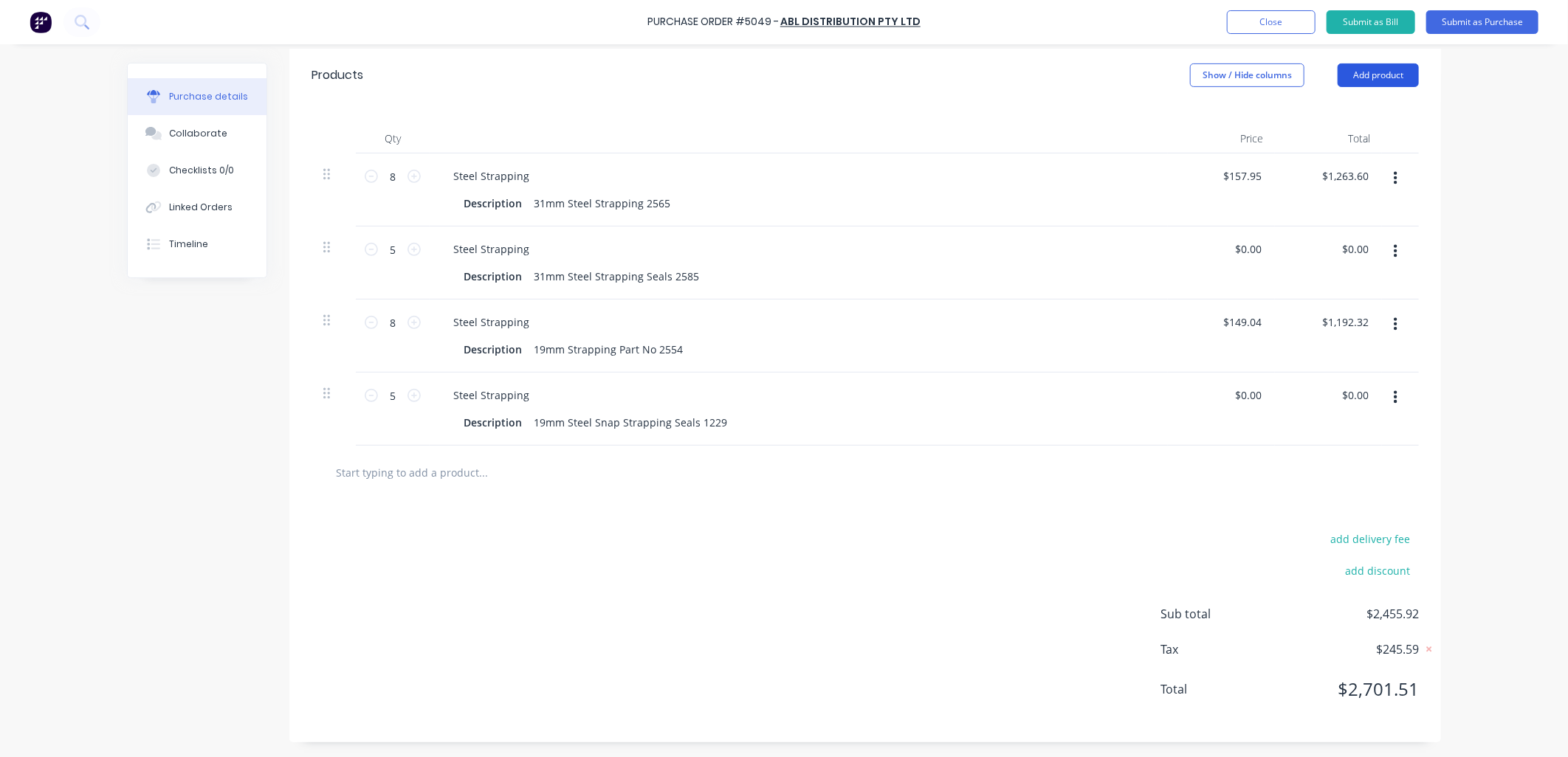
click at [1359, 76] on button "Add product" at bounding box center [1378, 76] width 81 height 24
click at [1339, 112] on div "Product catalogue" at bounding box center [1349, 113] width 114 height 22
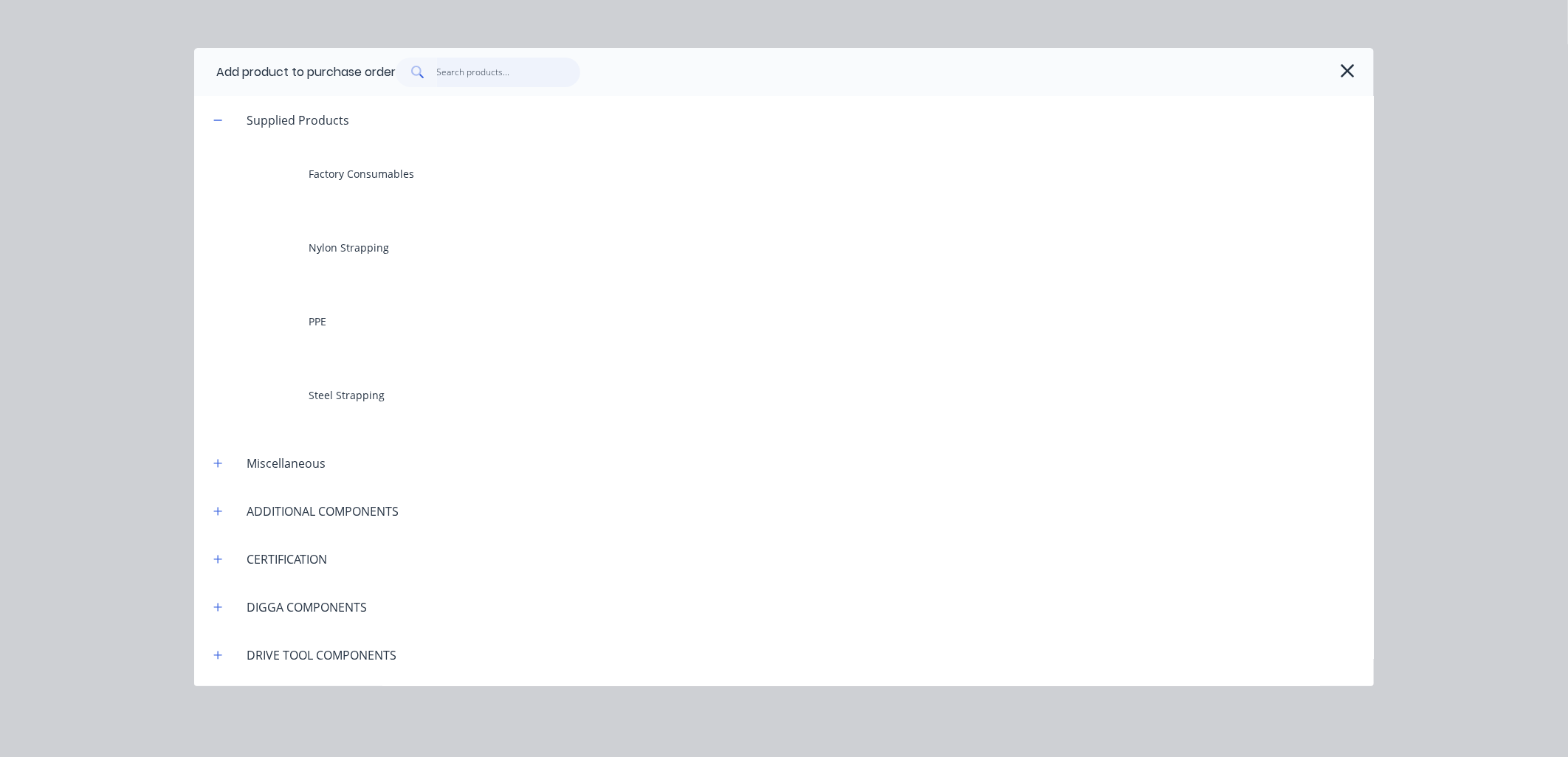
click at [501, 73] on input "text" at bounding box center [509, 72] width 144 height 29
type textarea "x"
type input "D"
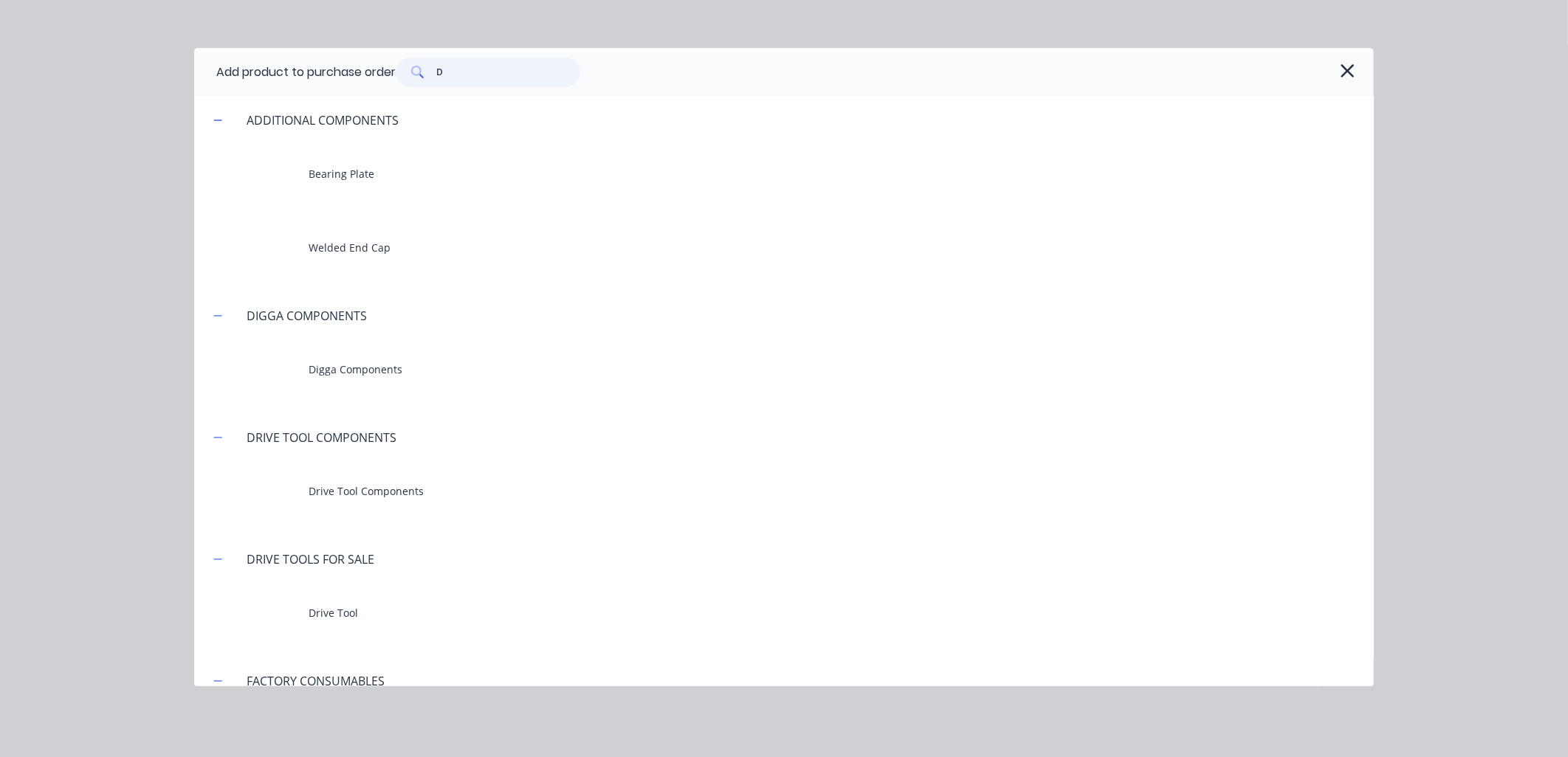
type textarea "x"
type input "DE"
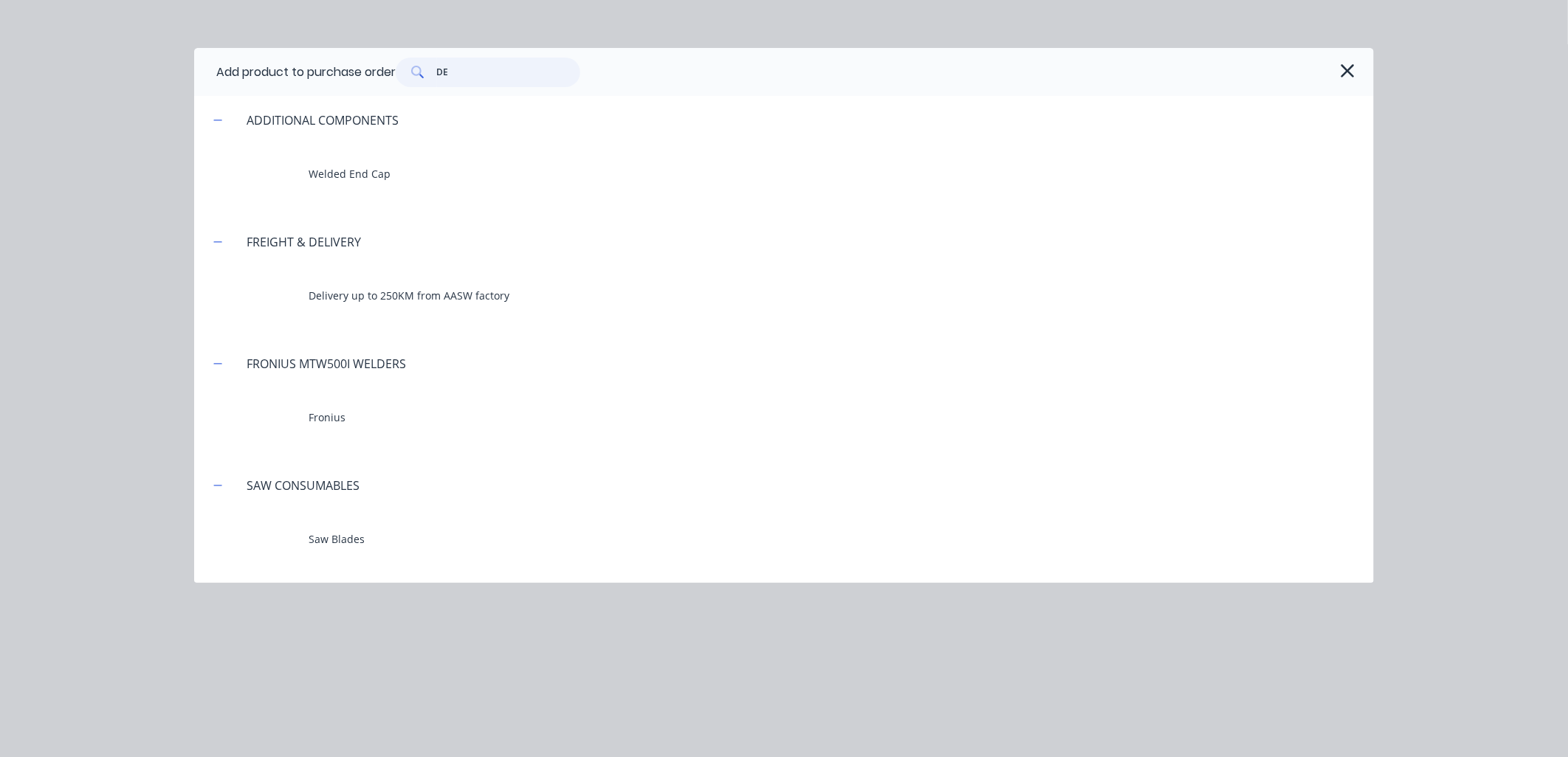
type textarea "x"
type input "DEL"
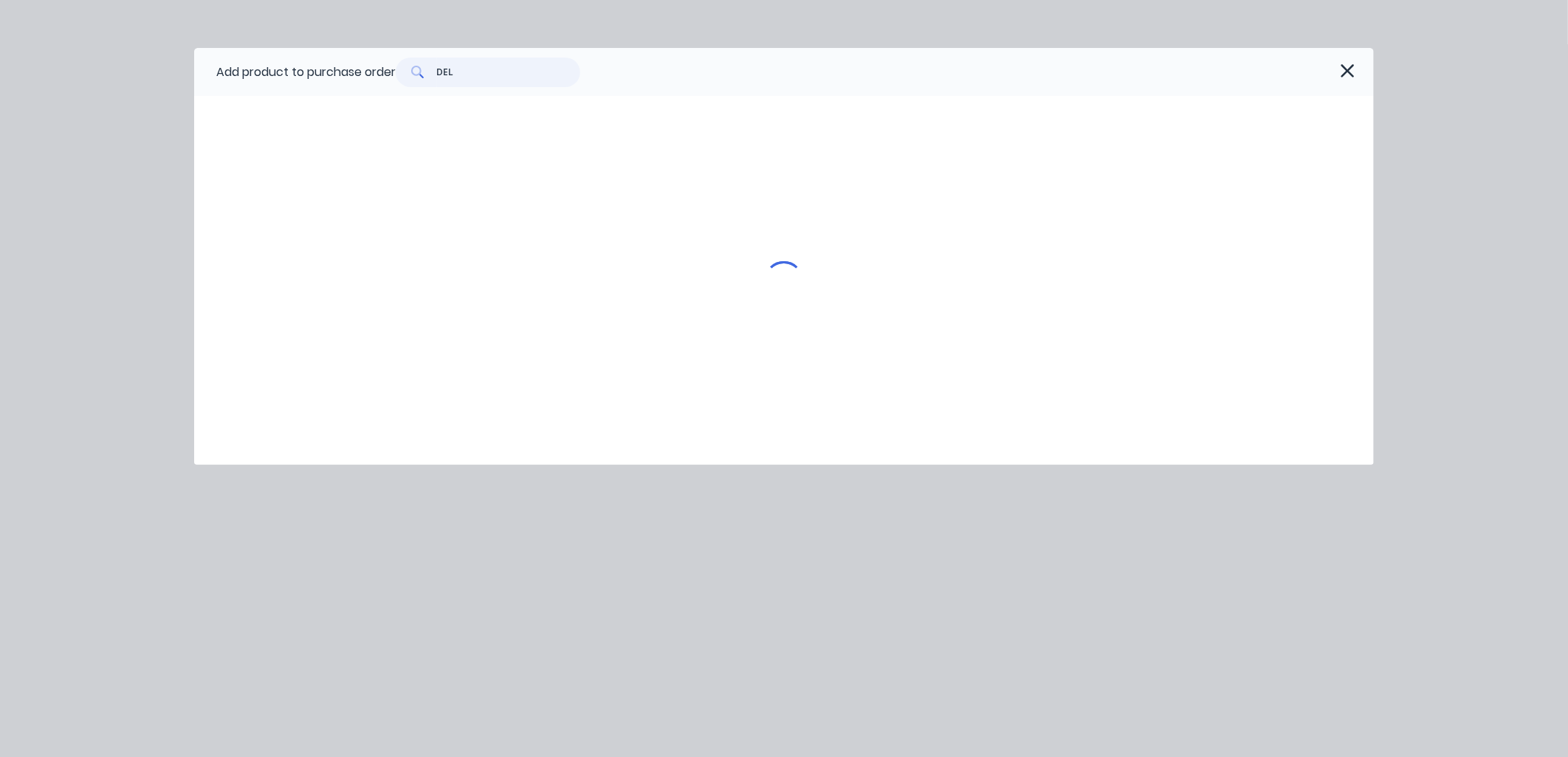
type textarea "x"
type input "DELI"
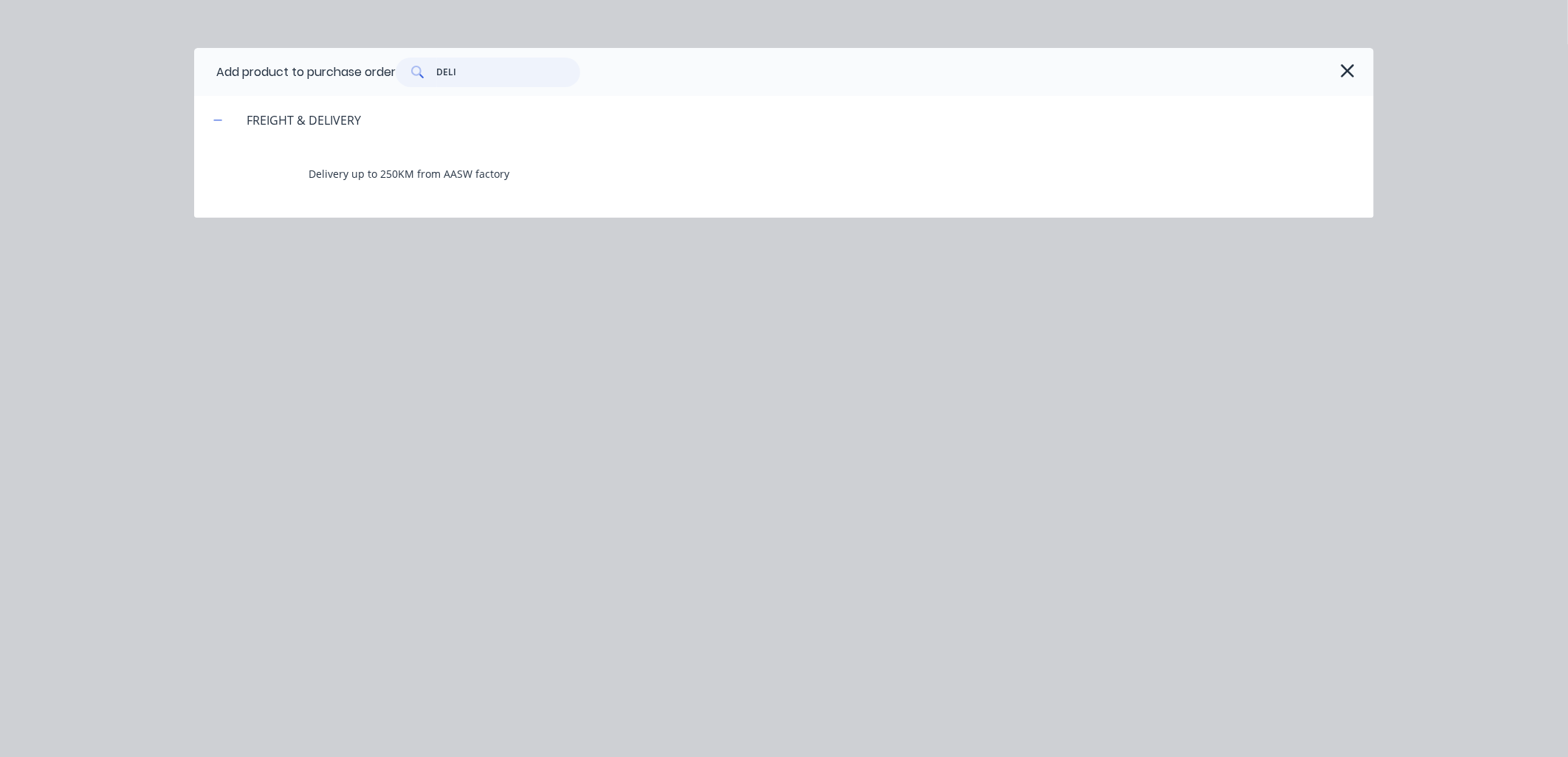
type textarea "x"
type input "DELIV"
type textarea "x"
type input "DELIVI"
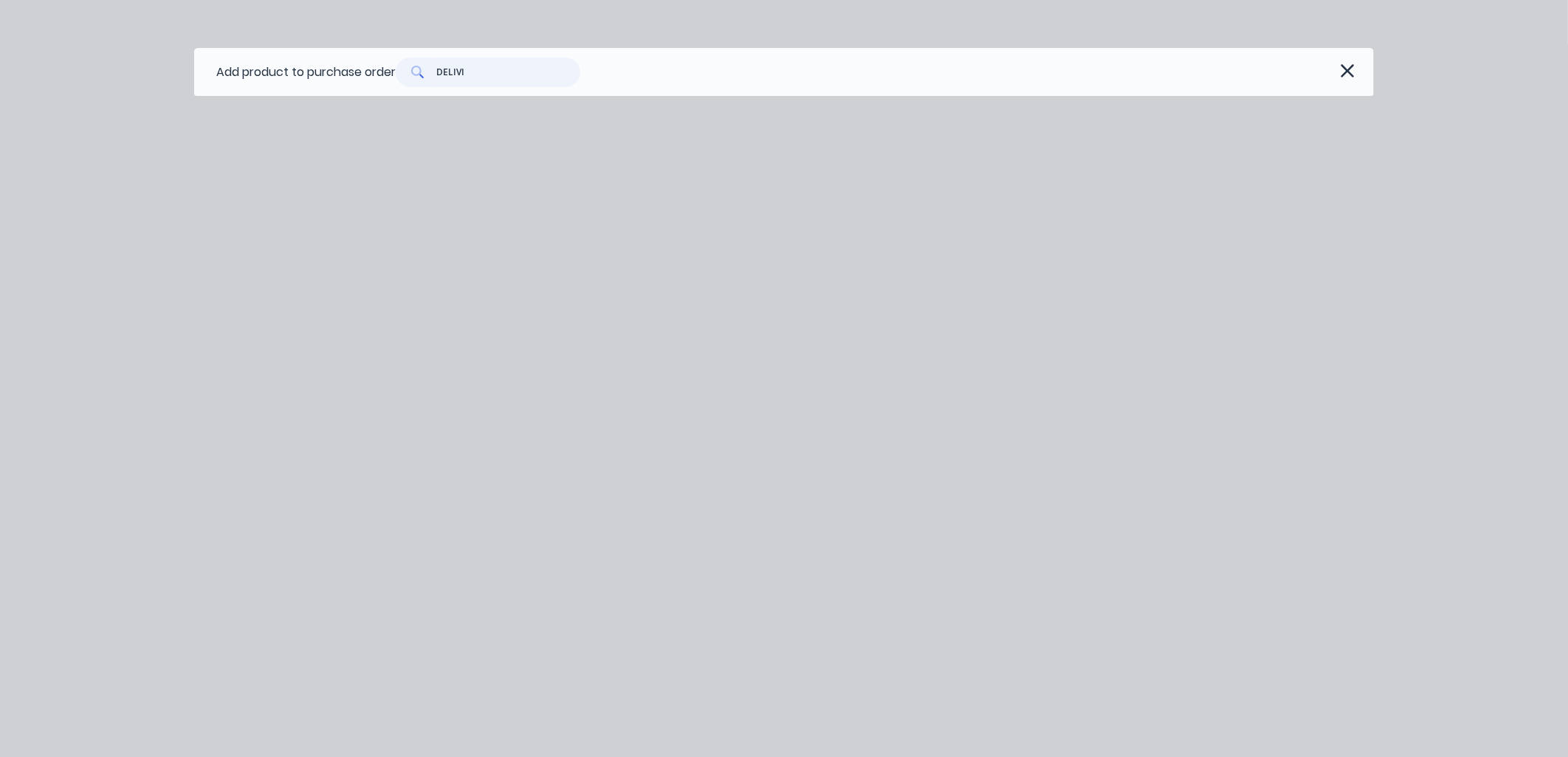
type textarea "x"
type input "DELIV"
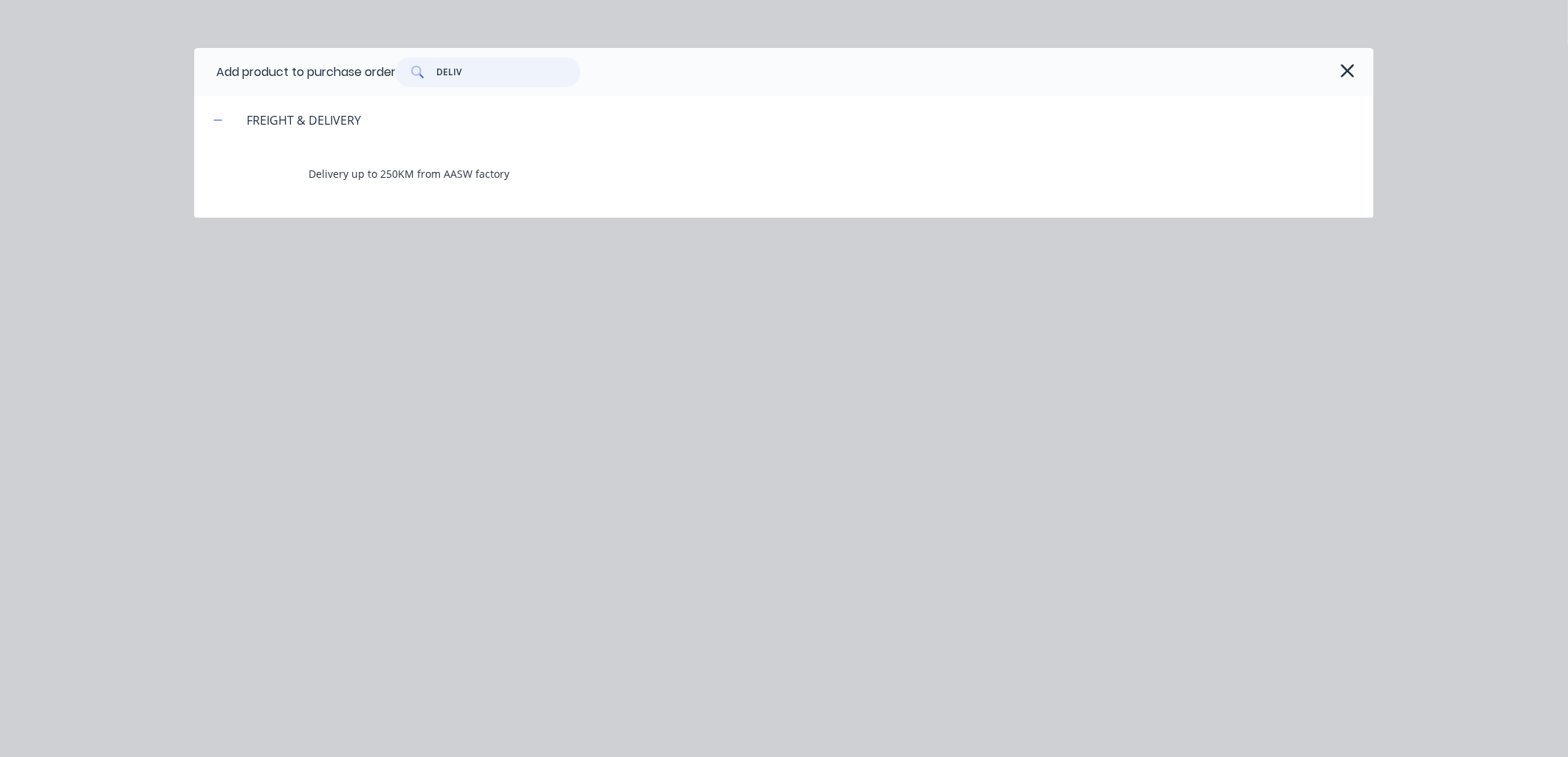
type textarea "x"
type input "DELIVE"
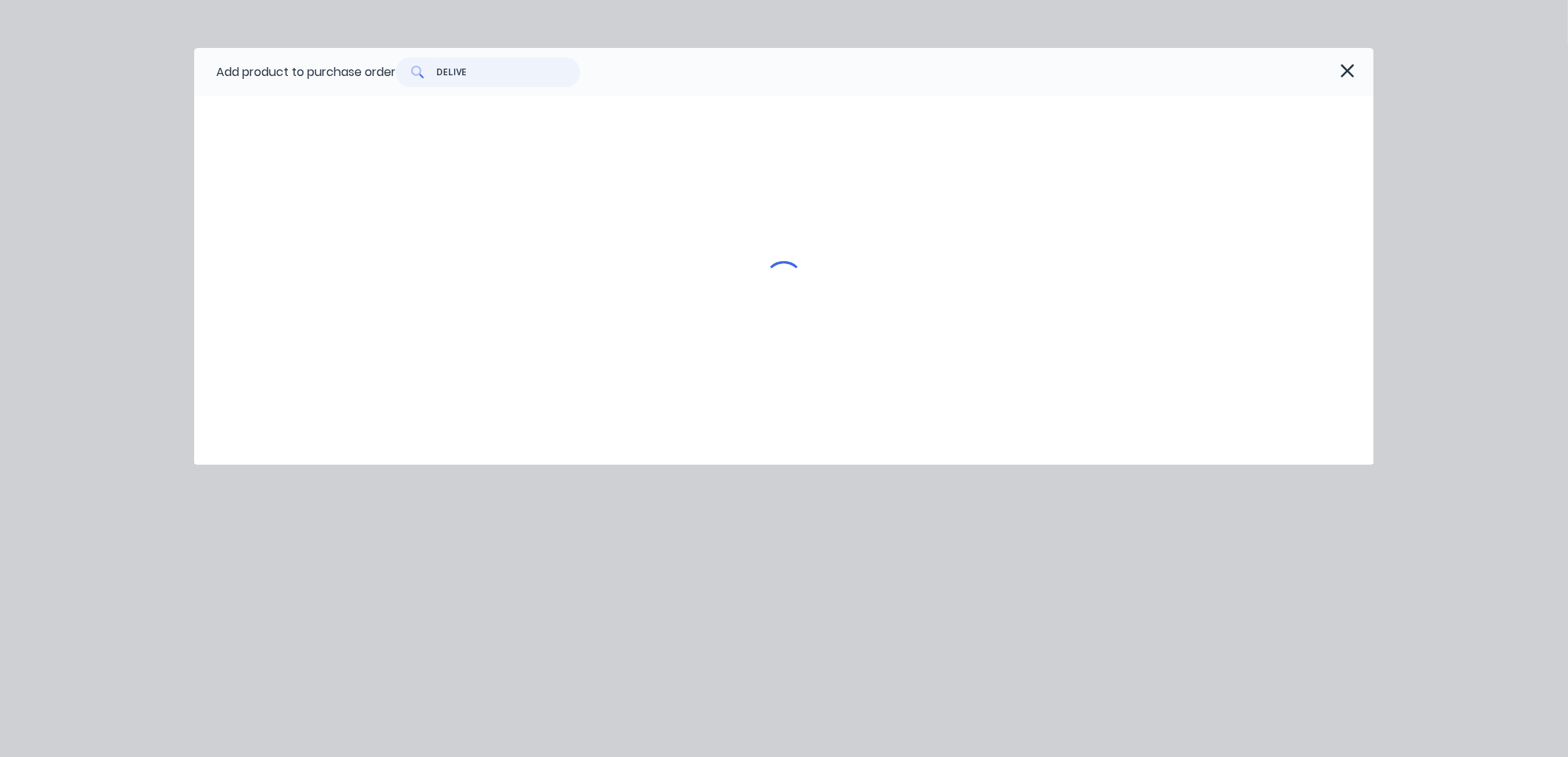
type textarea "x"
type input "DELIVER"
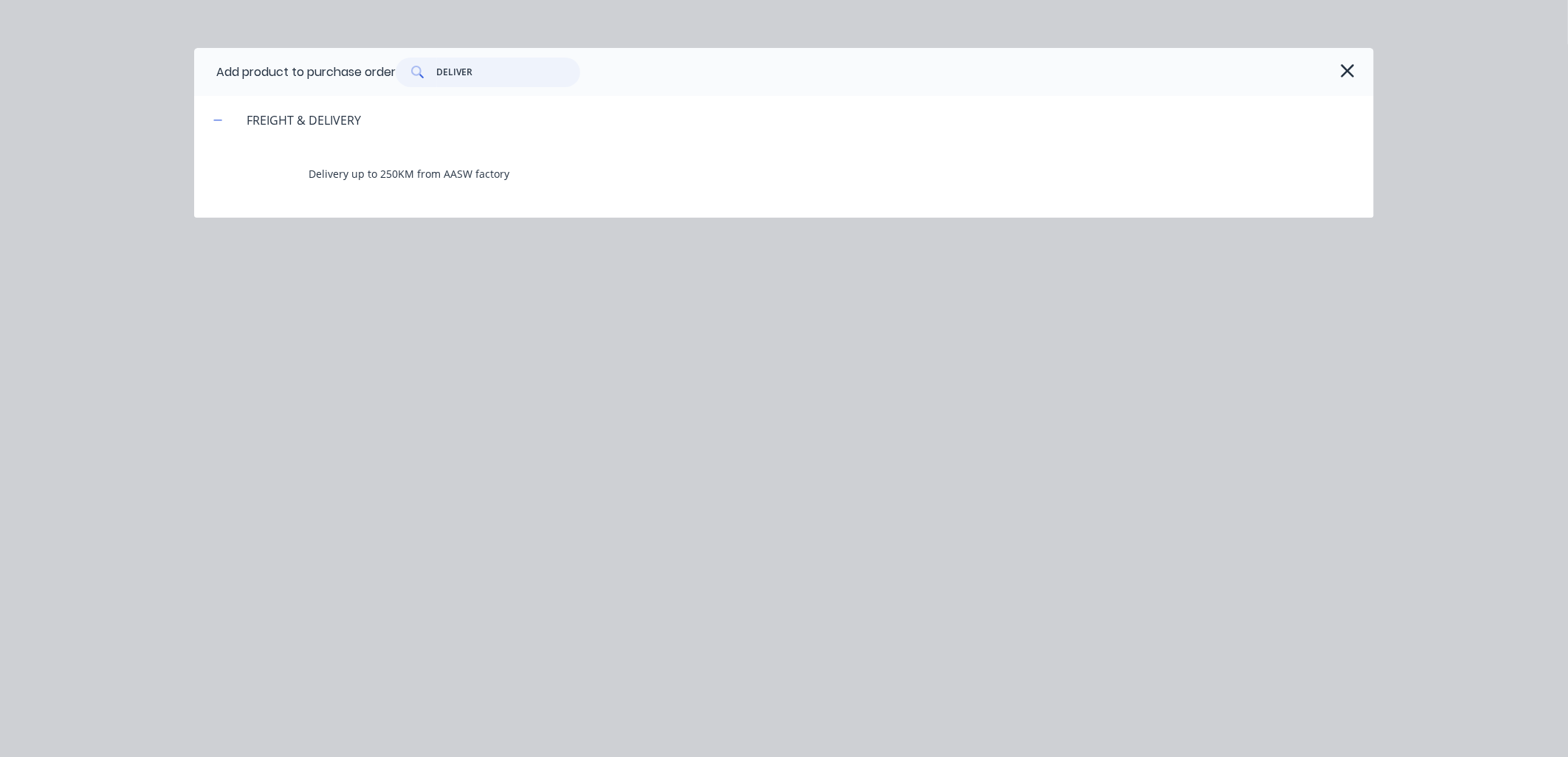
type textarea "x"
type input "DELIVERY"
type textarea "x"
type input "DELIVERY"
click at [316, 124] on div "FREIGHT & DELIVERY" at bounding box center [304, 121] width 138 height 18
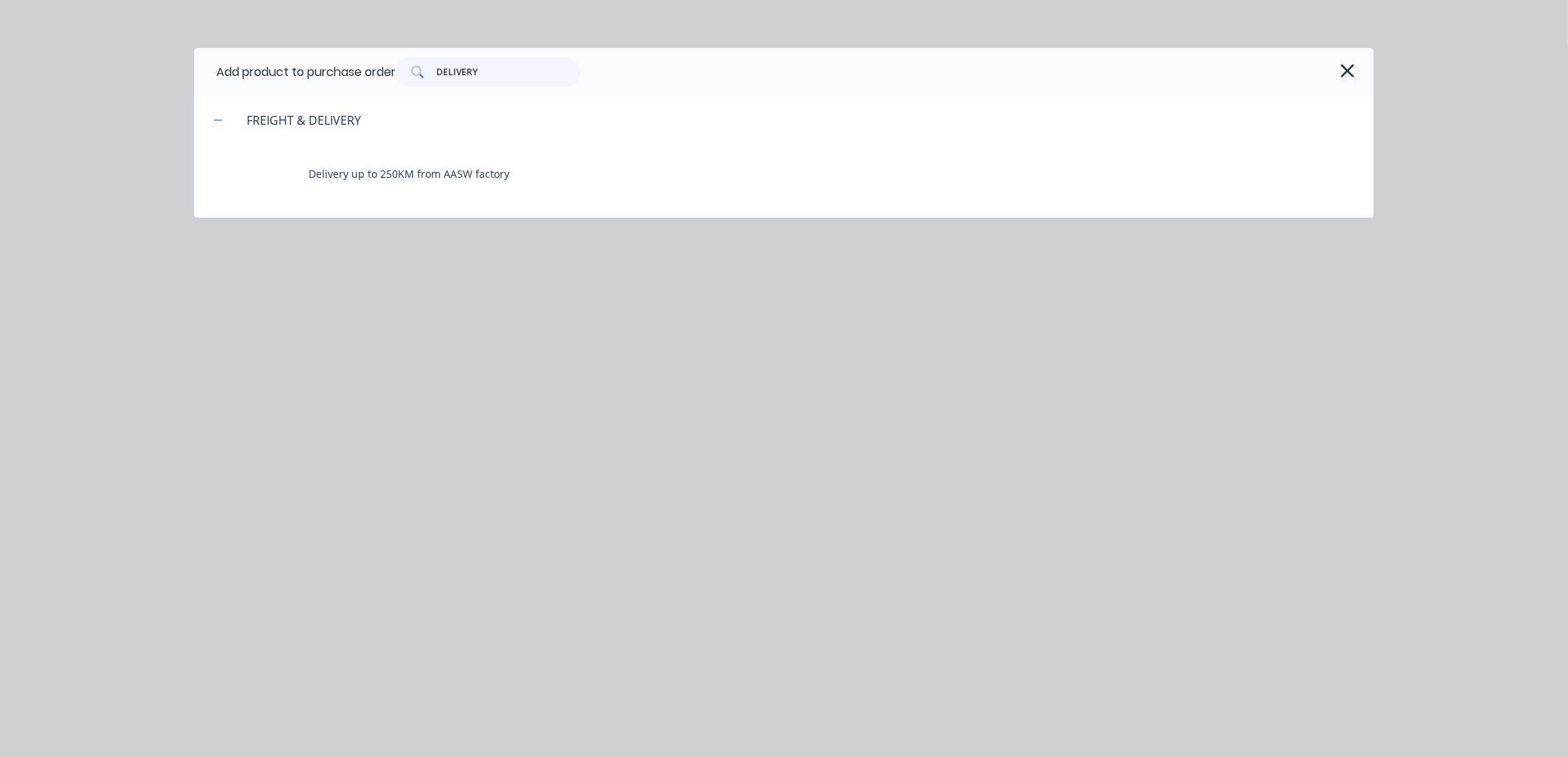
click at [1329, 69] on div "DELIVERY" at bounding box center [873, 72] width 956 height 29
click at [1345, 70] on icon "button" at bounding box center [1348, 71] width 16 height 21
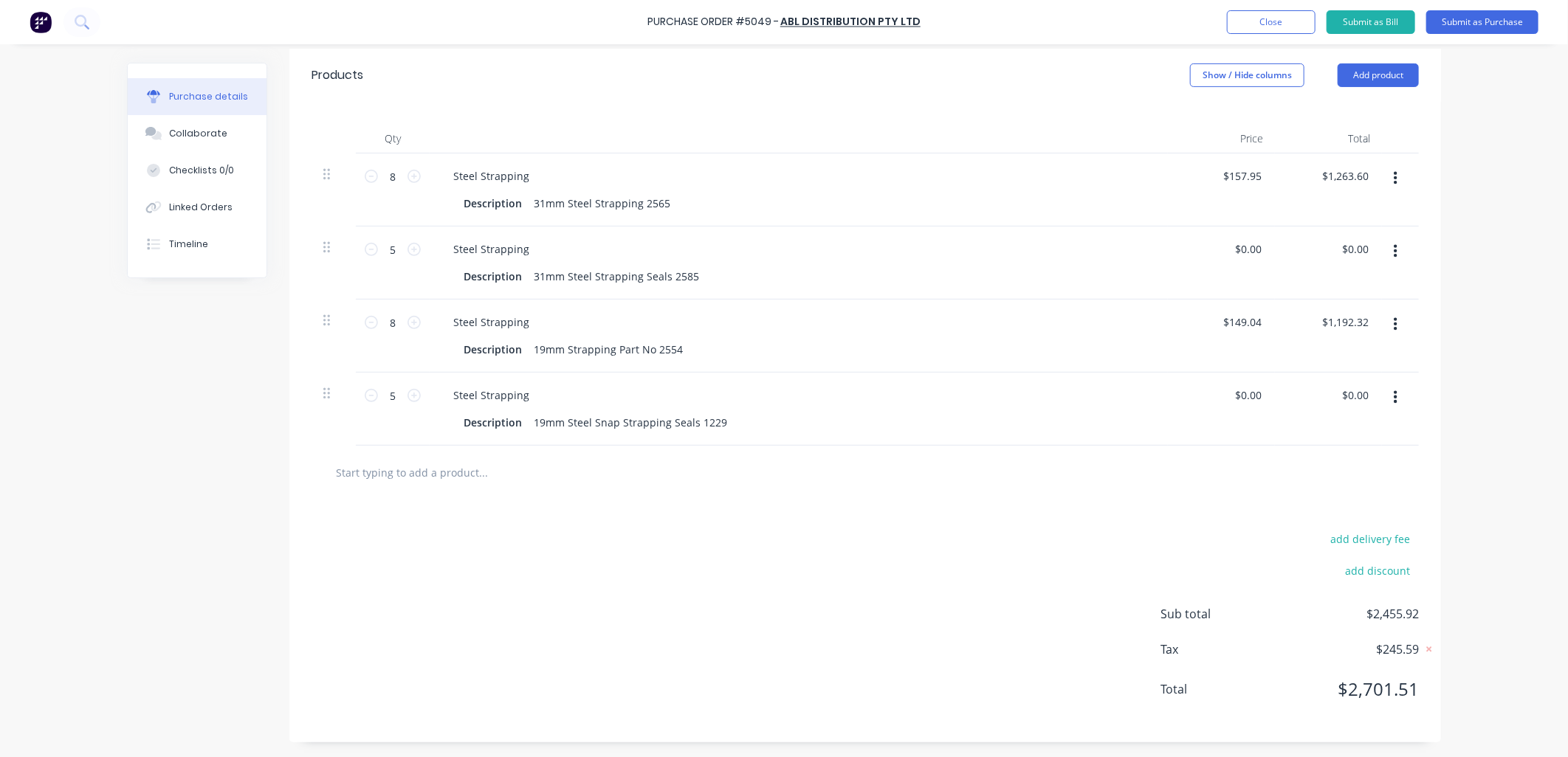
click at [399, 469] on input "text" at bounding box center [483, 472] width 295 height 29
click at [1396, 73] on button "Add product" at bounding box center [1378, 76] width 81 height 24
click at [1316, 121] on div "Product catalogue" at bounding box center [1349, 113] width 114 height 22
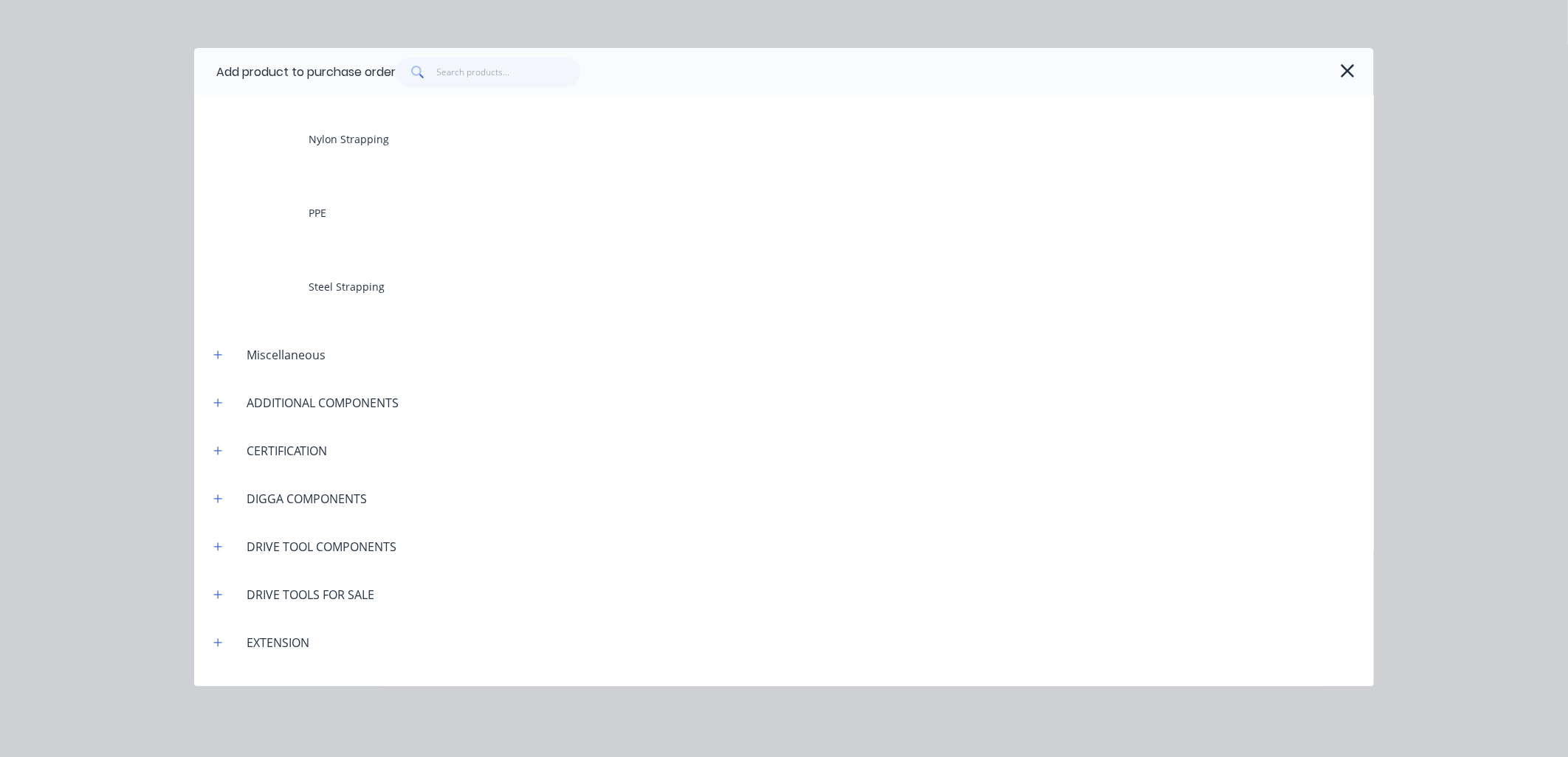
scroll to position [0, 0]
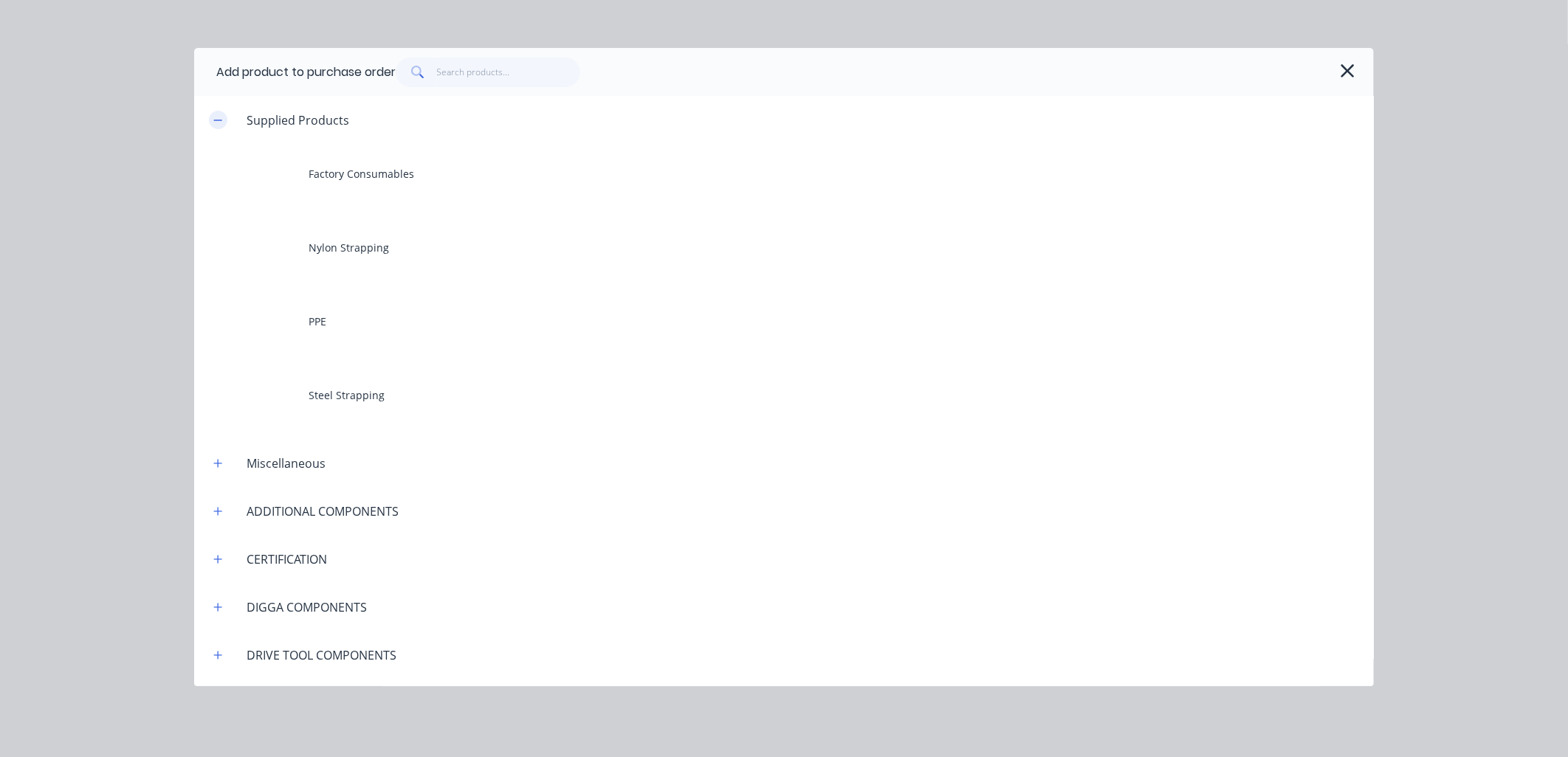
click at [222, 117] on icon "button" at bounding box center [218, 121] width 9 height 10
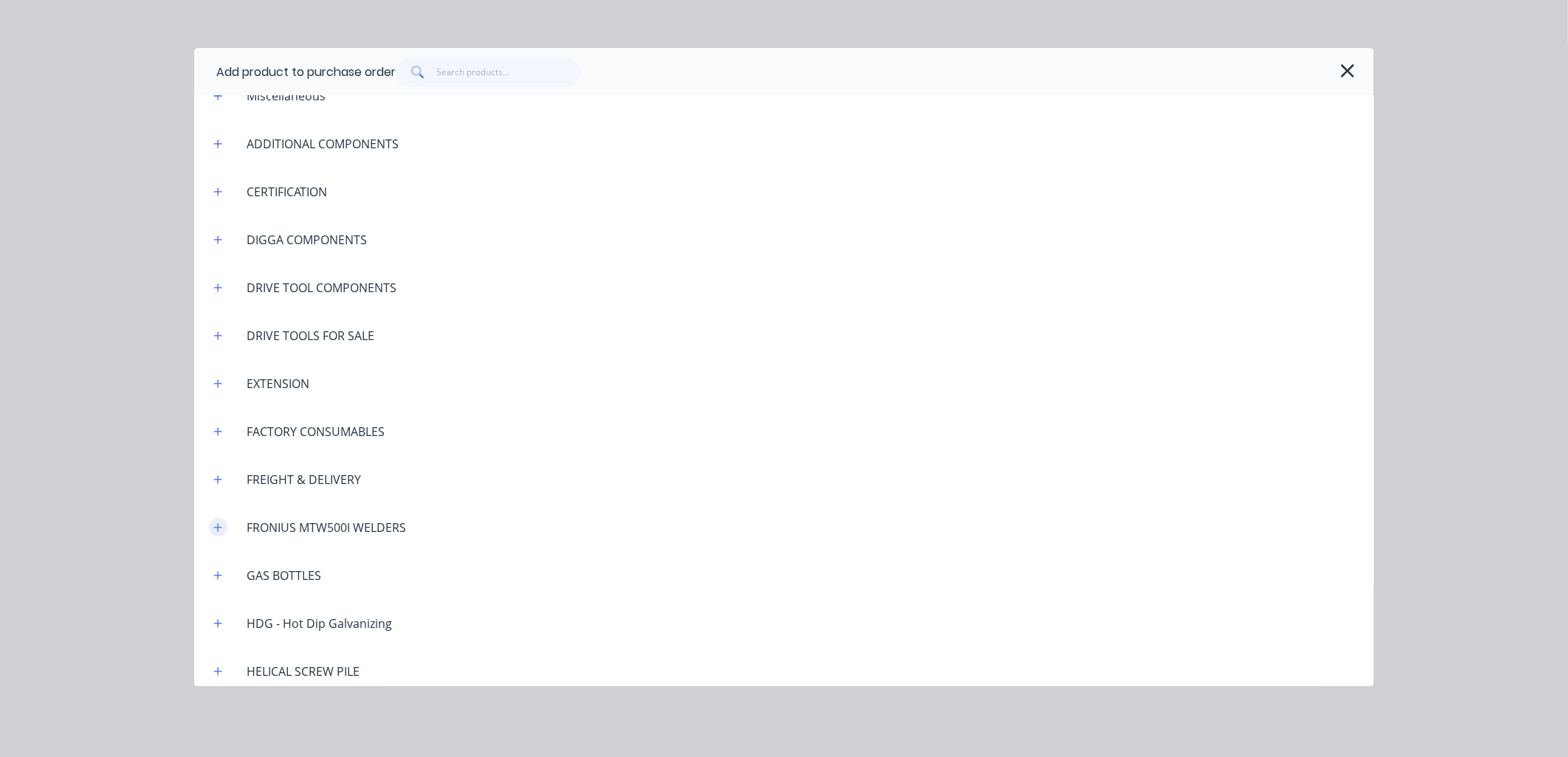
scroll to position [109, 0]
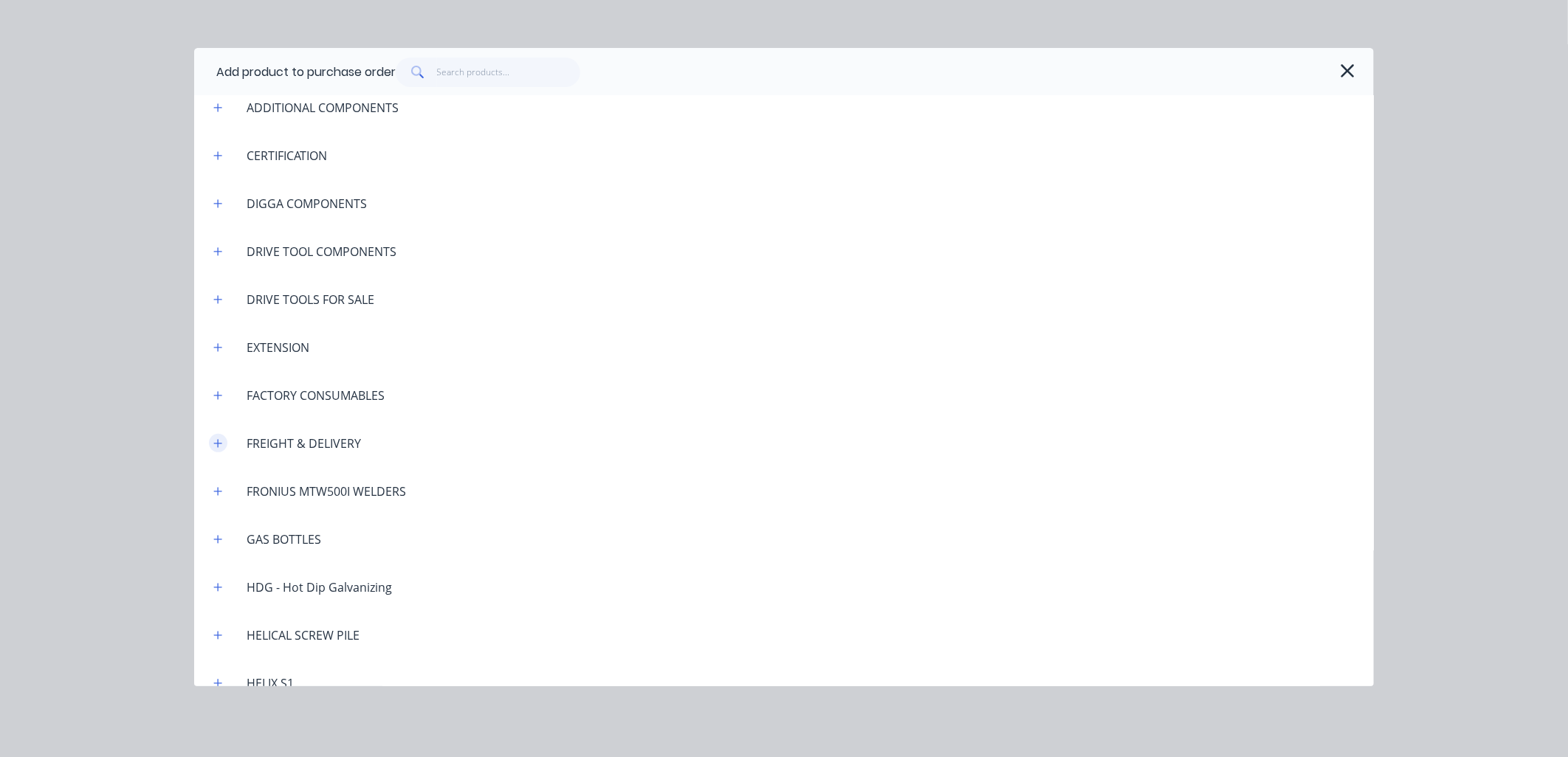
click at [216, 449] on button "button" at bounding box center [218, 443] width 19 height 19
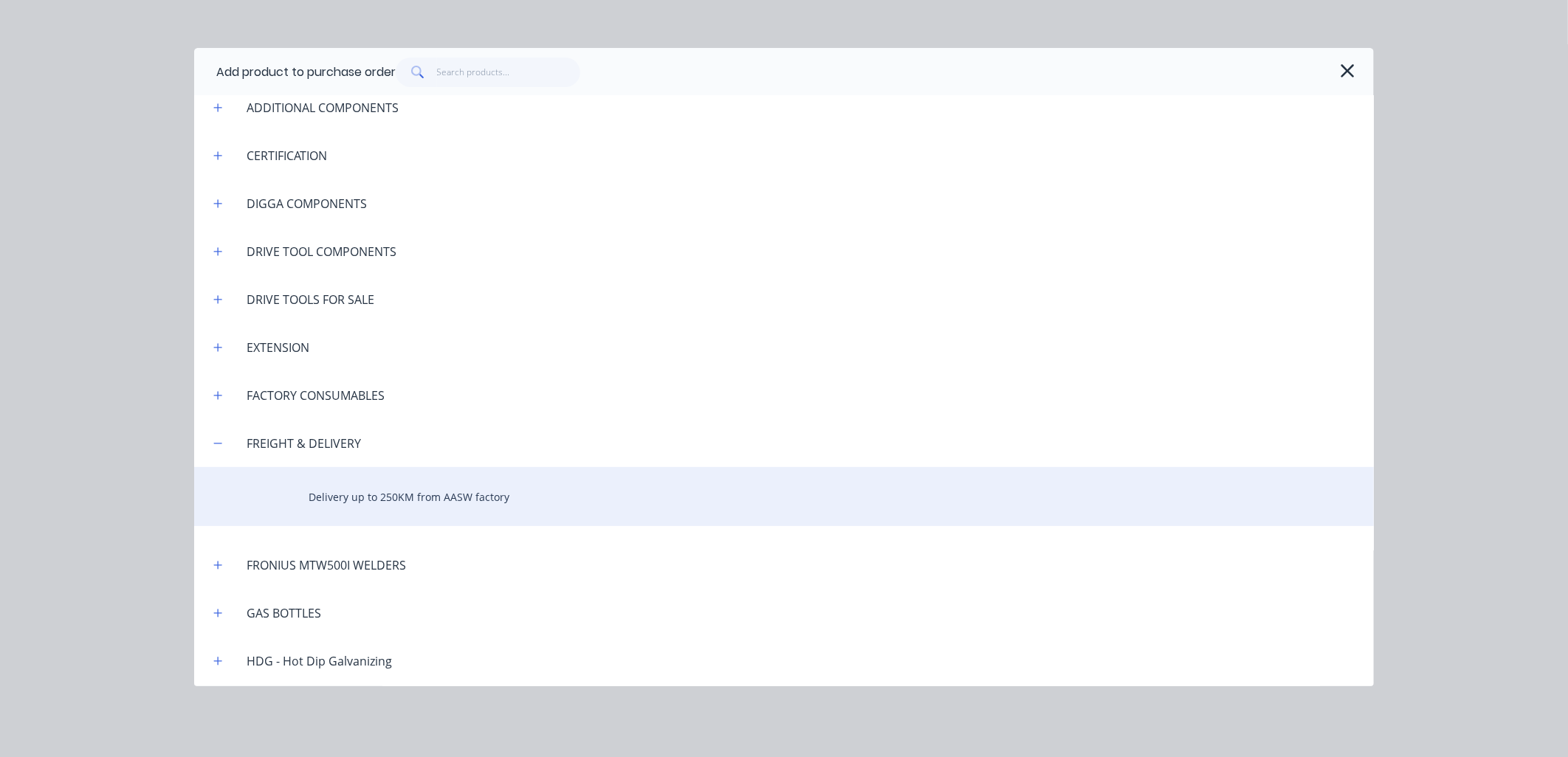
click at [350, 468] on div "Delivery up to 250KM from AASW factory" at bounding box center [784, 496] width 1180 height 59
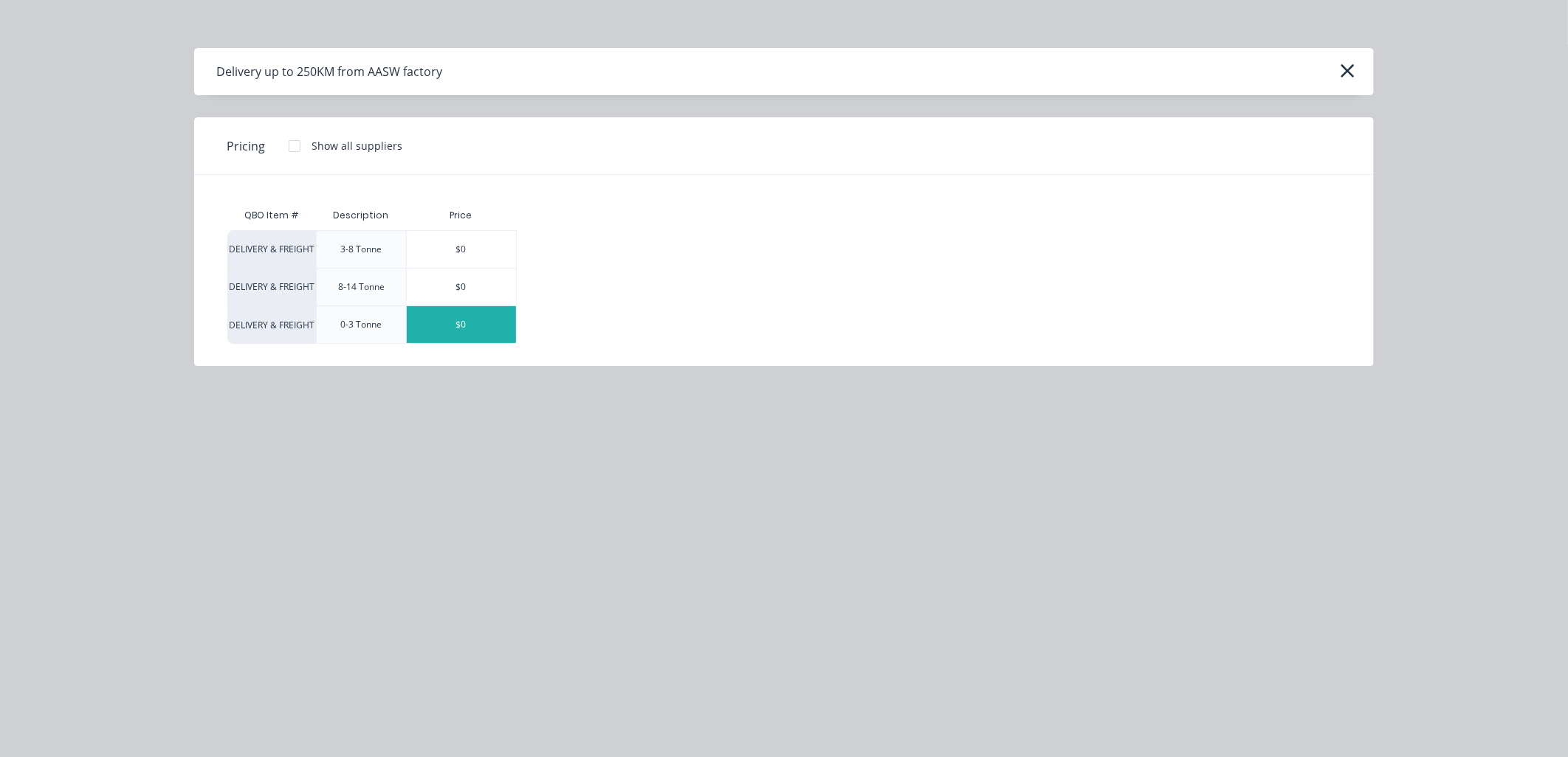
click at [497, 327] on div "$0" at bounding box center [462, 325] width 109 height 37
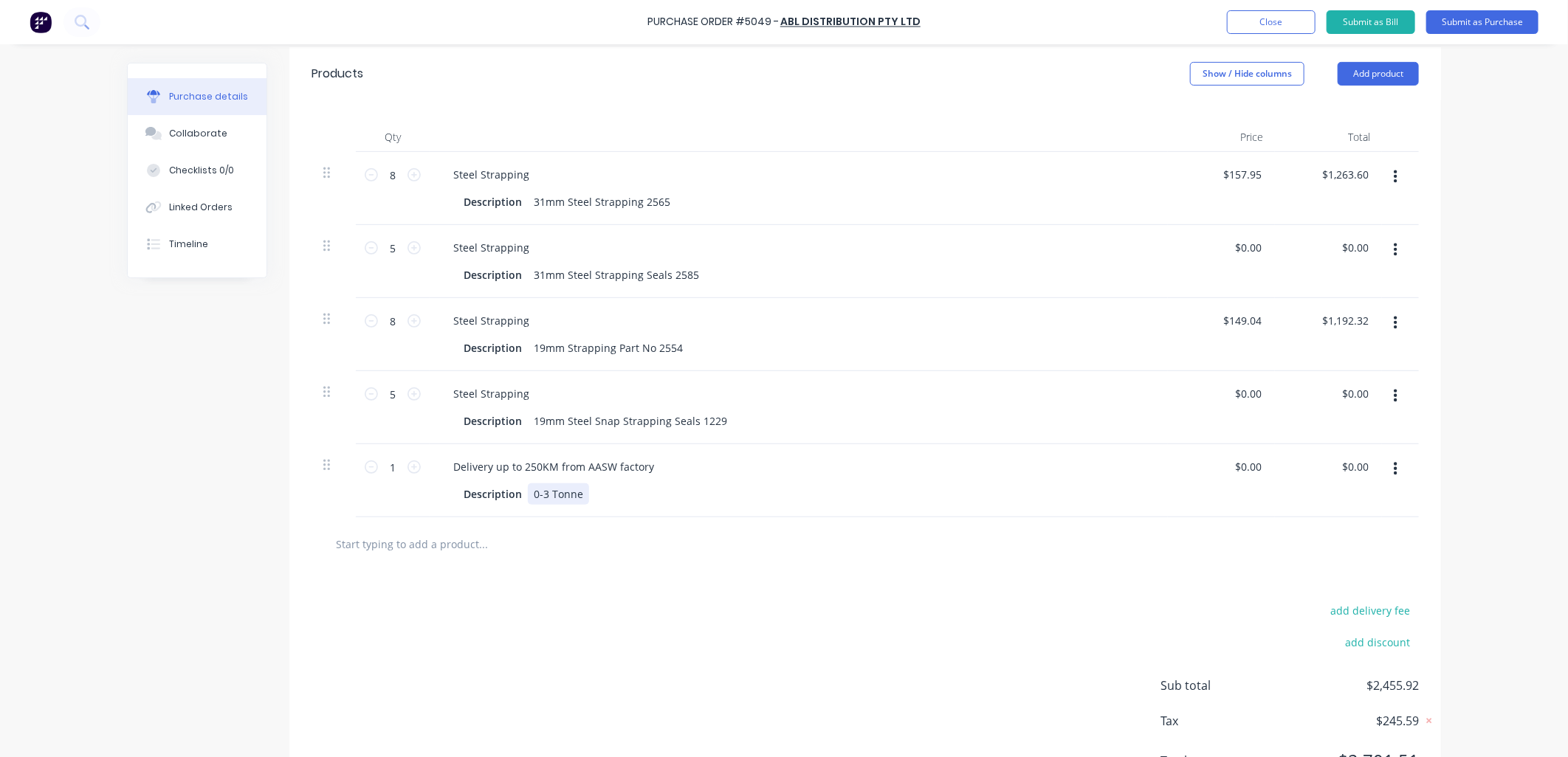
type textarea "x"
drag, startPoint x: 578, startPoint y: 500, endPoint x: 440, endPoint y: 512, distance: 138.5
click at [440, 512] on div "Delivery up to 250KM from AASW factory Description 0-3 Tonne" at bounding box center [798, 481] width 738 height 73
type textarea "x"
drag, startPoint x: 644, startPoint y: 465, endPoint x: 487, endPoint y: 472, distance: 157.2
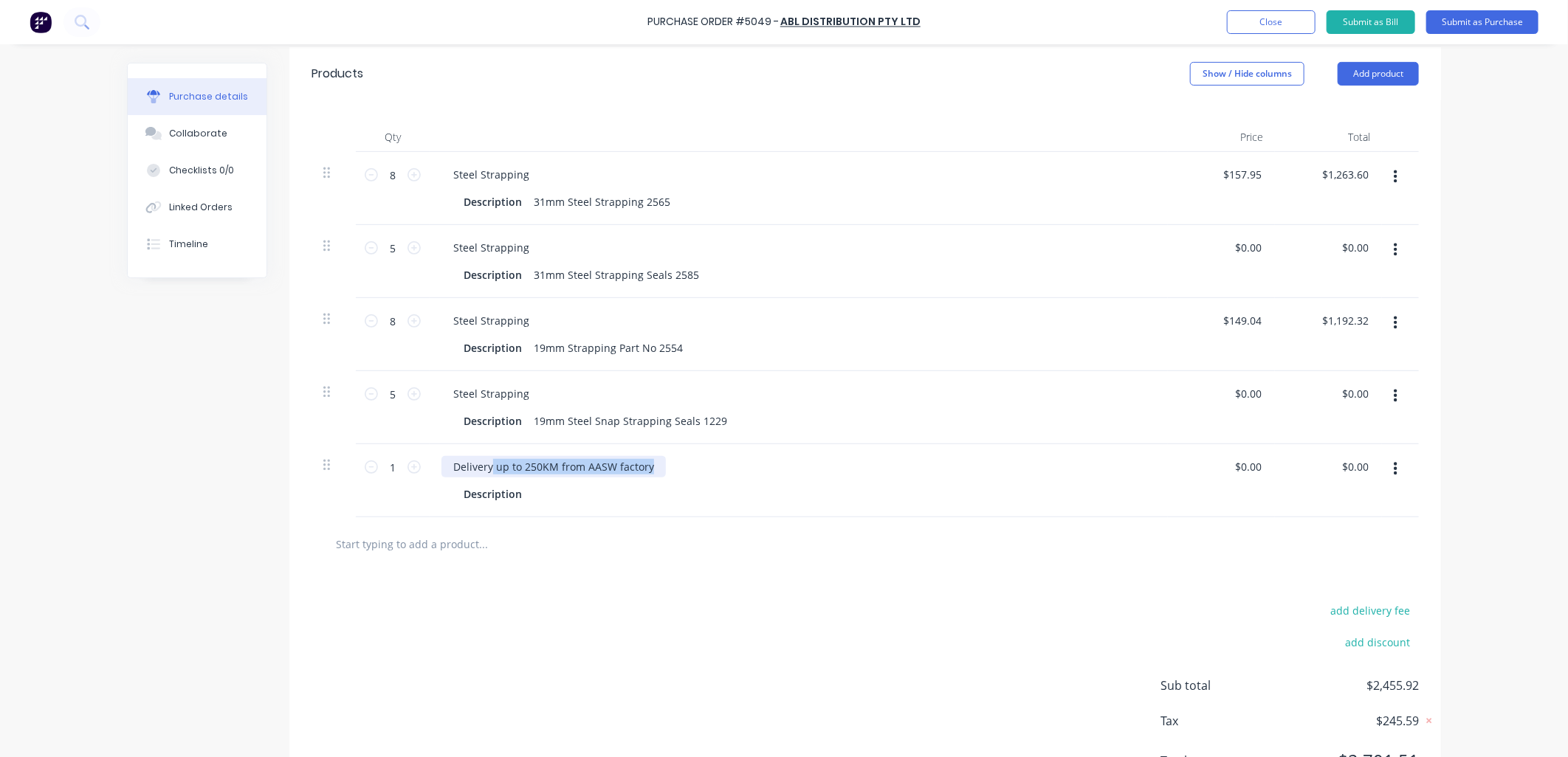
click at [487, 472] on div "Delivery up to 250KM from AASW factory" at bounding box center [553, 467] width 224 height 22
click at [681, 615] on div "add delivery fee add discount Sub total $2,455.92 Tax $245.59 Total $2,701.51" at bounding box center [865, 693] width 1151 height 243
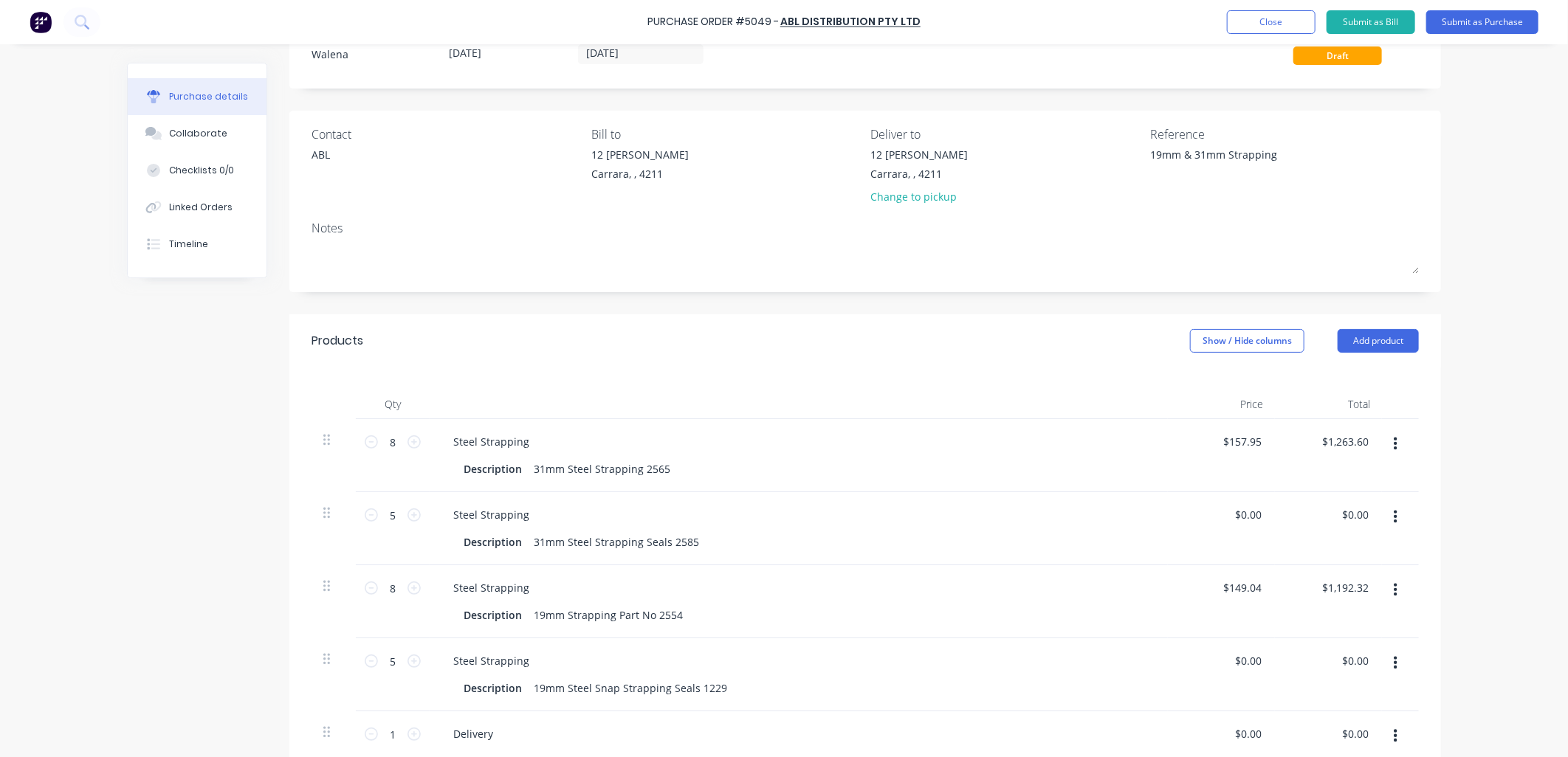
scroll to position [0, 0]
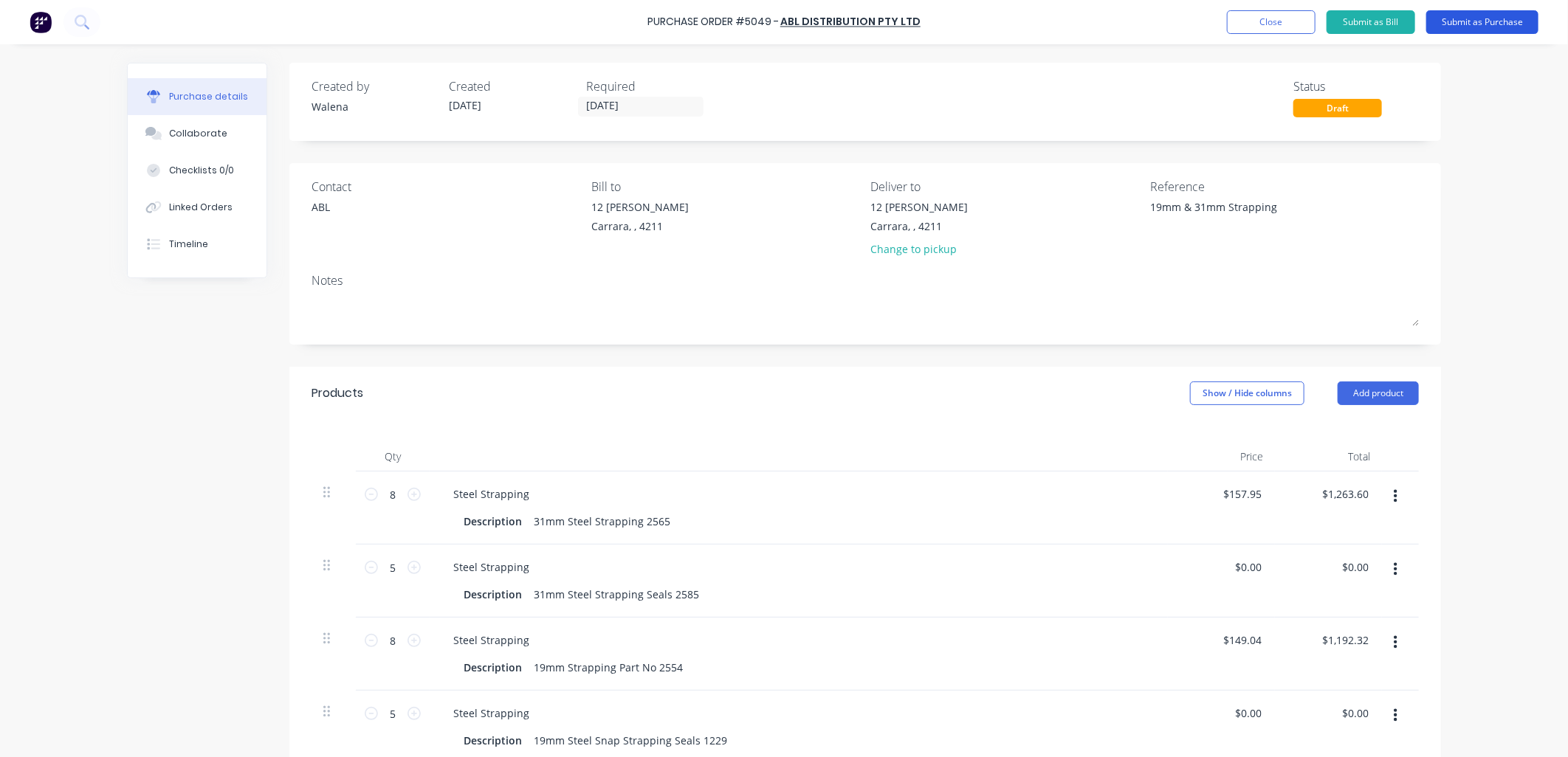
click at [1469, 18] on button "Submit as Purchase" at bounding box center [1483, 22] width 112 height 24
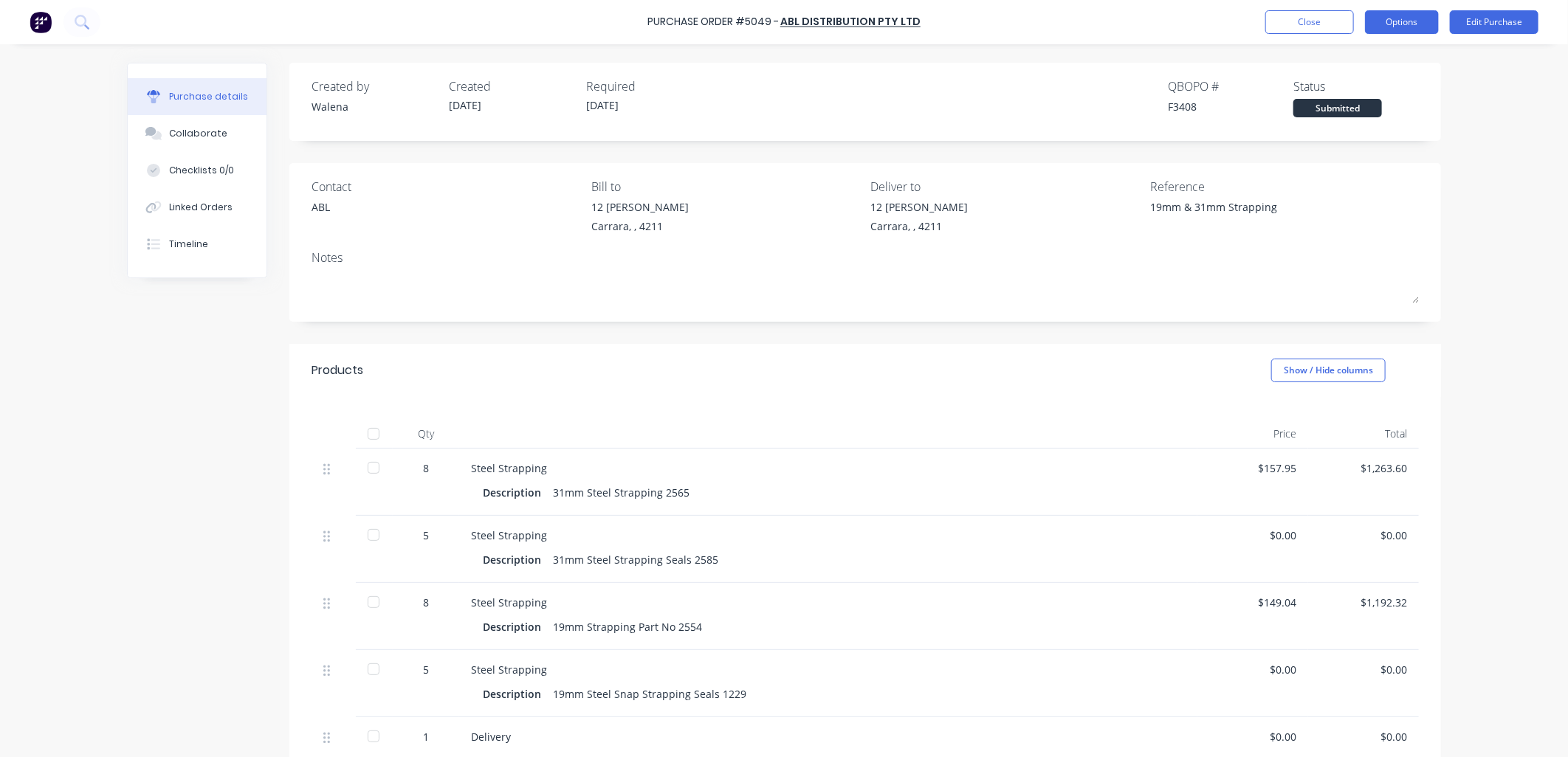
click at [1389, 24] on button "Options" at bounding box center [1402, 22] width 73 height 24
click at [1345, 64] on div "Print / Email" at bounding box center [1369, 60] width 114 height 22
click at [1360, 94] on div "With pricing" at bounding box center [1369, 89] width 114 height 22
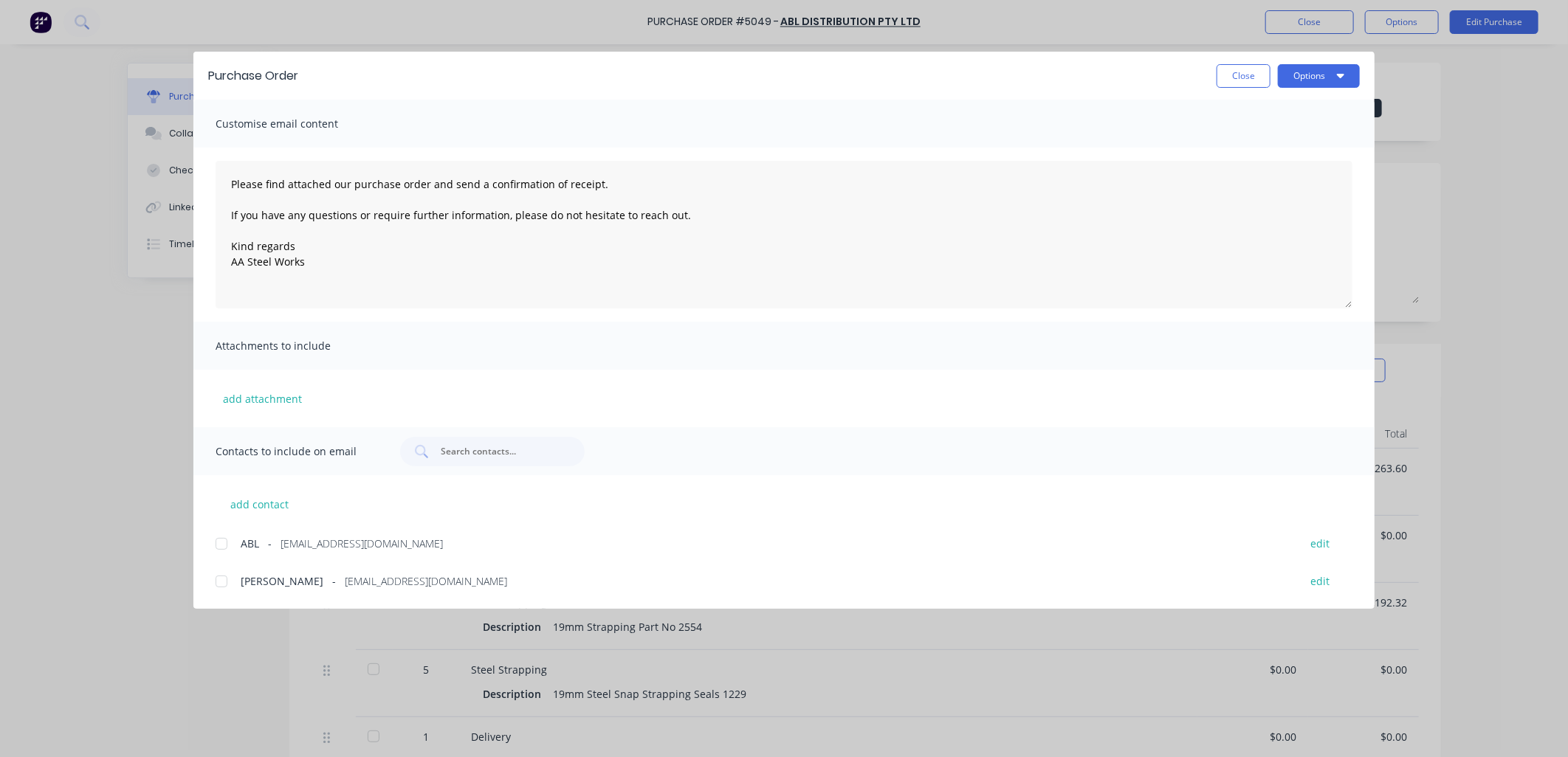
click at [224, 549] on div at bounding box center [221, 543] width 29 height 29
click at [1349, 76] on button "Options" at bounding box center [1318, 76] width 82 height 24
click at [1293, 171] on div "Email" at bounding box center [1290, 172] width 114 height 22
click at [1251, 65] on button "Close" at bounding box center [1243, 76] width 54 height 24
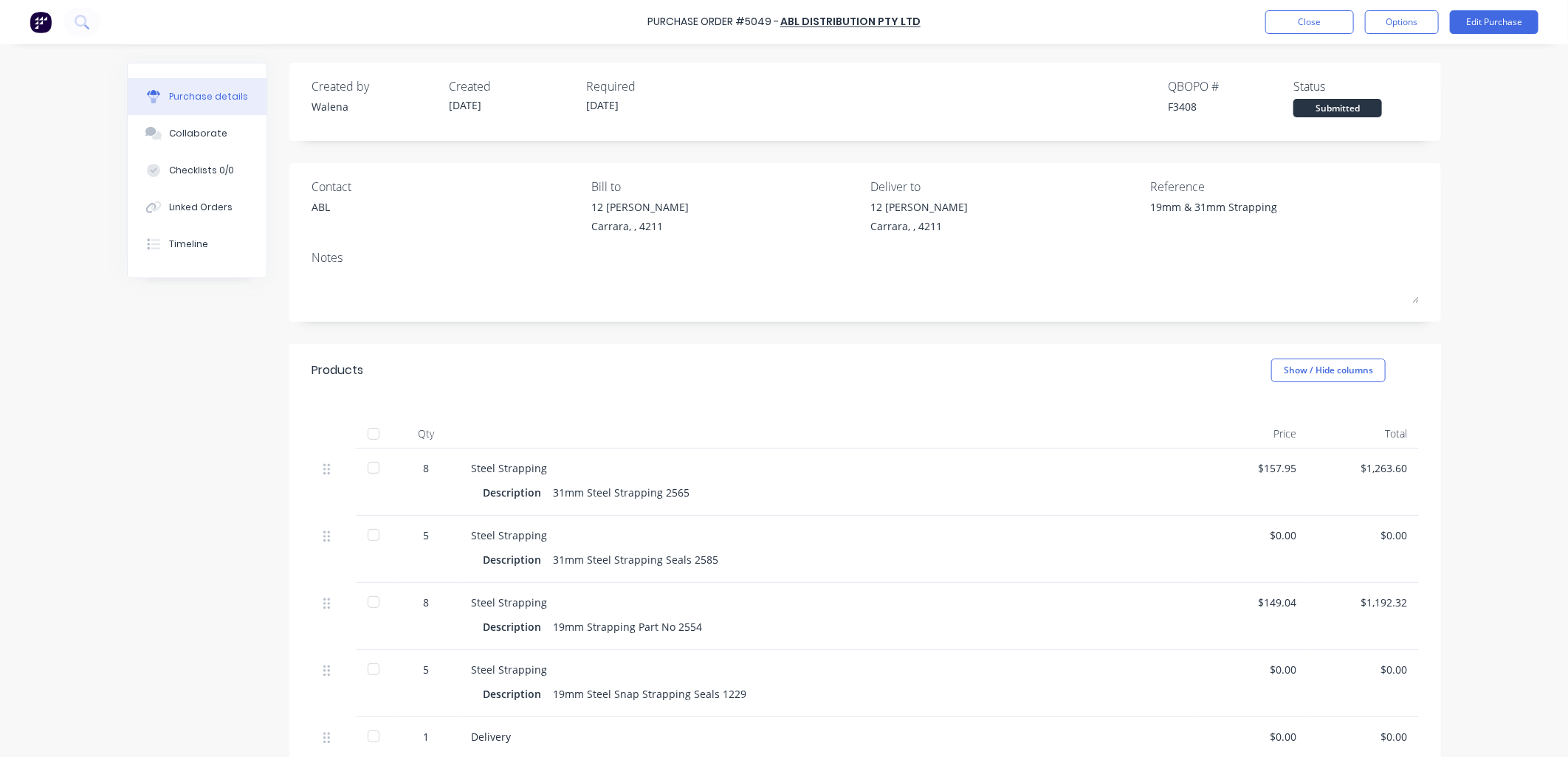
type textarea "x"
